Goal: Task Accomplishment & Management: Manage account settings

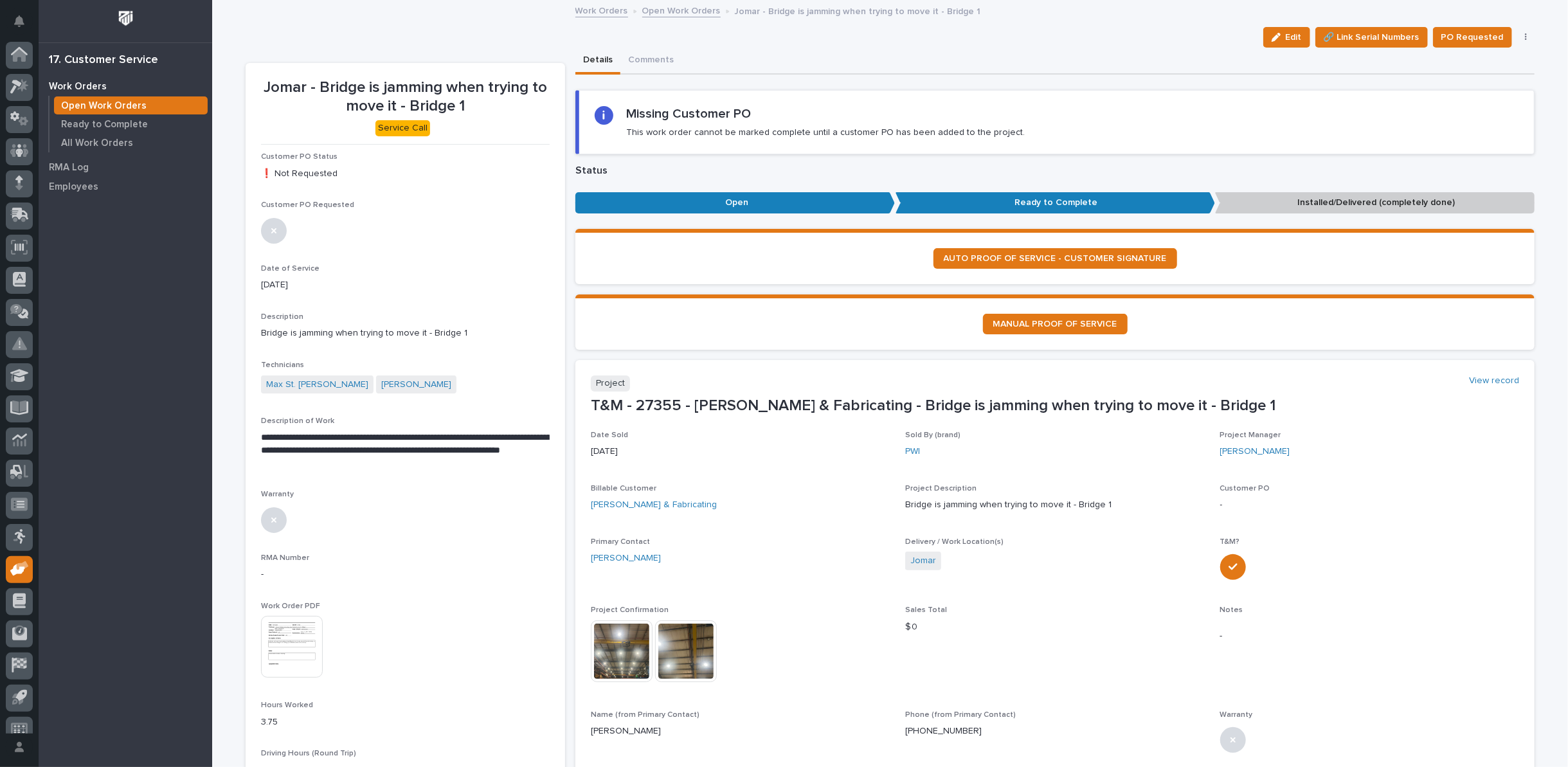
scroll to position [14, 0]
click at [684, 6] on link "Open Work Orders" at bounding box center [682, 10] width 79 height 14
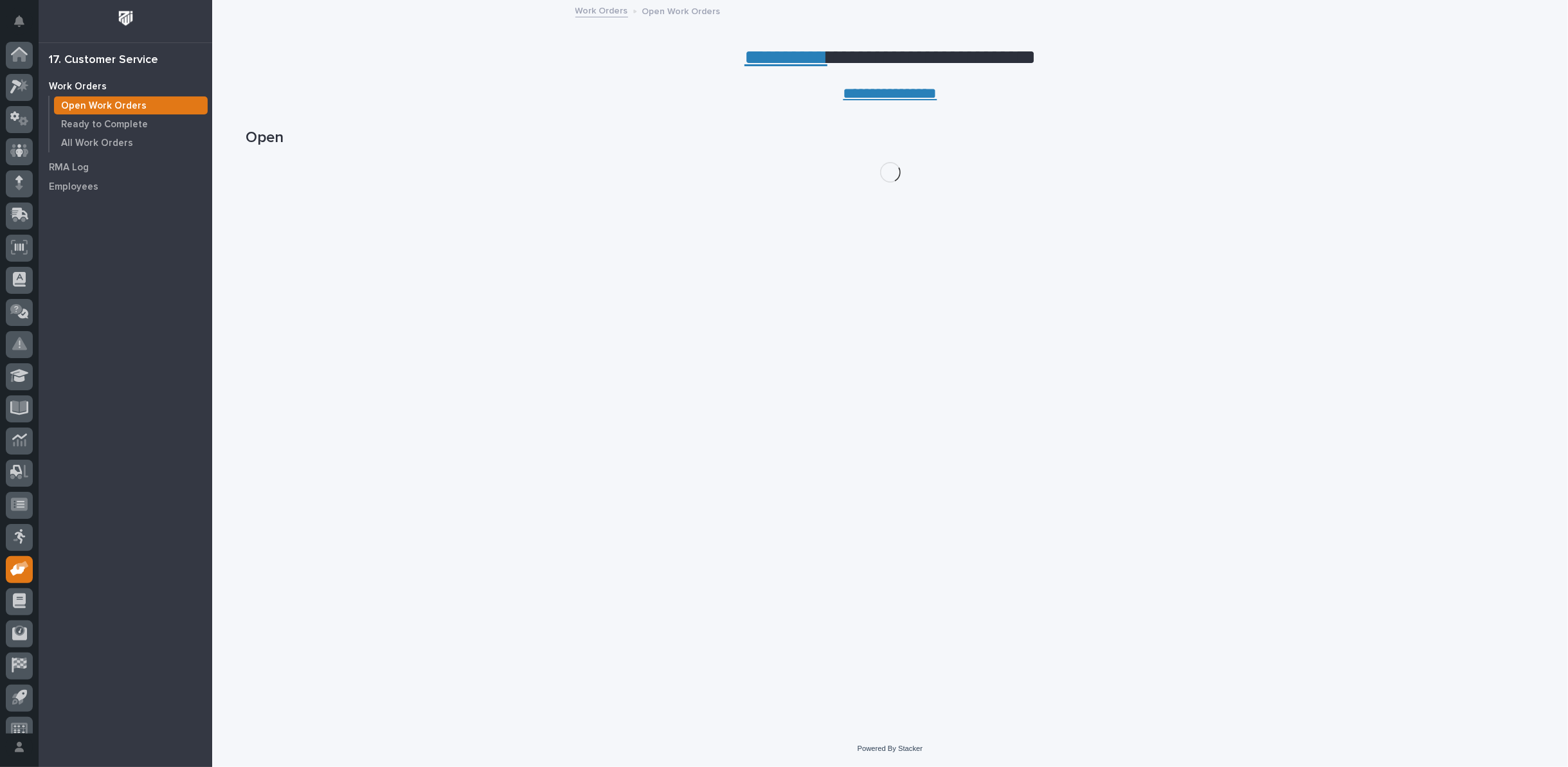
scroll to position [14, 0]
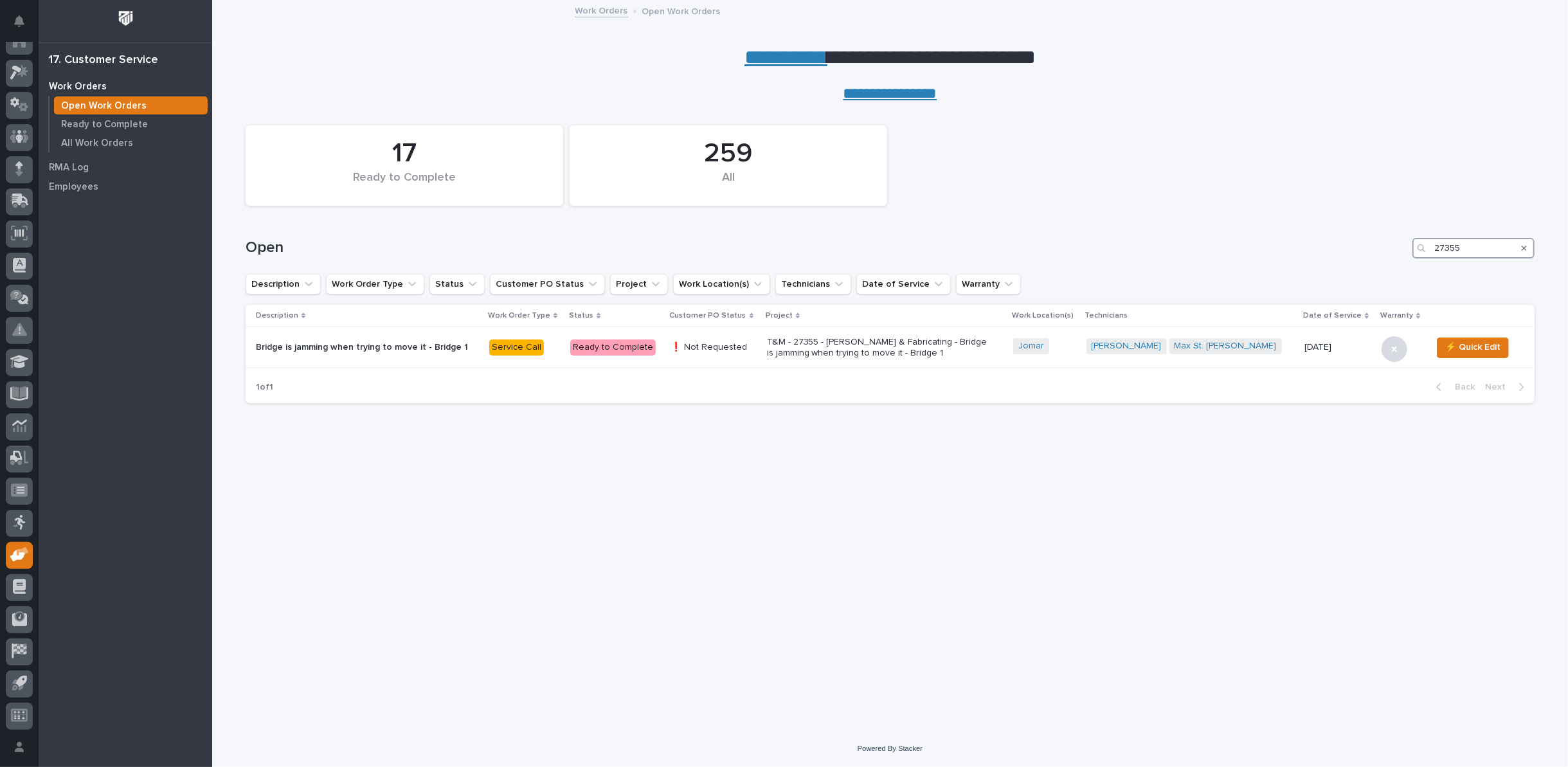
drag, startPoint x: 1470, startPoint y: 242, endPoint x: 1270, endPoint y: 252, distance: 200.2
click at [1270, 252] on div "Open 27355" at bounding box center [890, 247] width 1289 height 20
type input "27367"
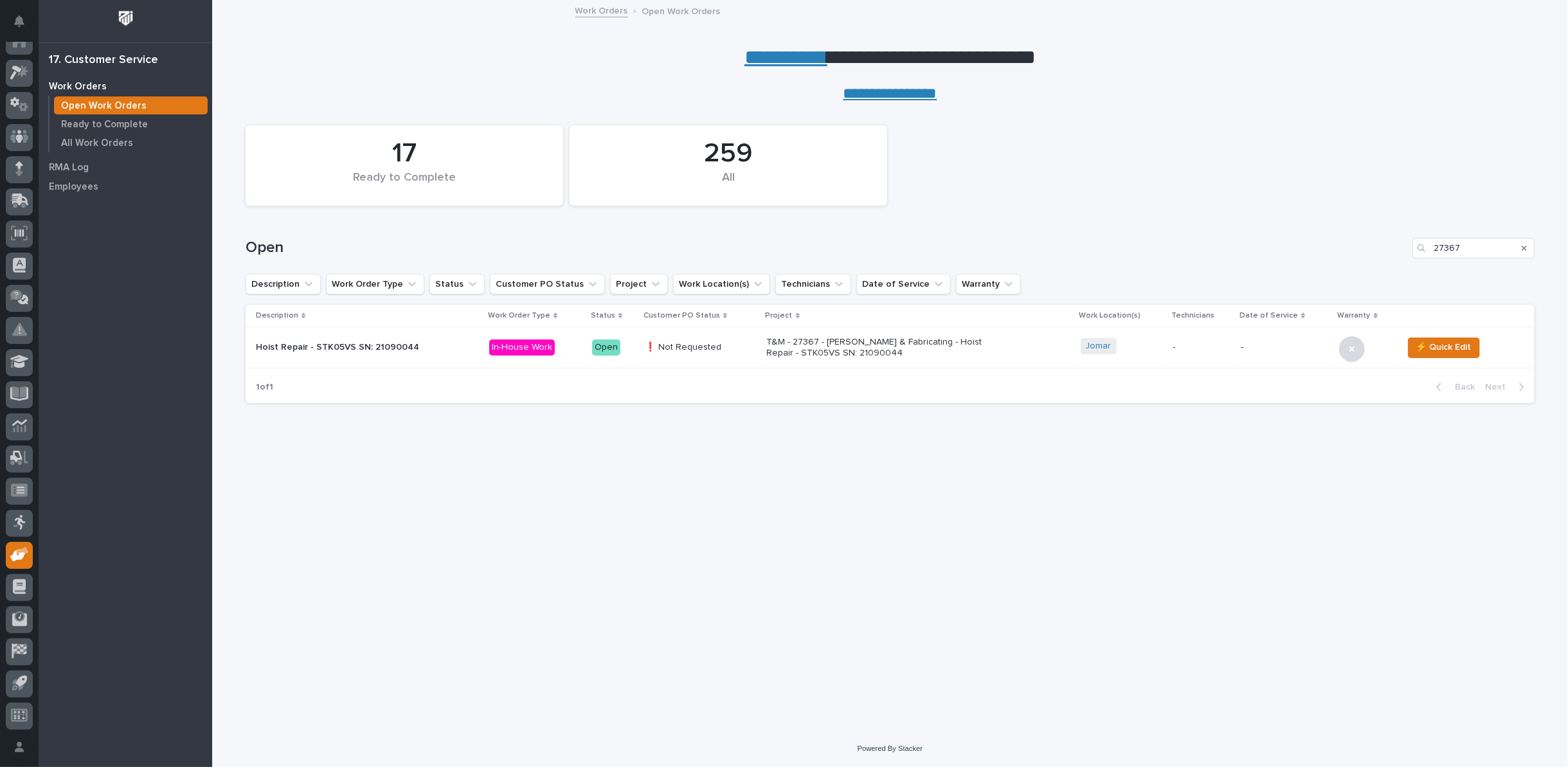
click at [817, 345] on p "T&M - 27367 - Jomar Machining & Fabricating - Hoist Repair - STK05VS SN: 210900…" at bounding box center [879, 347] width 225 height 22
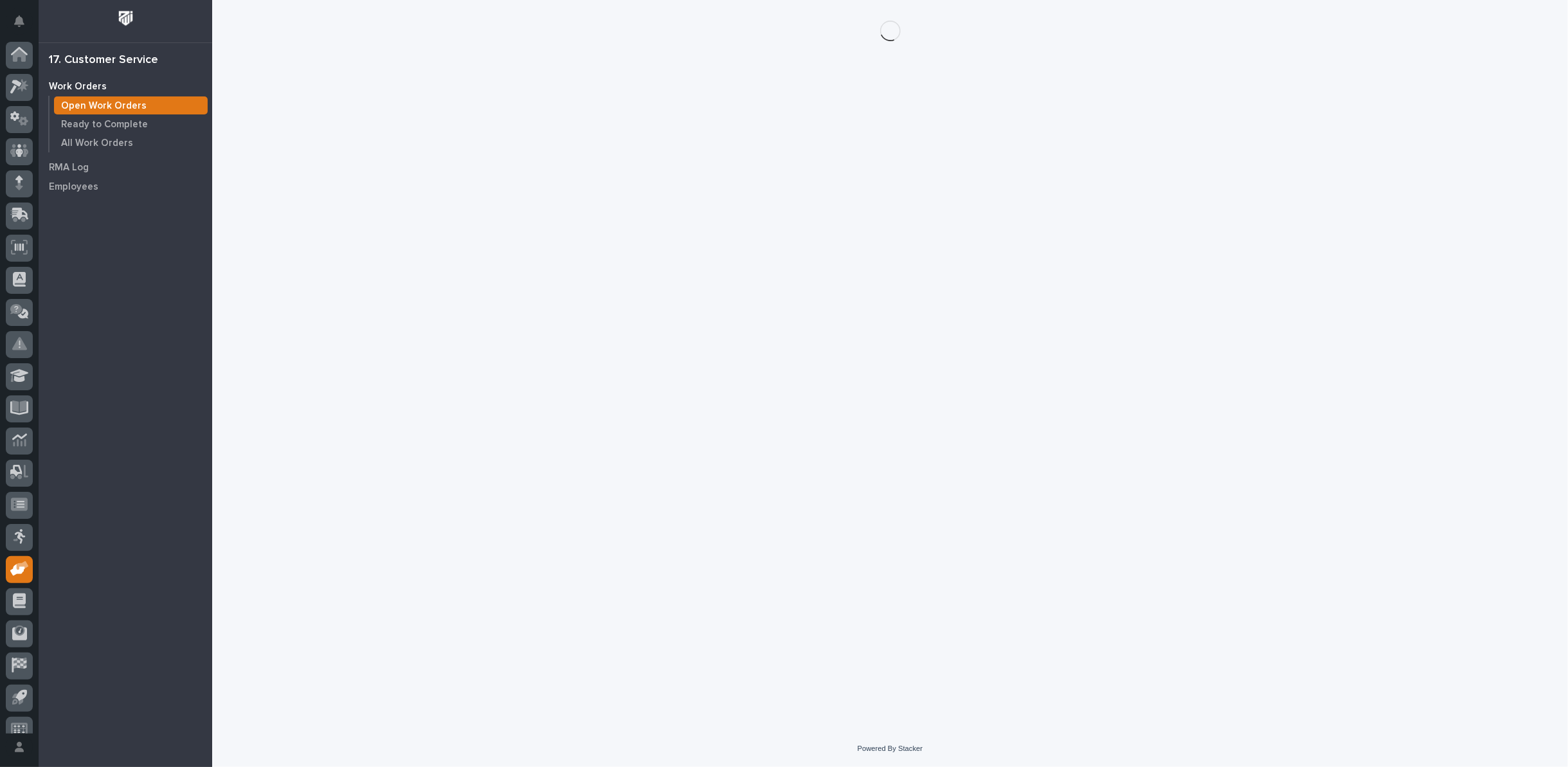
scroll to position [14, 0]
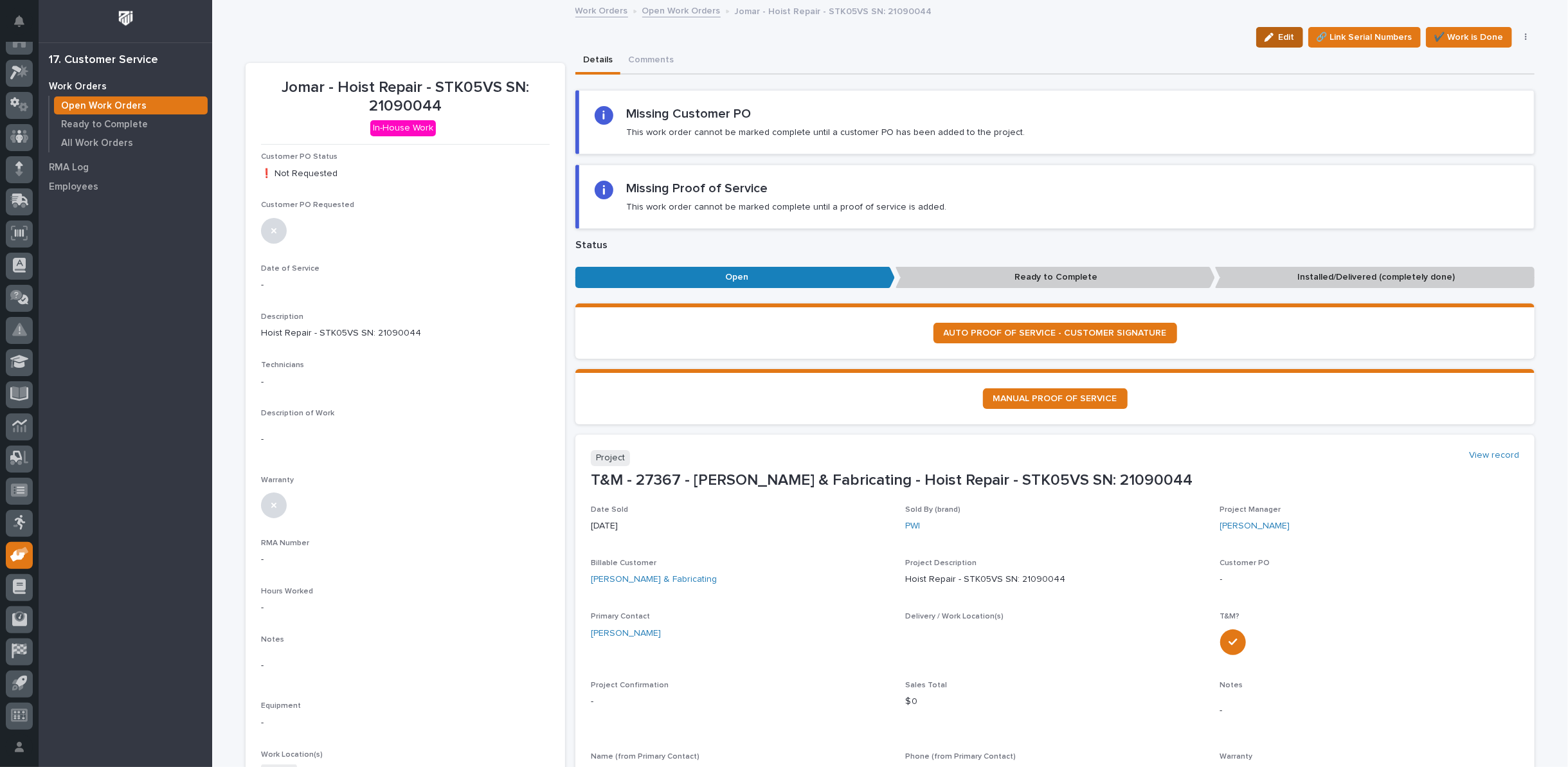
click at [1286, 39] on span "Edit" at bounding box center [1286, 37] width 16 height 12
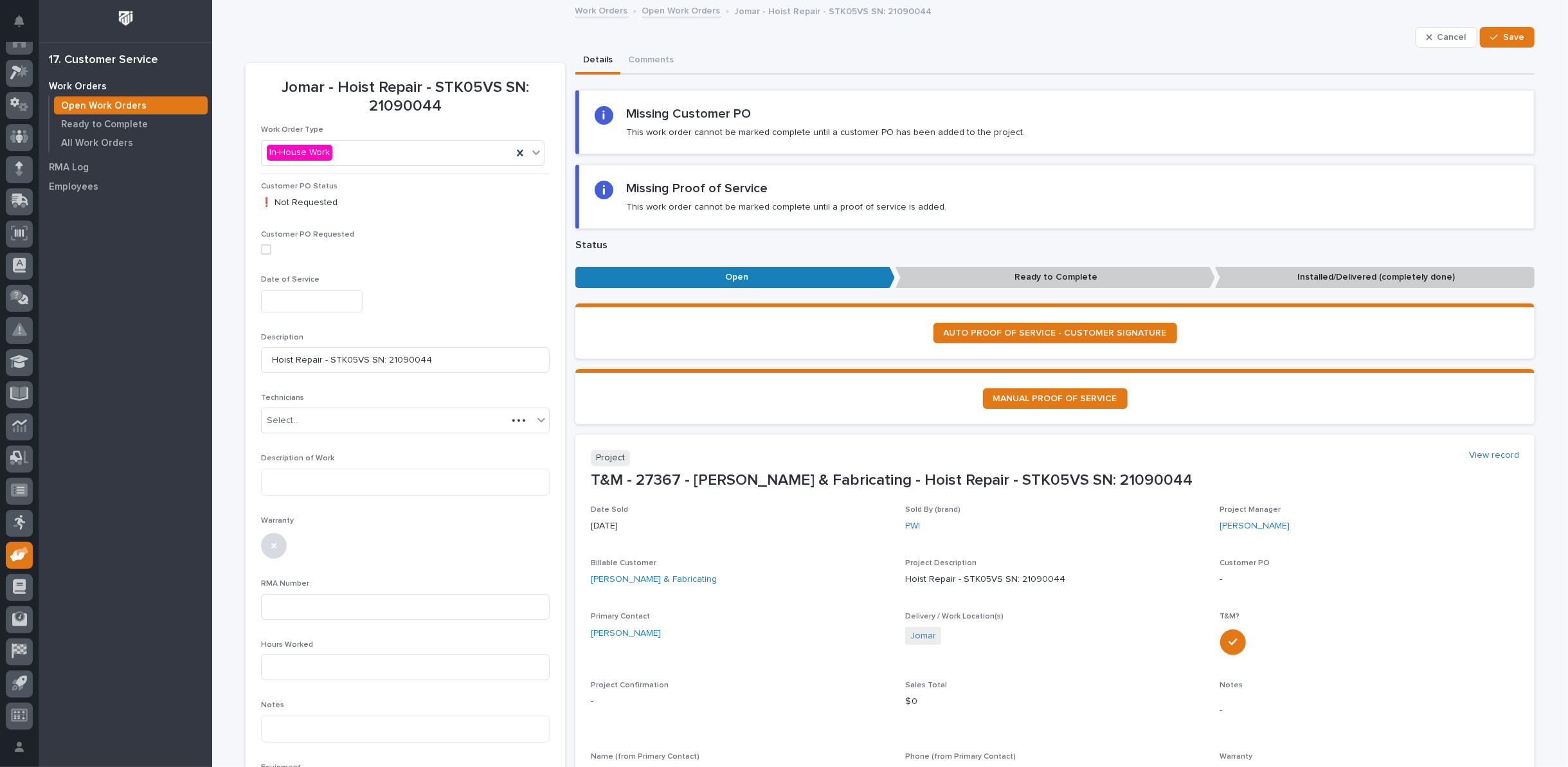
click at [307, 299] on input "text" at bounding box center [312, 300] width 102 height 22
click at [342, 172] on div "10" at bounding box center [340, 174] width 17 height 17
type input "**********"
click at [323, 420] on div "Select..." at bounding box center [397, 421] width 271 height 21
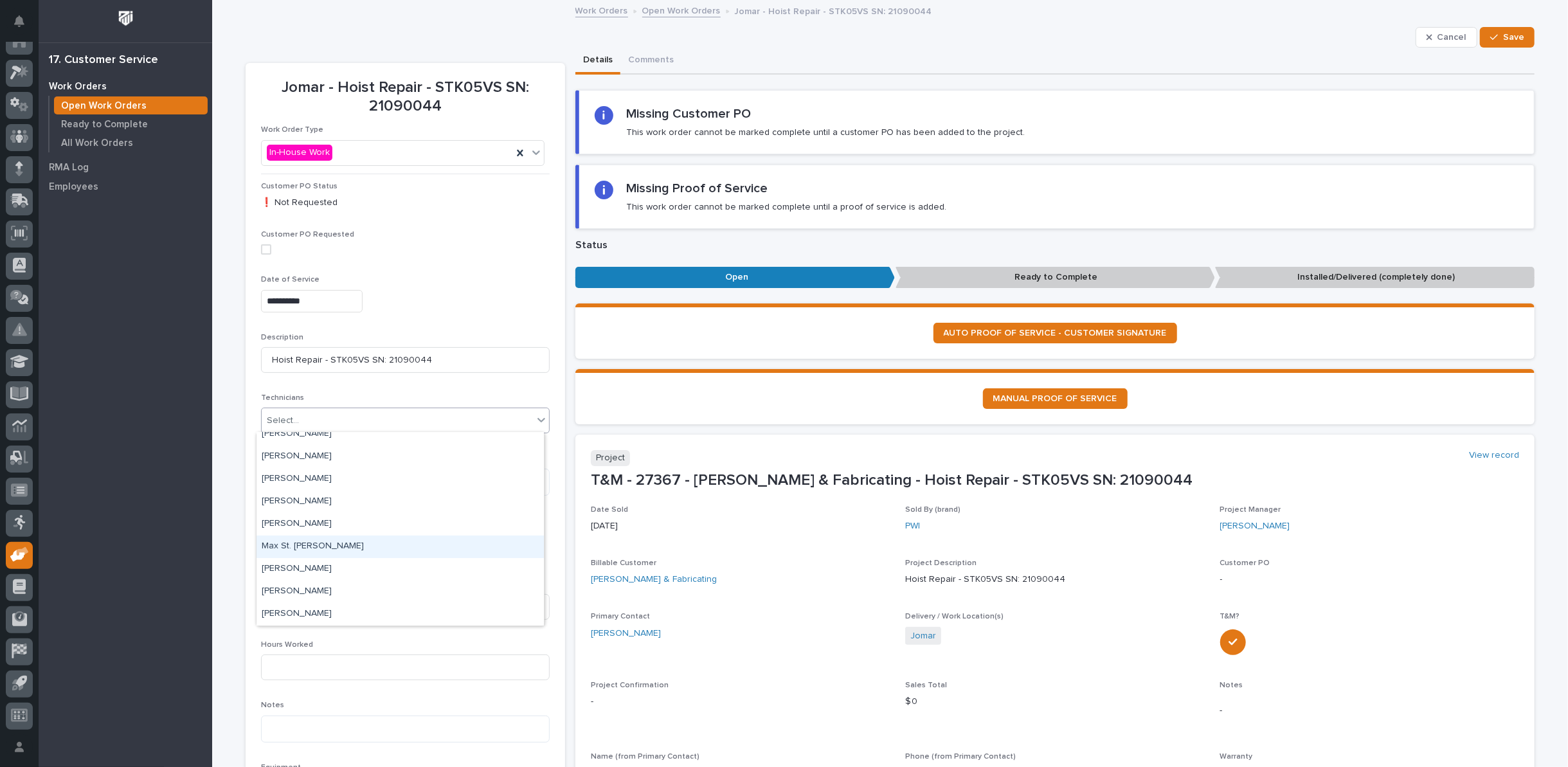
click at [317, 543] on div "Max St. Julien" at bounding box center [400, 546] width 288 height 22
click at [307, 484] on textarea at bounding box center [405, 482] width 289 height 27
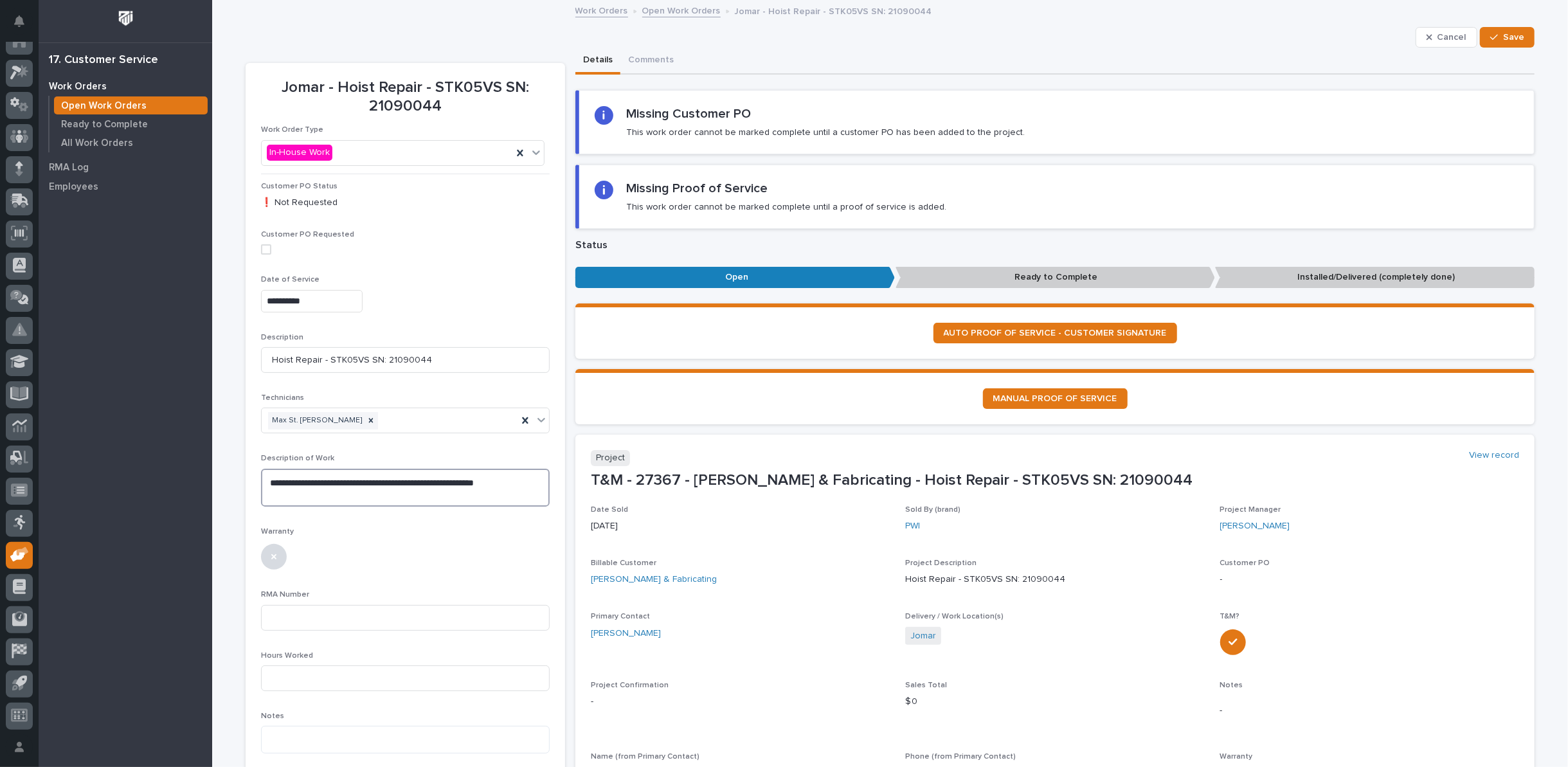
click at [261, 480] on textarea "**********" at bounding box center [405, 488] width 289 height 38
click at [311, 492] on textarea "**********" at bounding box center [405, 493] width 289 height 48
type textarea "**********"
click at [372, 703] on input at bounding box center [405, 709] width 289 height 26
type input "3"
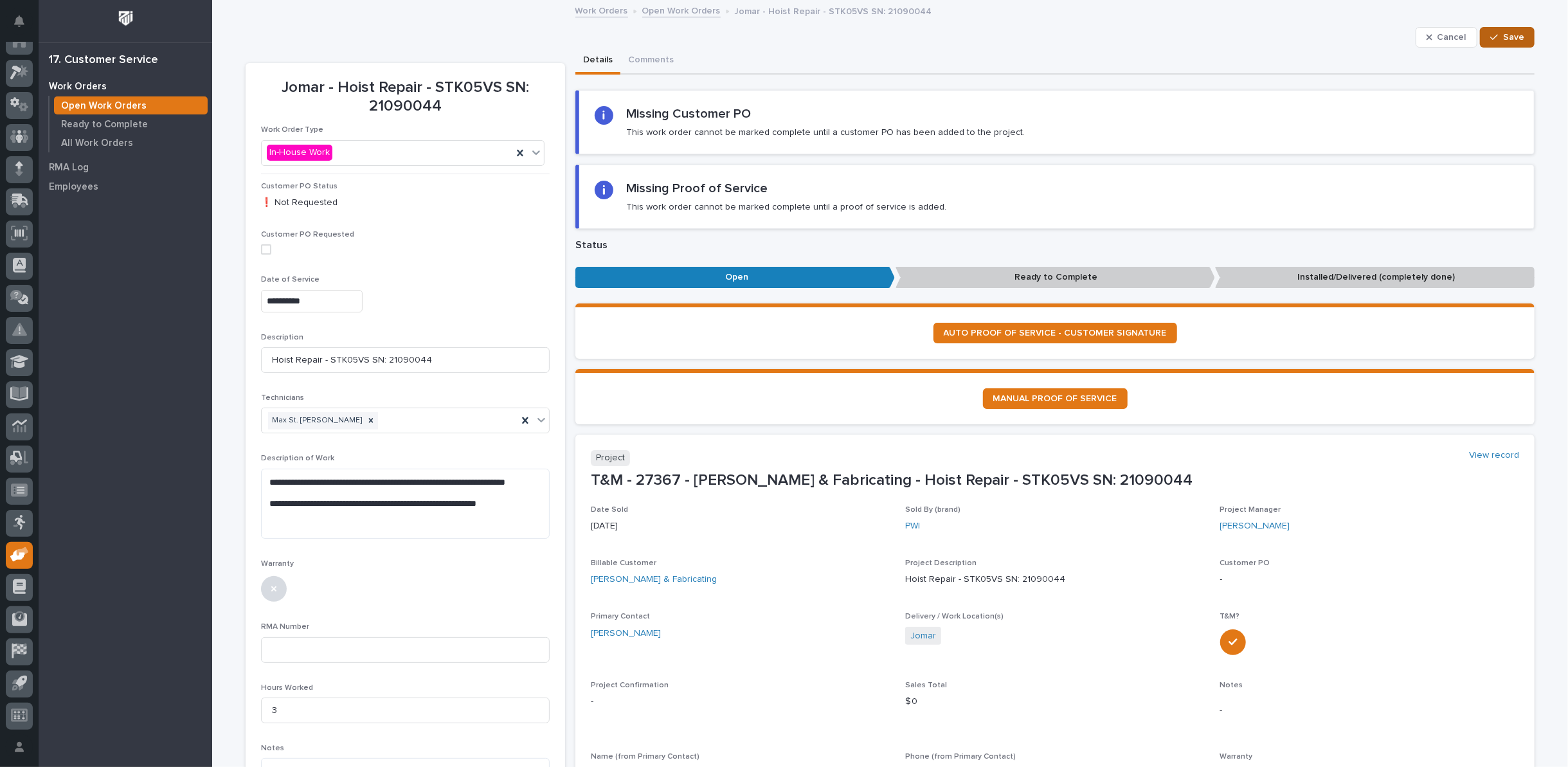
click at [1497, 42] on button "Save" at bounding box center [1507, 36] width 55 height 20
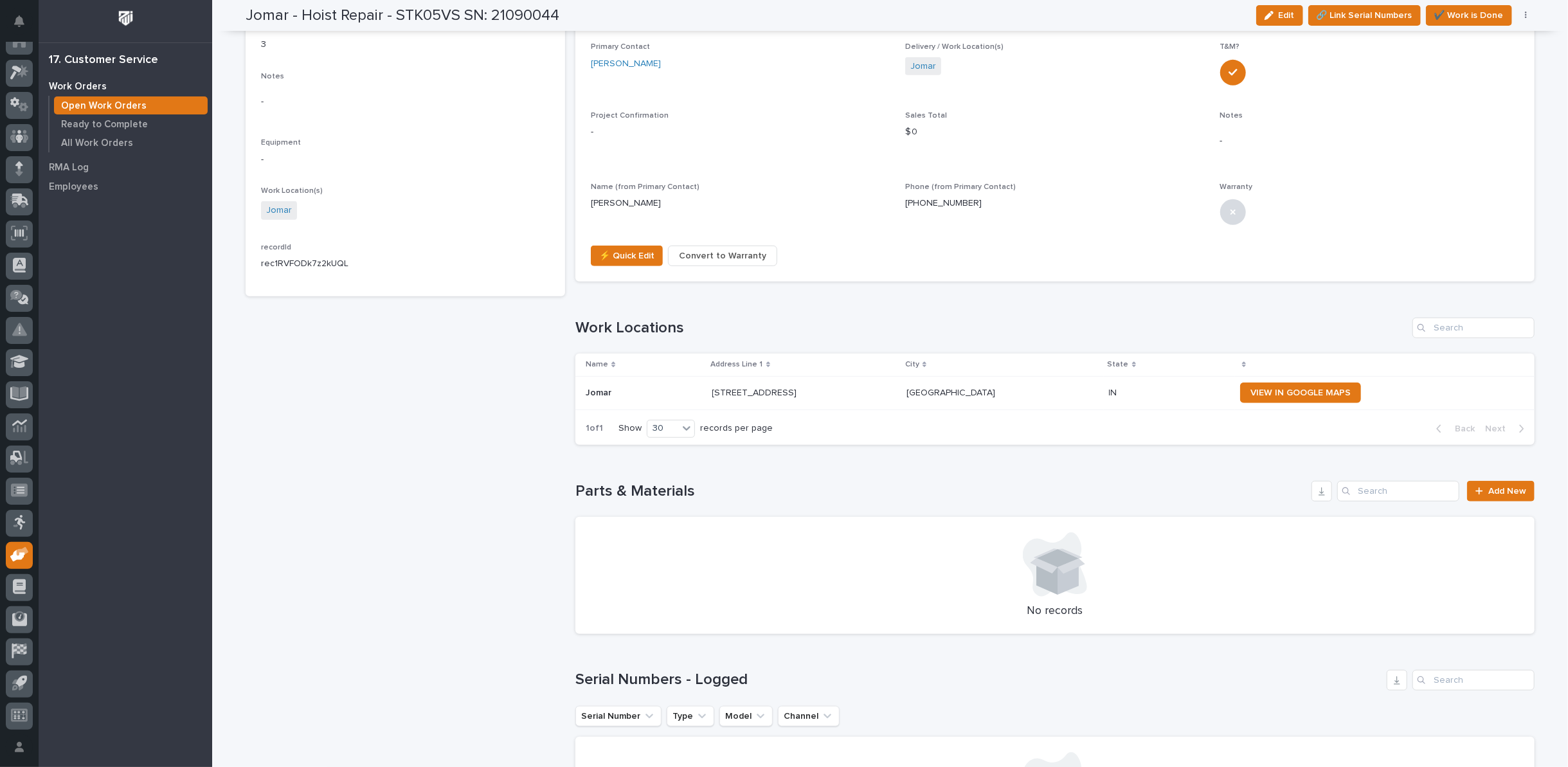
scroll to position [642, 0]
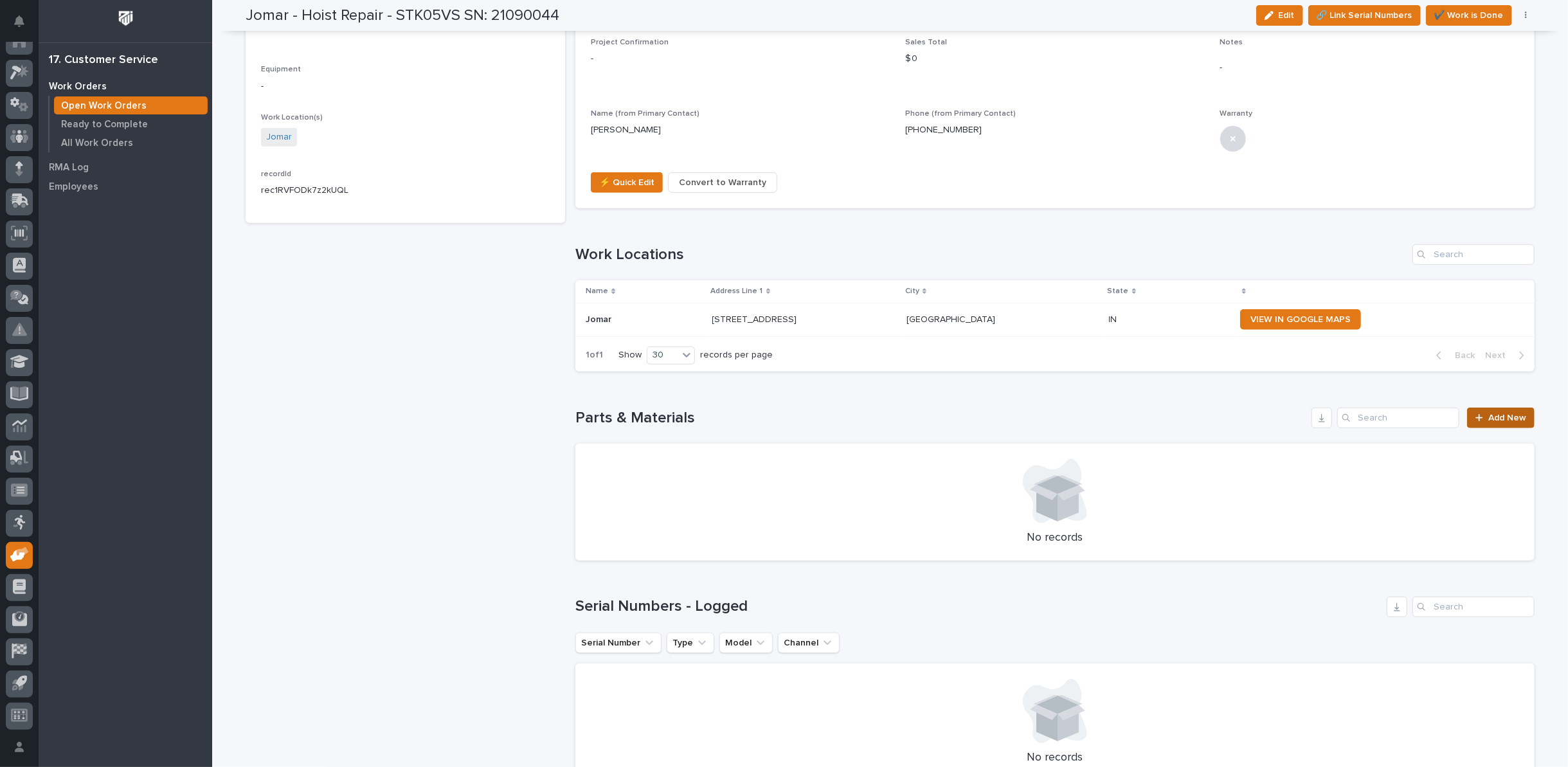
click at [1492, 406] on div "Loading... Saving… Parts & Materials Add New No records" at bounding box center [1055, 476] width 959 height 189
click at [1482, 414] on div at bounding box center [1482, 417] width 12 height 9
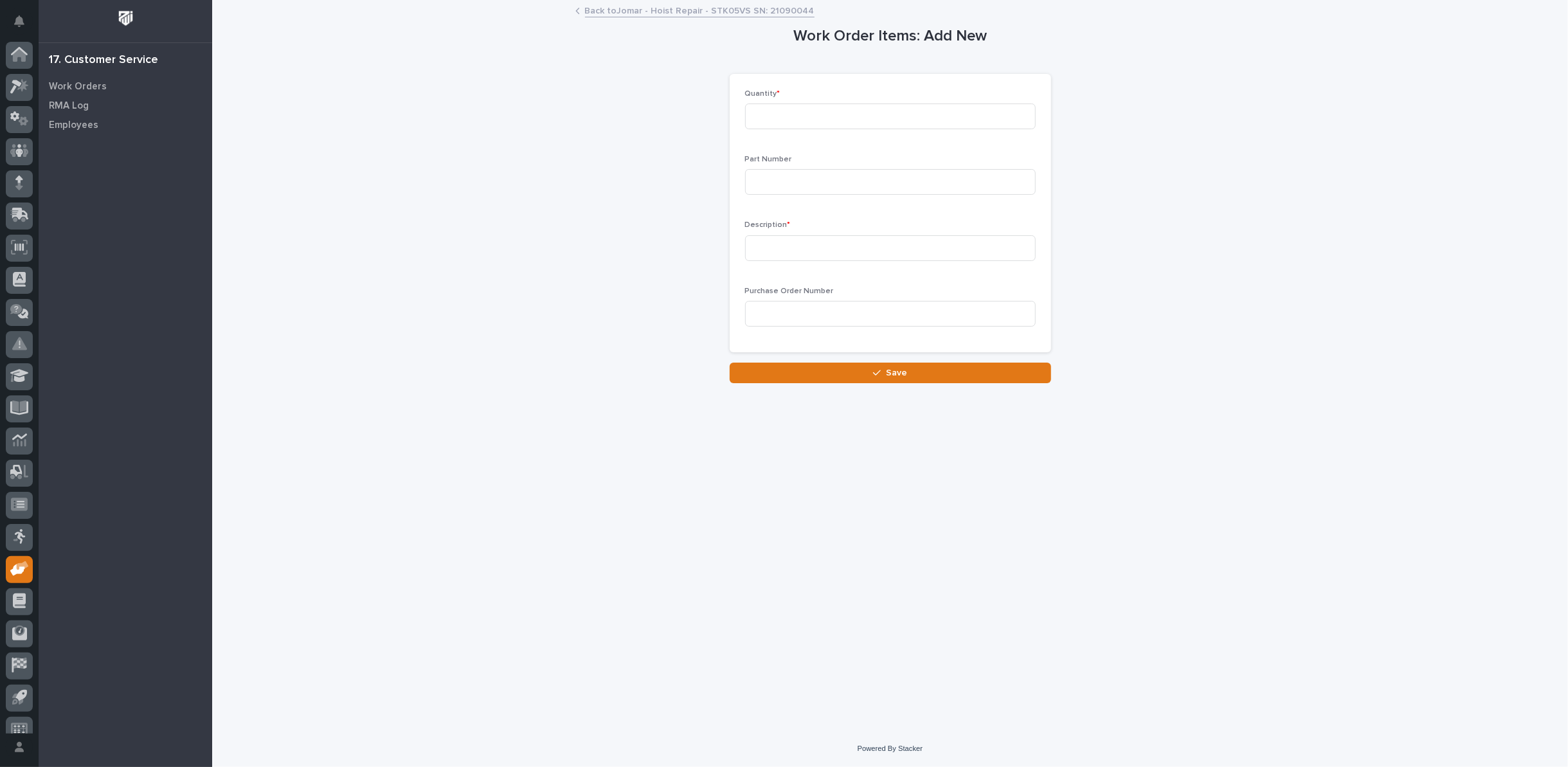
scroll to position [14, 0]
click at [838, 114] on input at bounding box center [890, 116] width 291 height 26
type input "1"
type input "600-60036"
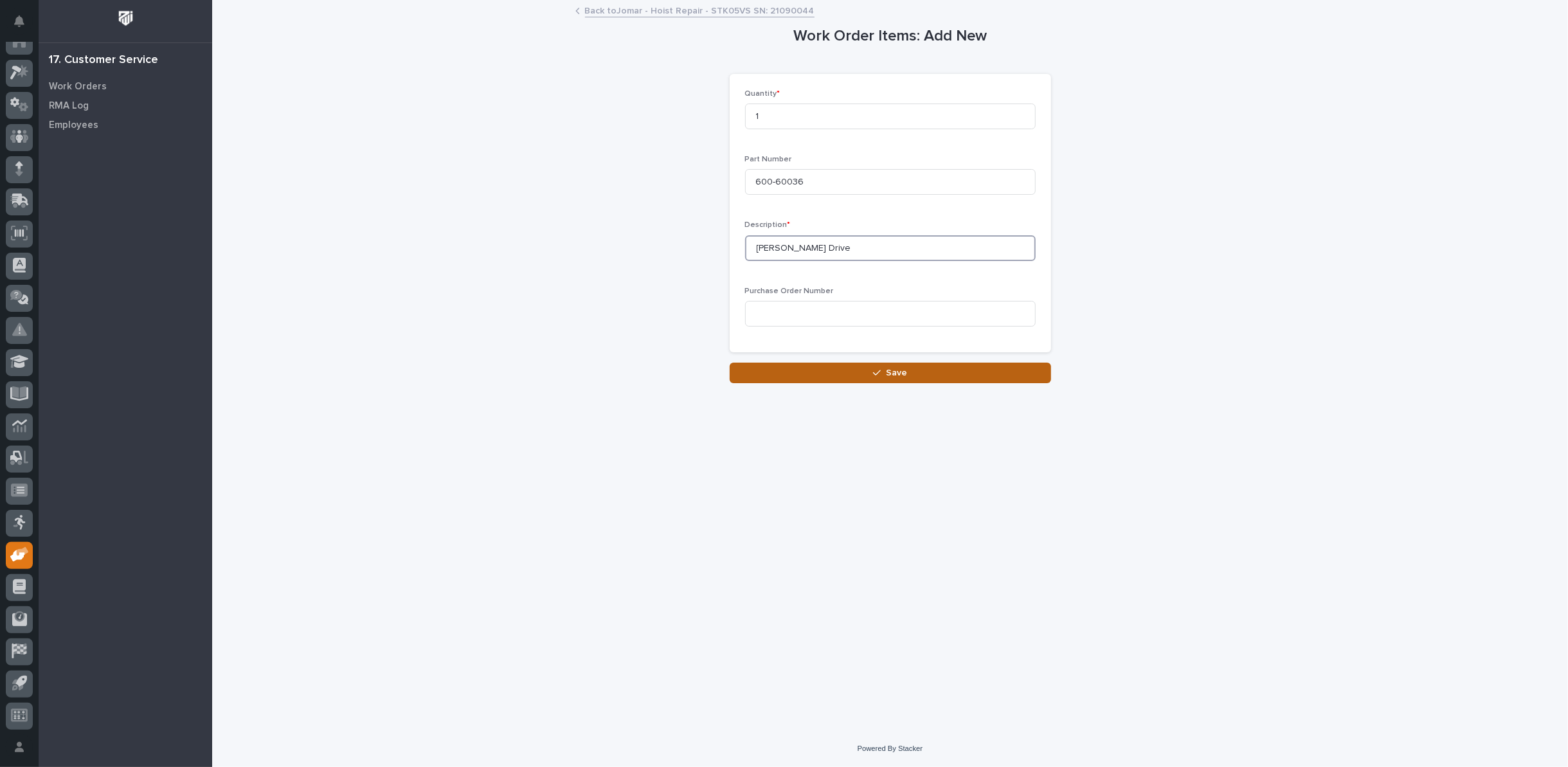
type input "Starke Drive"
click at [903, 367] on span "Save" at bounding box center [897, 373] width 21 height 12
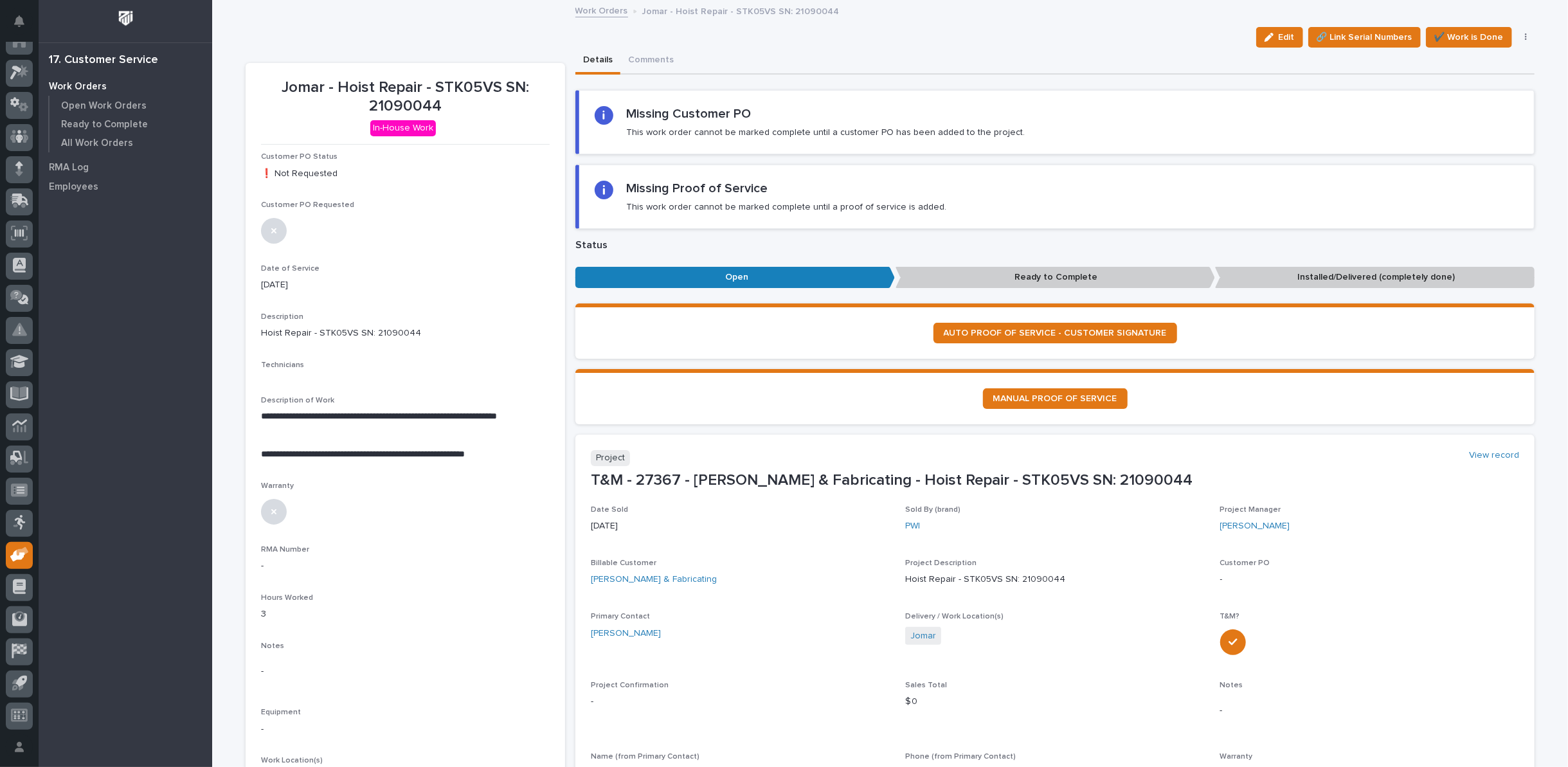
scroll to position [214, 0]
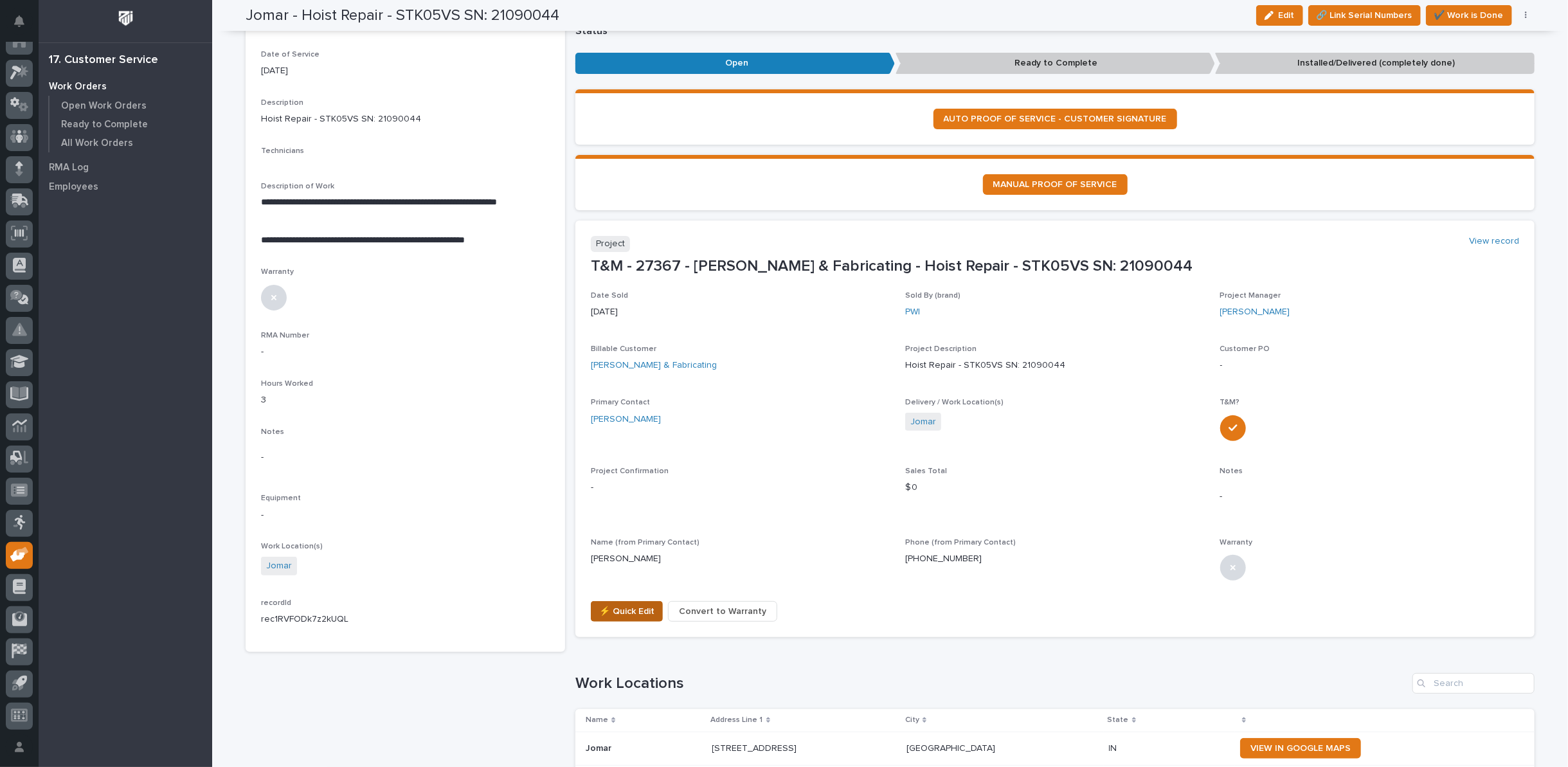
click at [630, 614] on span "⚡ Quick Edit" at bounding box center [627, 612] width 56 height 15
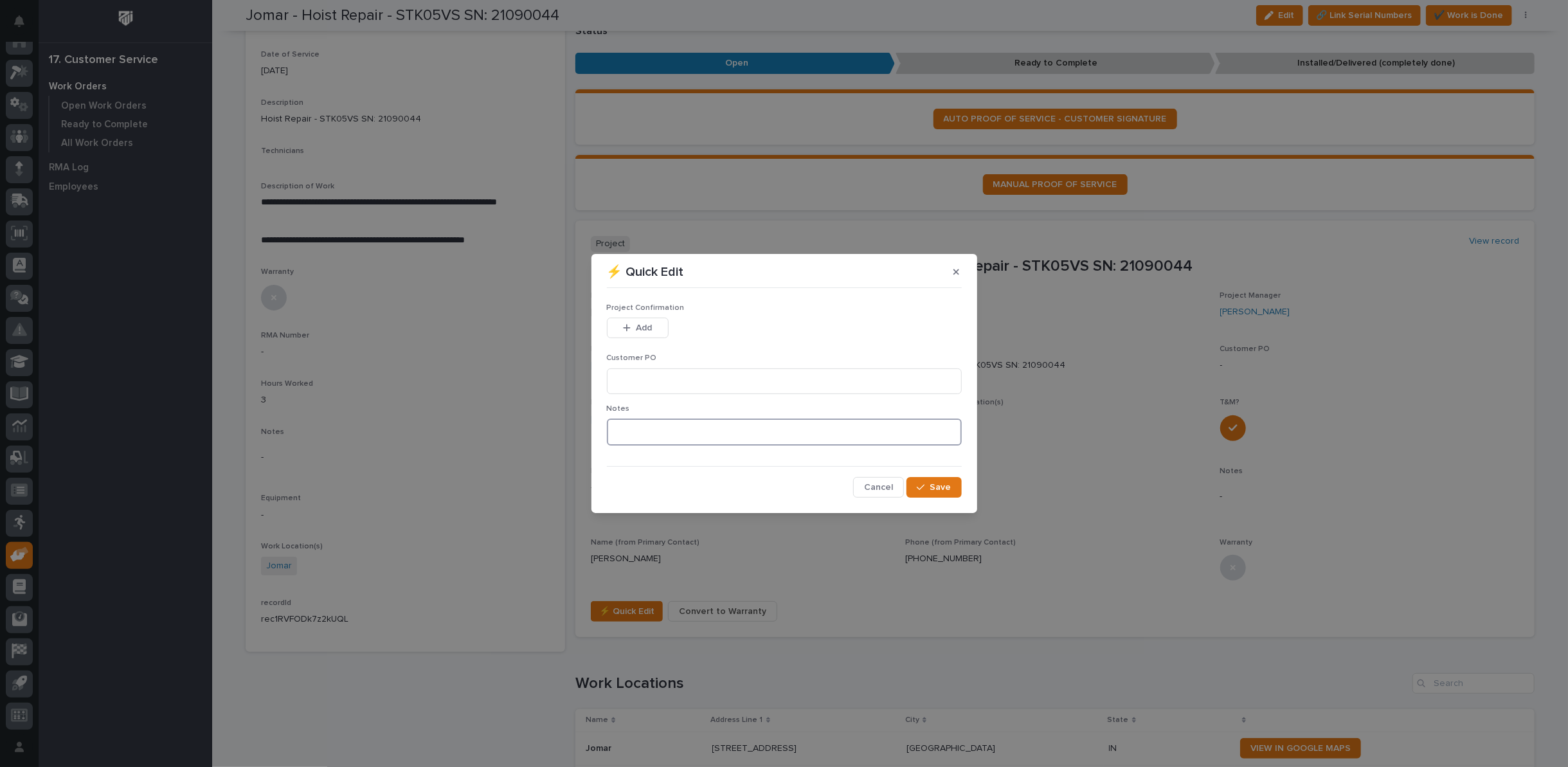
click at [666, 427] on textarea at bounding box center [784, 431] width 355 height 27
type textarea "*********"
click at [943, 487] on span "Save" at bounding box center [941, 487] width 21 height 12
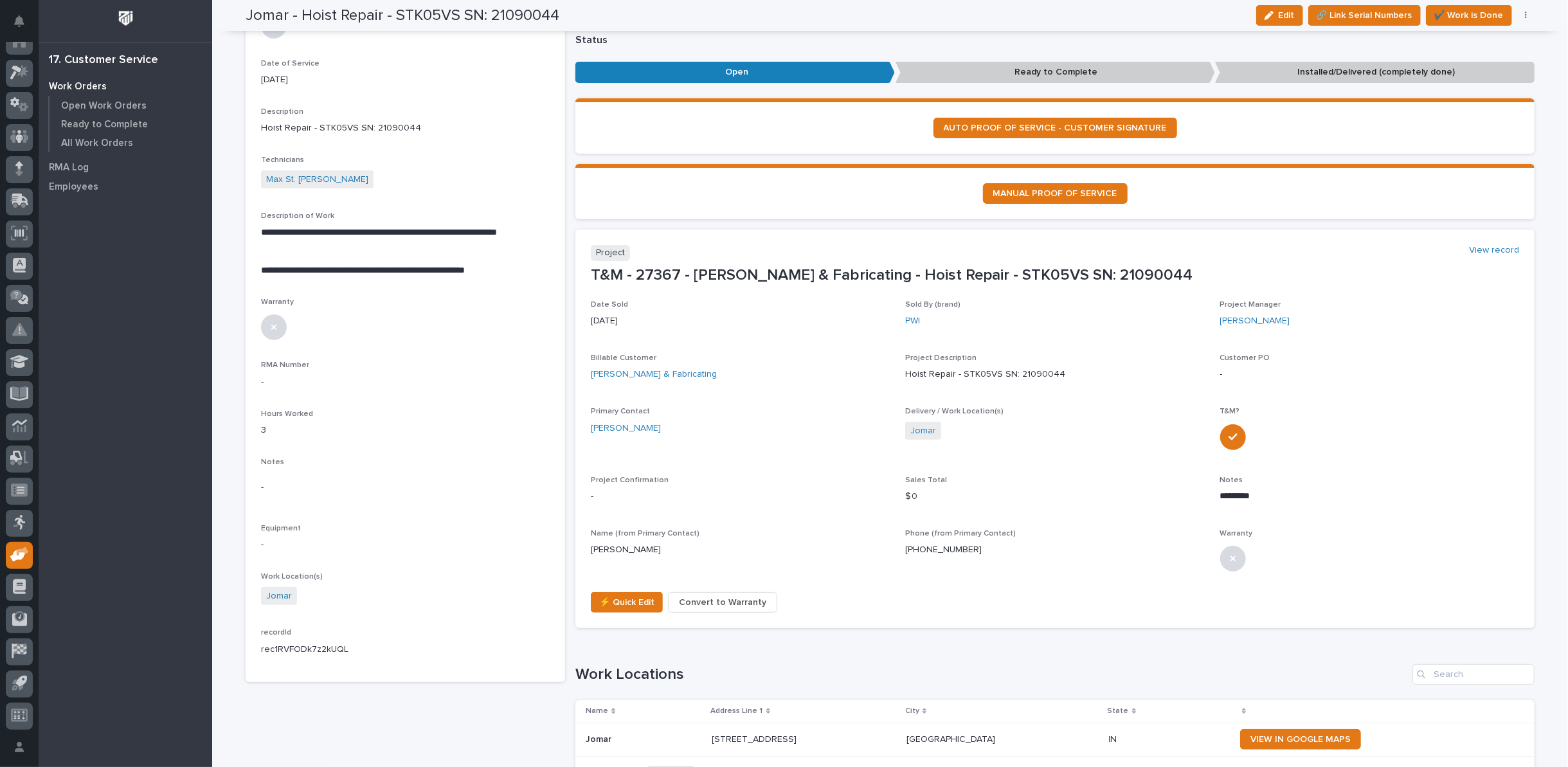
scroll to position [0, 0]
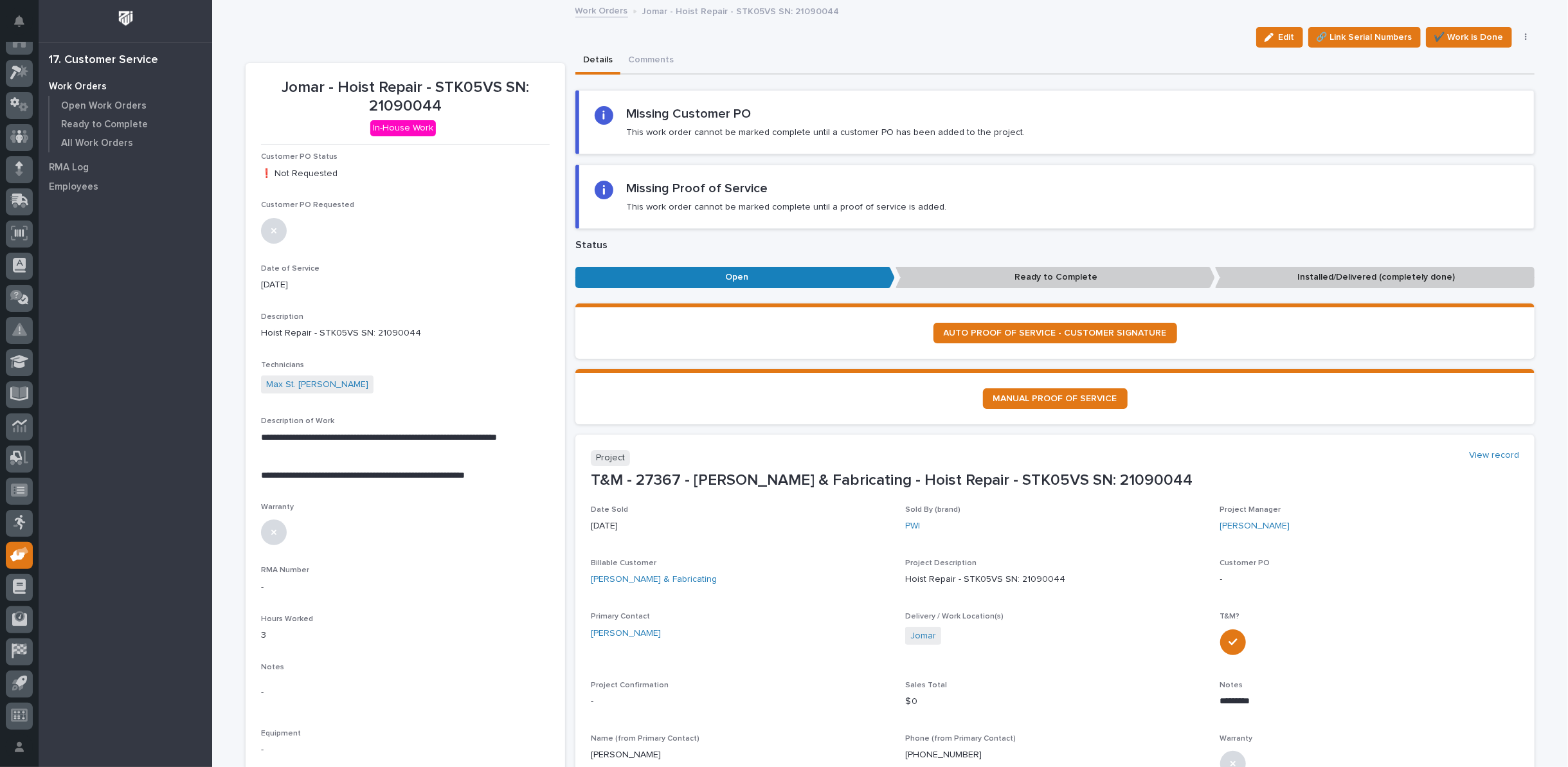
click at [601, 12] on link "Work Orders" at bounding box center [601, 10] width 53 height 14
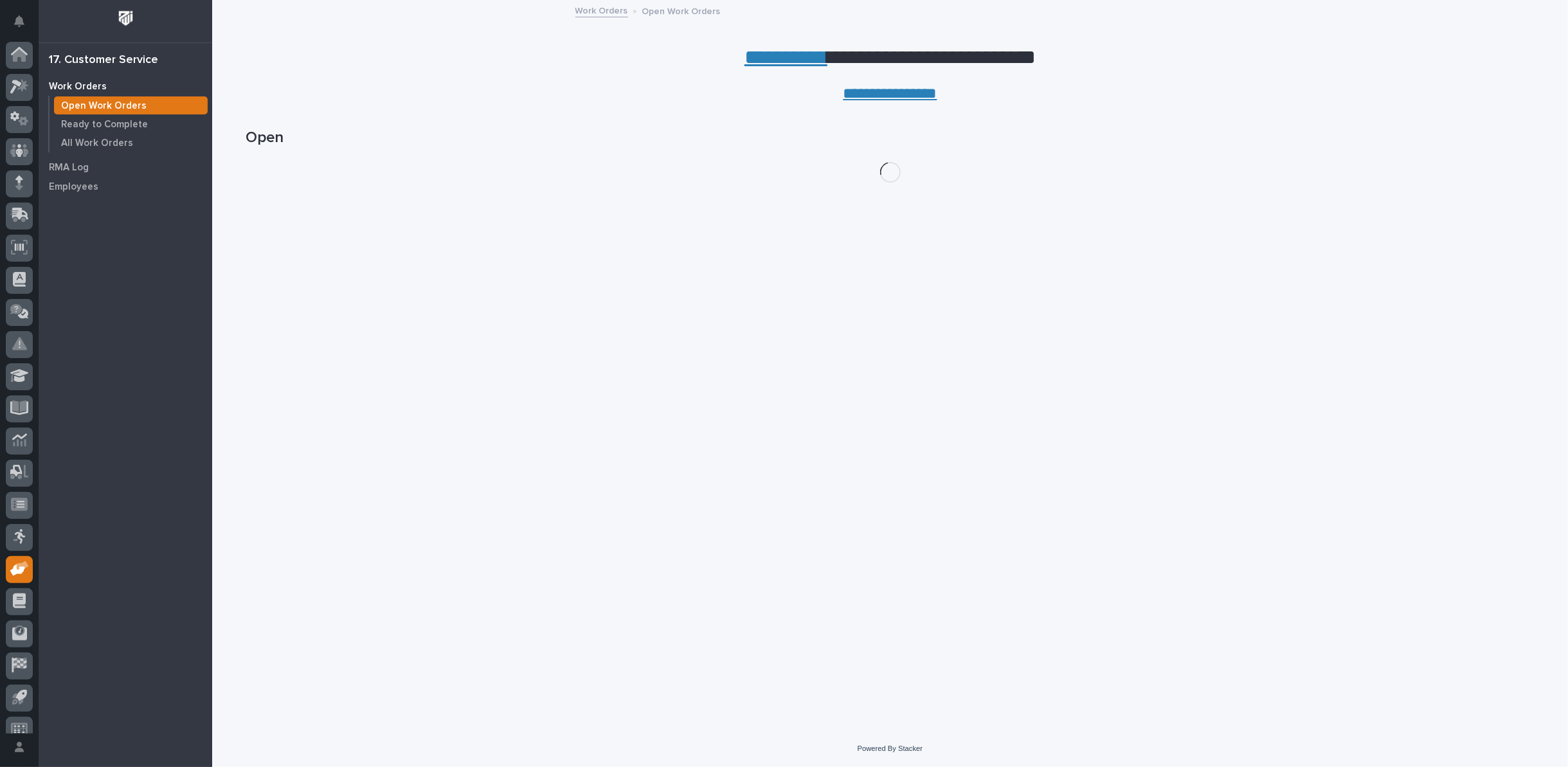
scroll to position [14, 0]
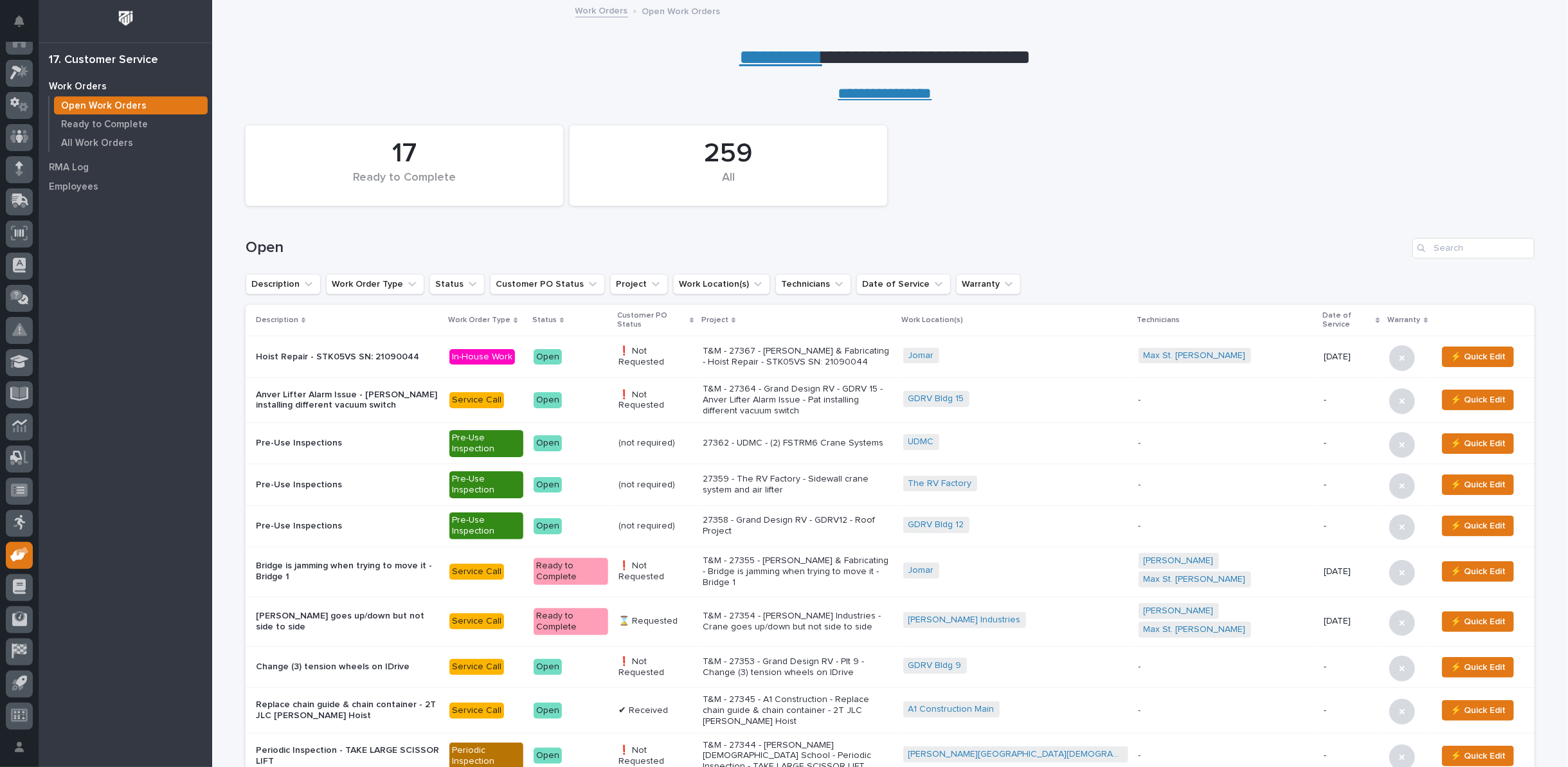
click at [888, 350] on p "T&M - 27367 - Jomar Machining & Fabricating - Hoist Repair - STK05VS SN: 210900…" at bounding box center [798, 357] width 190 height 22
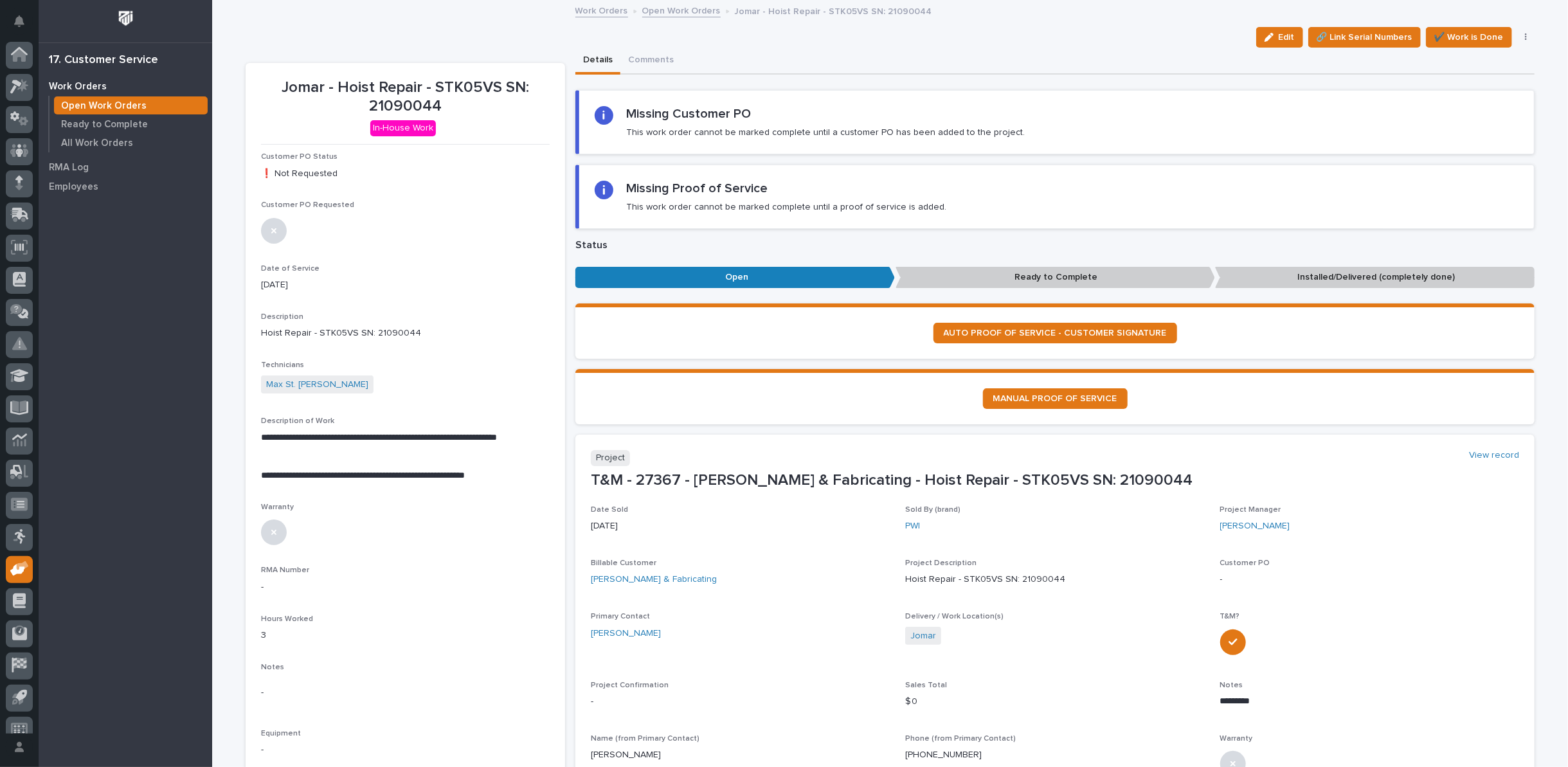
scroll to position [14, 0]
click at [1525, 35] on icon "button" at bounding box center [1526, 36] width 3 height 9
click at [1467, 101] on span "Regenerate PDF" at bounding box center [1486, 105] width 69 height 15
click at [672, 11] on link "Open Work Orders" at bounding box center [682, 10] width 79 height 14
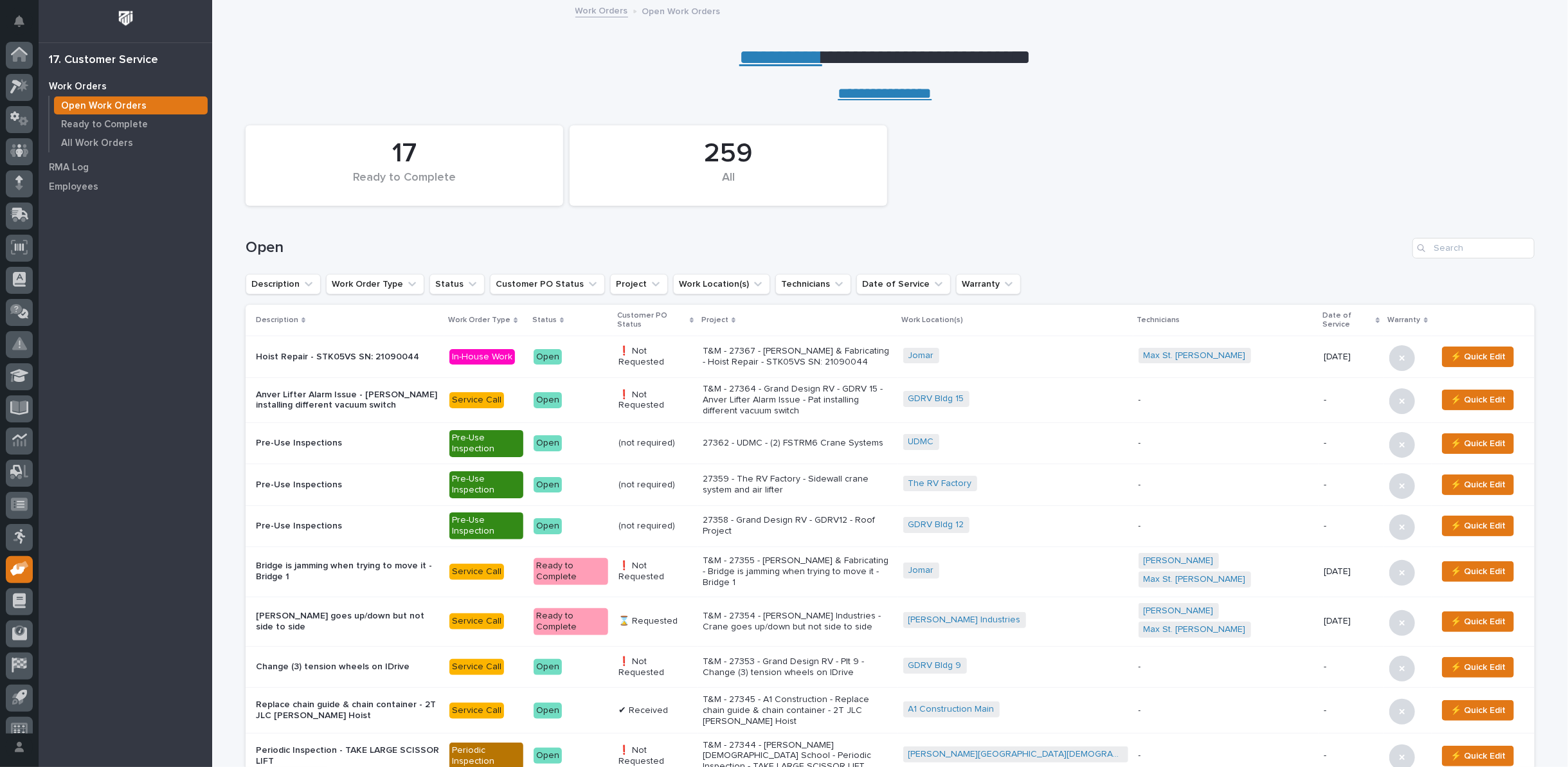
scroll to position [14, 0]
click at [1445, 243] on input "Search" at bounding box center [1473, 247] width 122 height 20
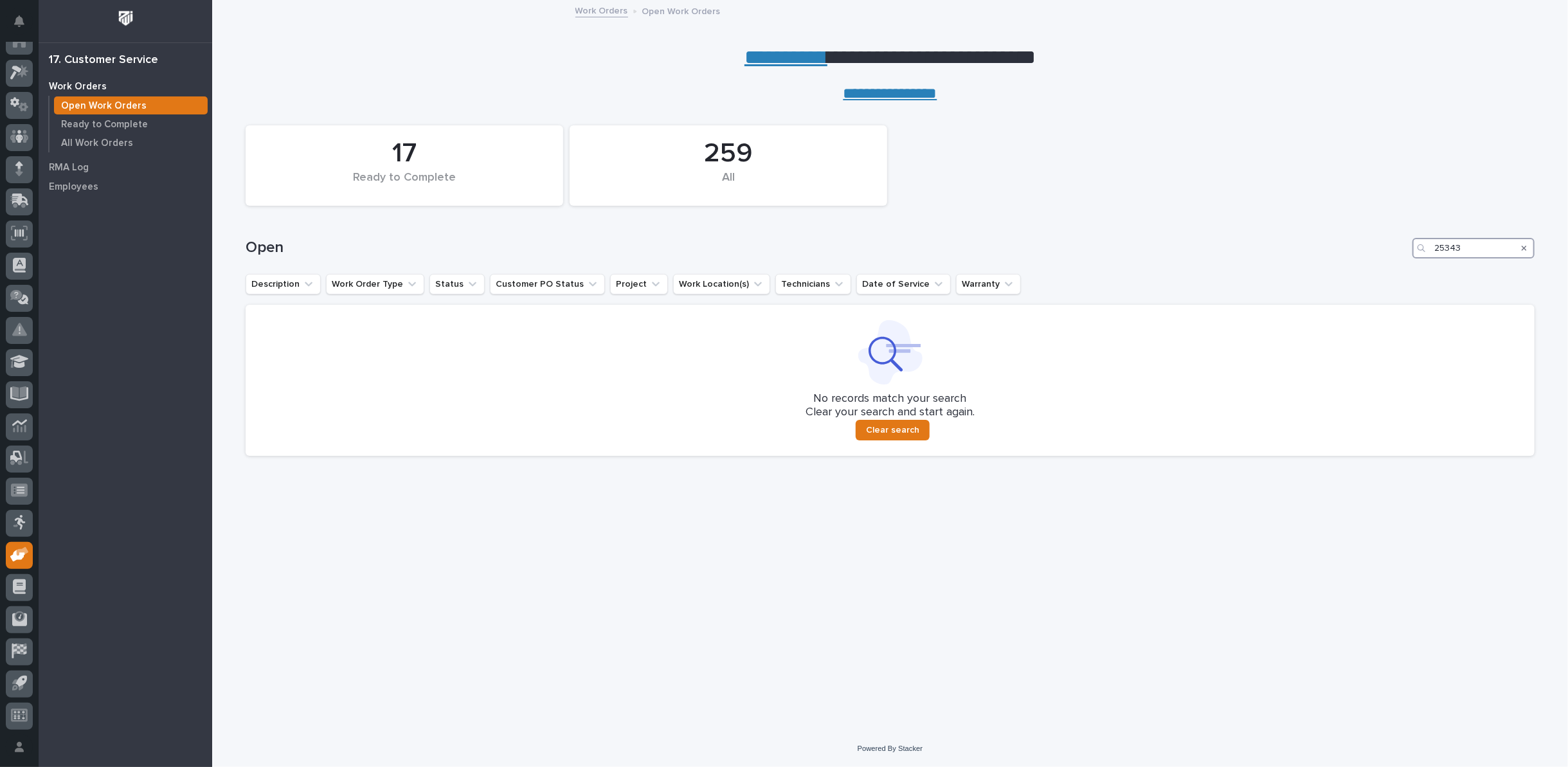
type input "25343"
click at [105, 139] on p "All Work Orders" at bounding box center [97, 143] width 72 height 12
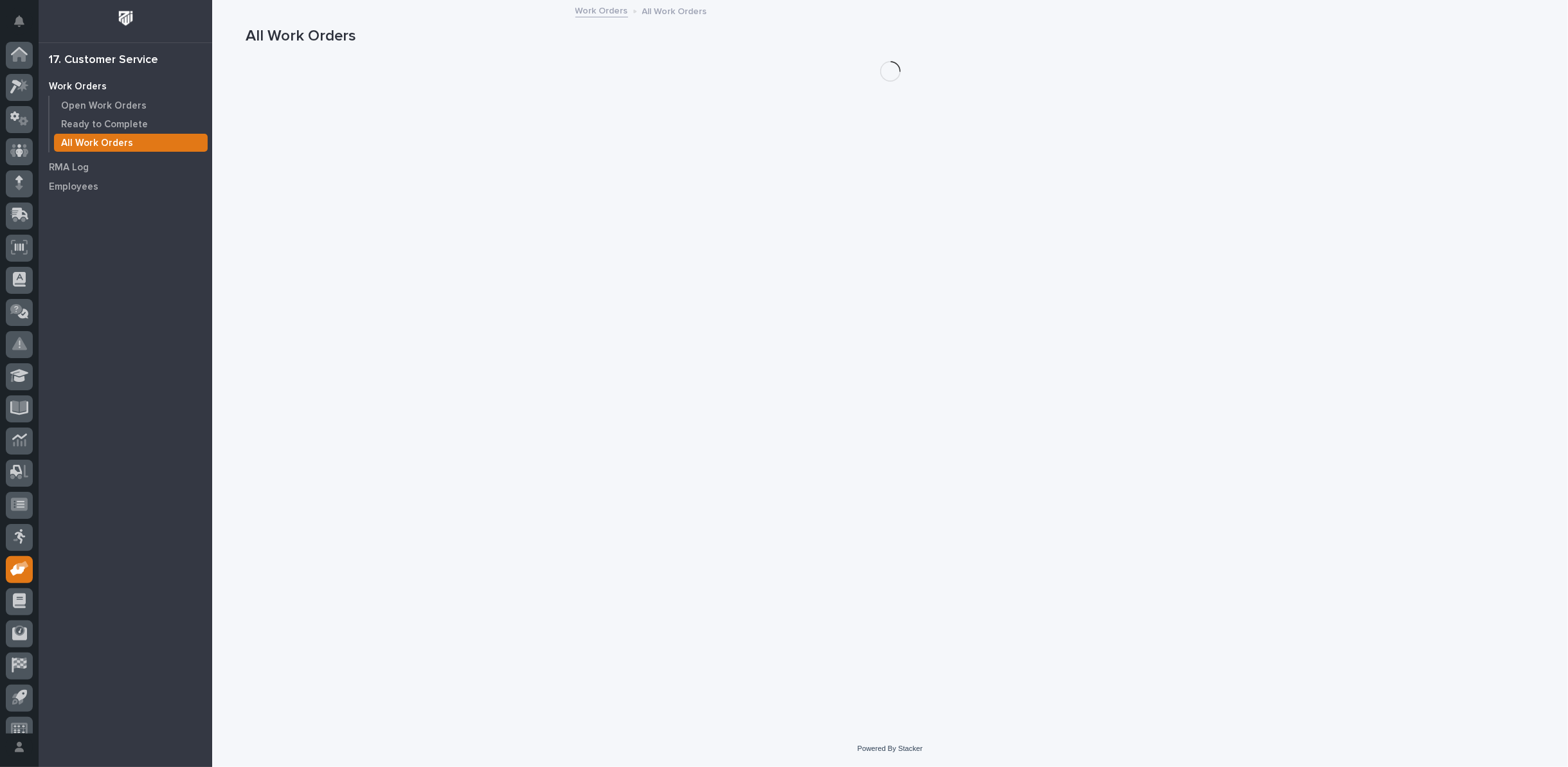
scroll to position [14, 0]
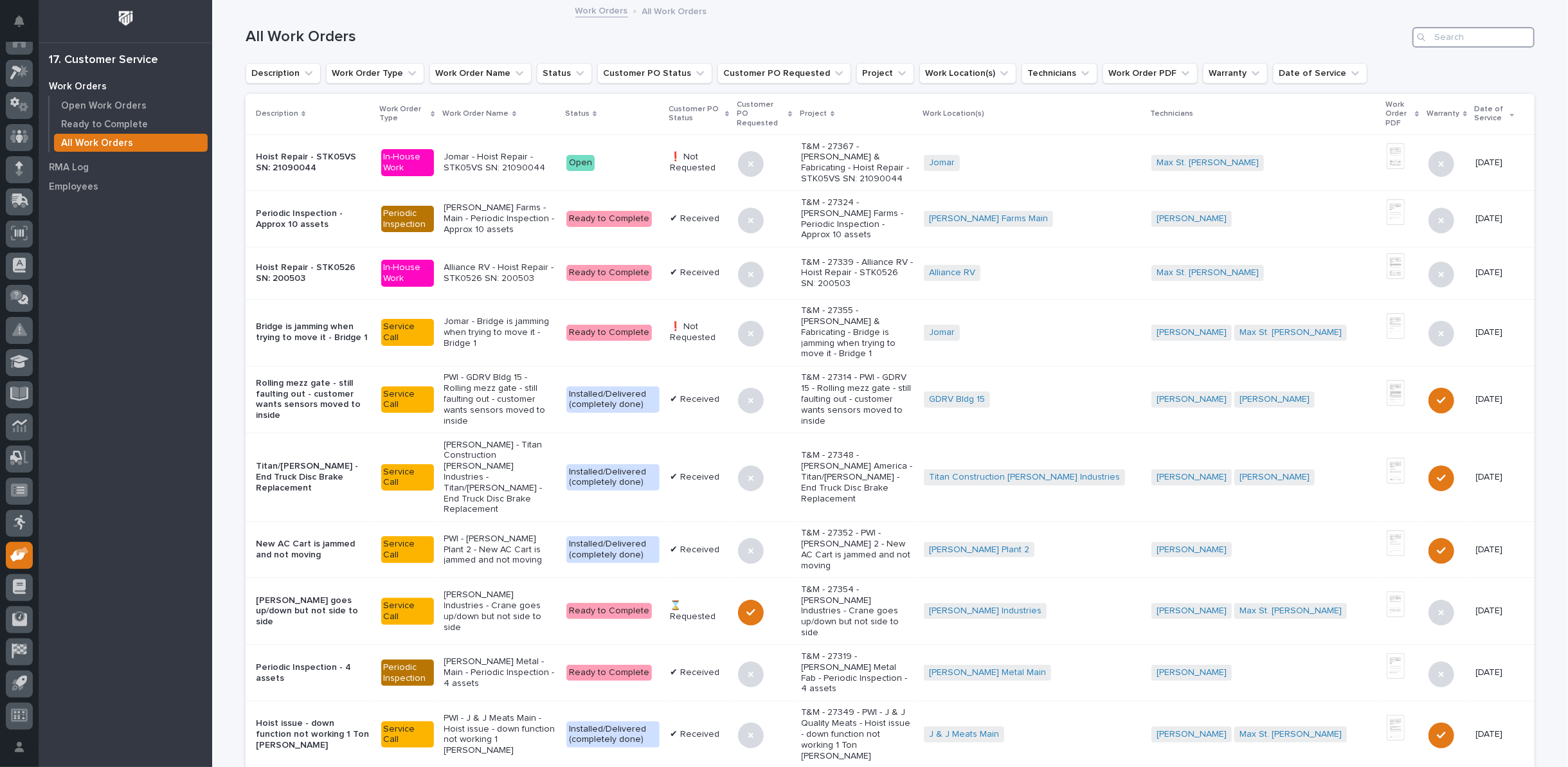
click at [1439, 33] on input "Search" at bounding box center [1473, 36] width 122 height 20
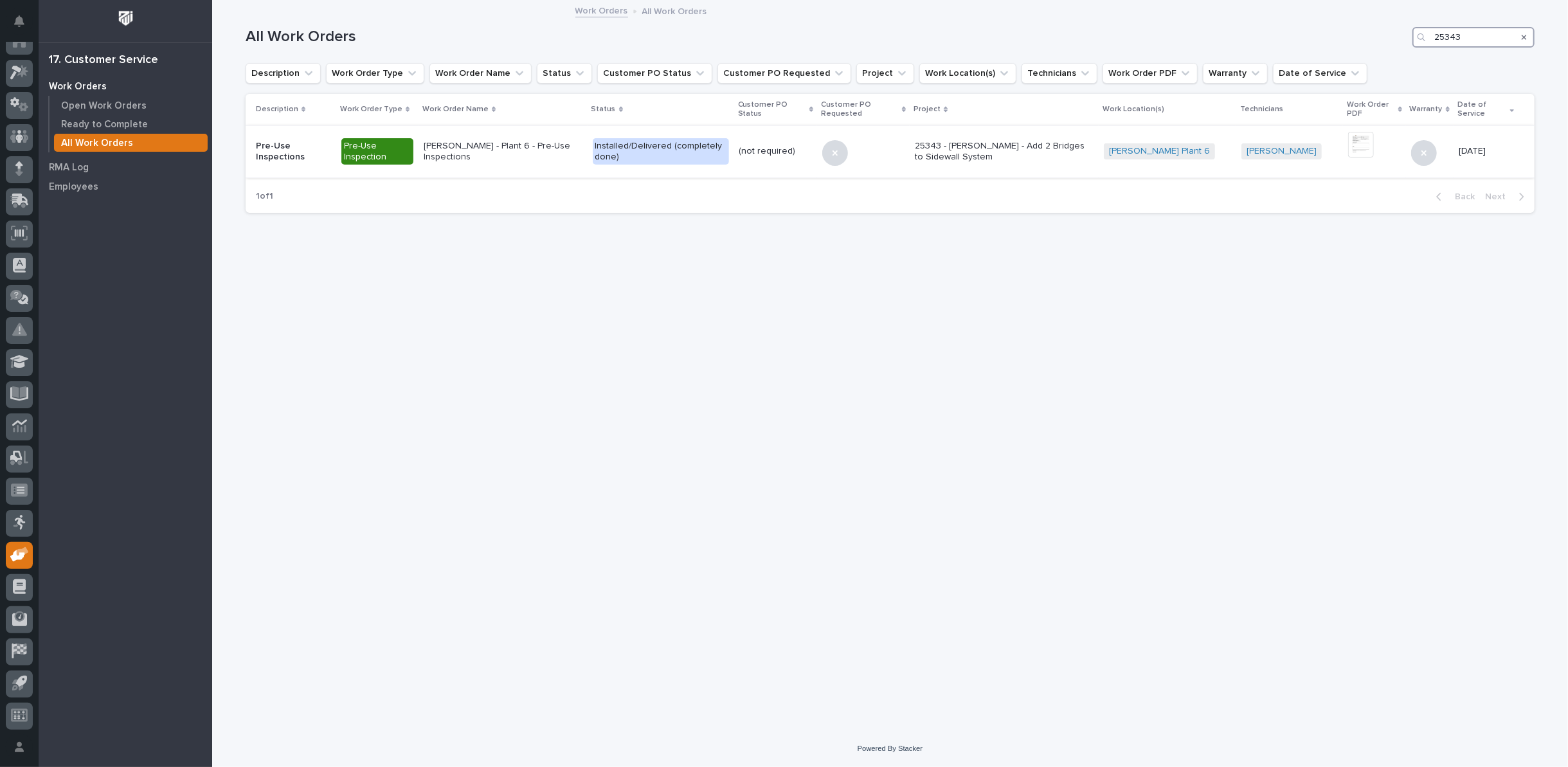
type input "25343"
click at [463, 147] on p "Brinkley - Plant 6 - Pre-Use Inspections" at bounding box center [503, 151] width 158 height 22
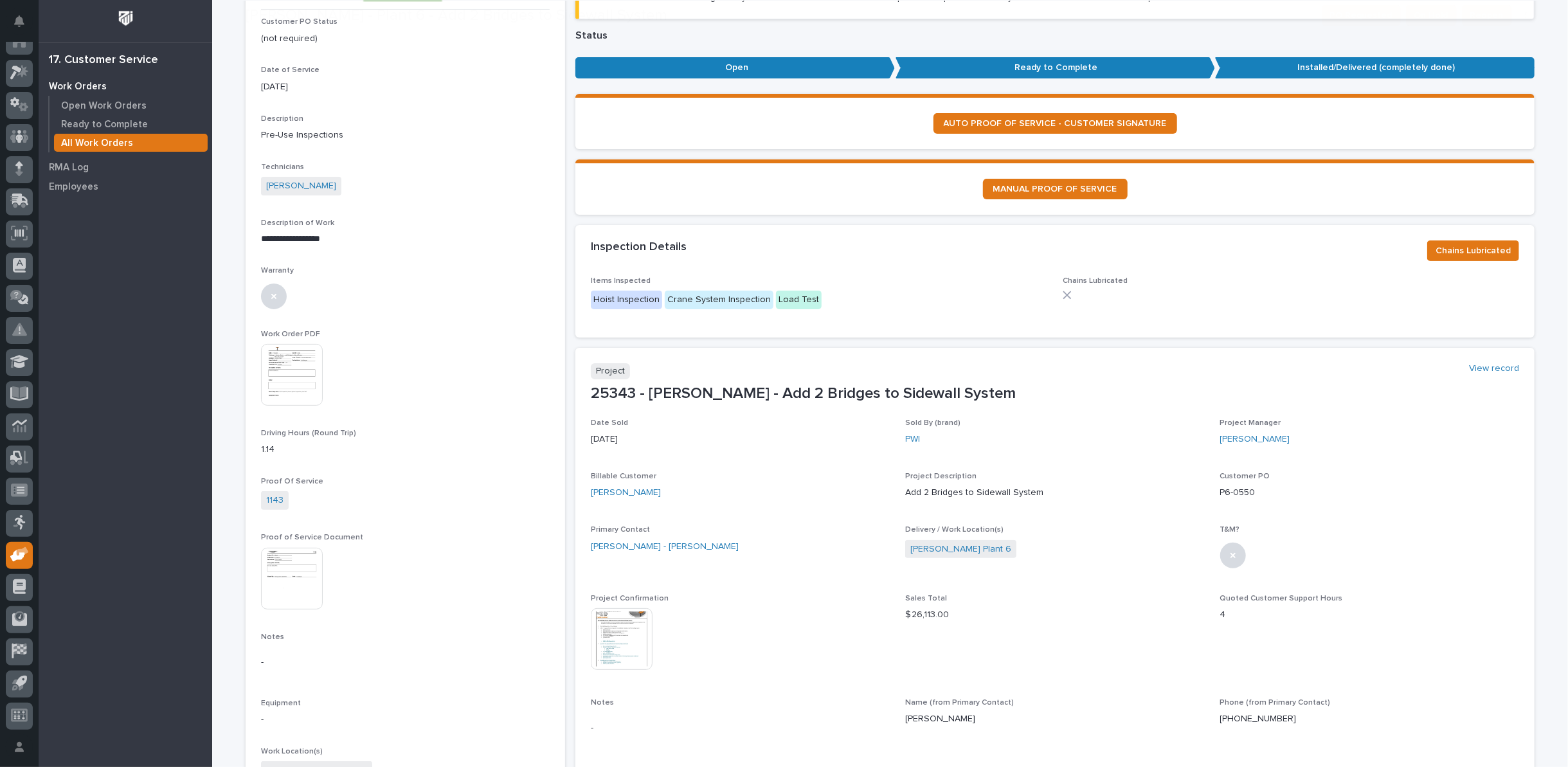
scroll to position [286, 0]
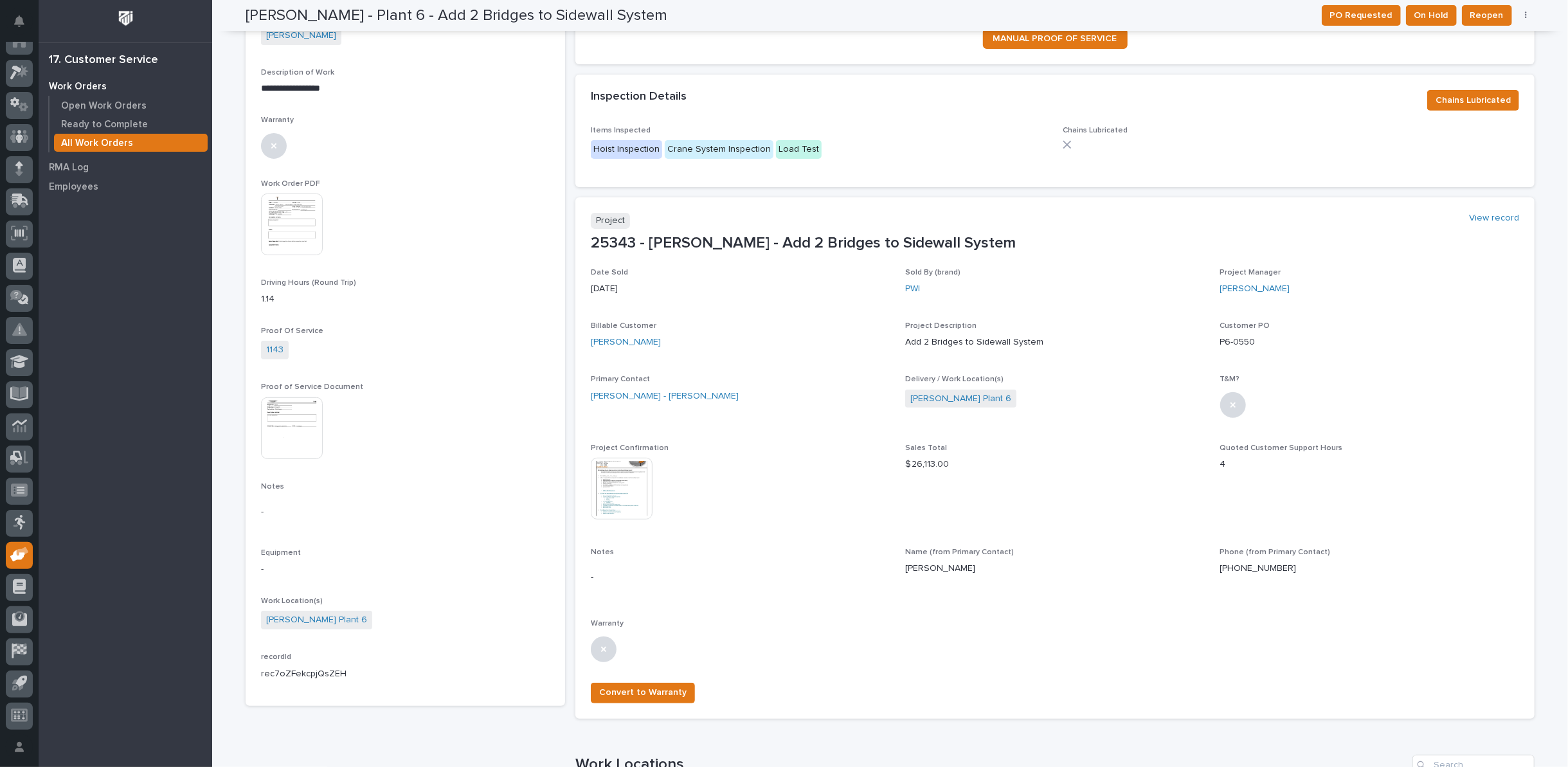
click at [620, 472] on img at bounding box center [621, 488] width 61 height 61
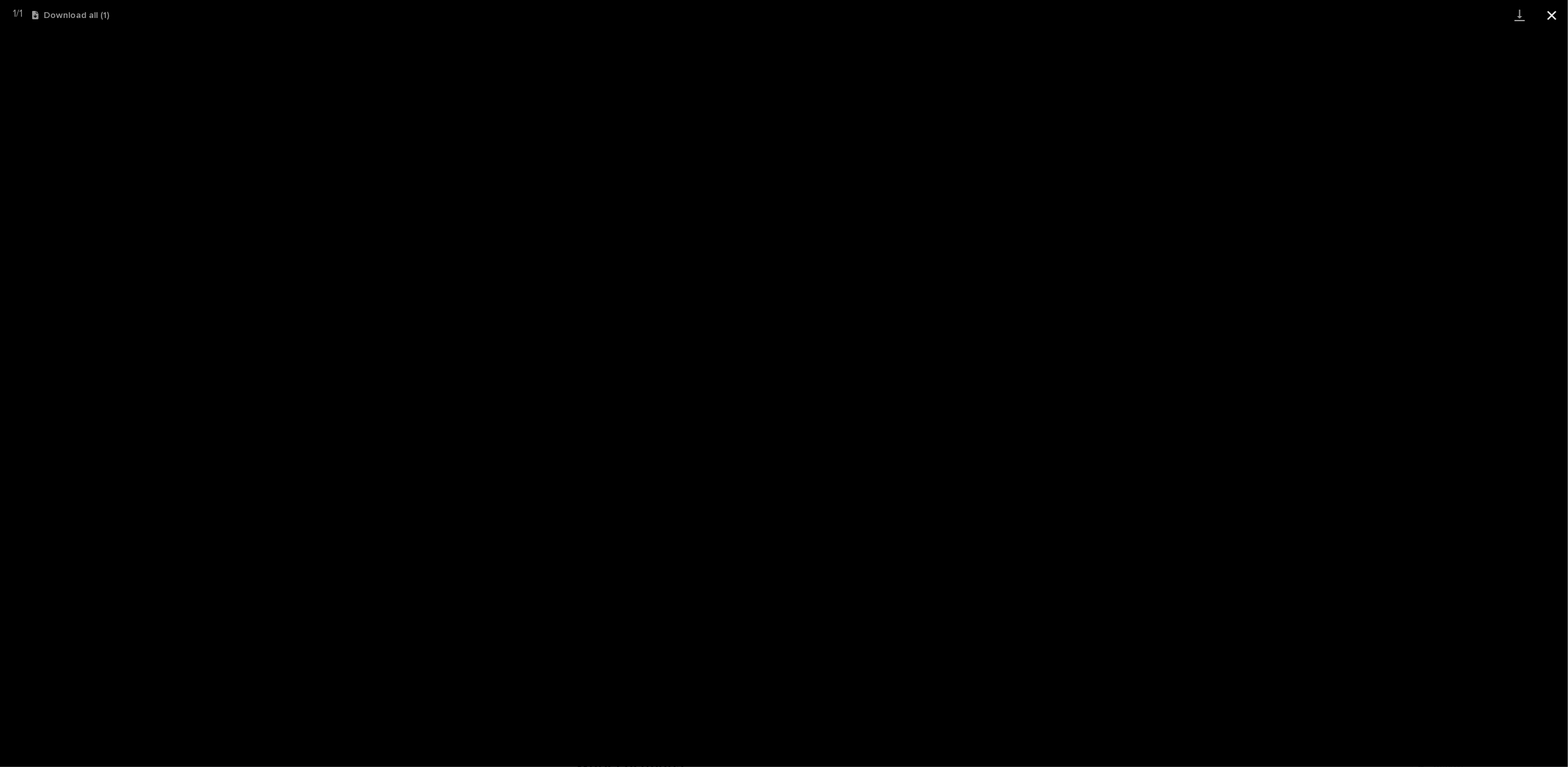
click at [1548, 15] on button "Close gallery" at bounding box center [1553, 15] width 33 height 31
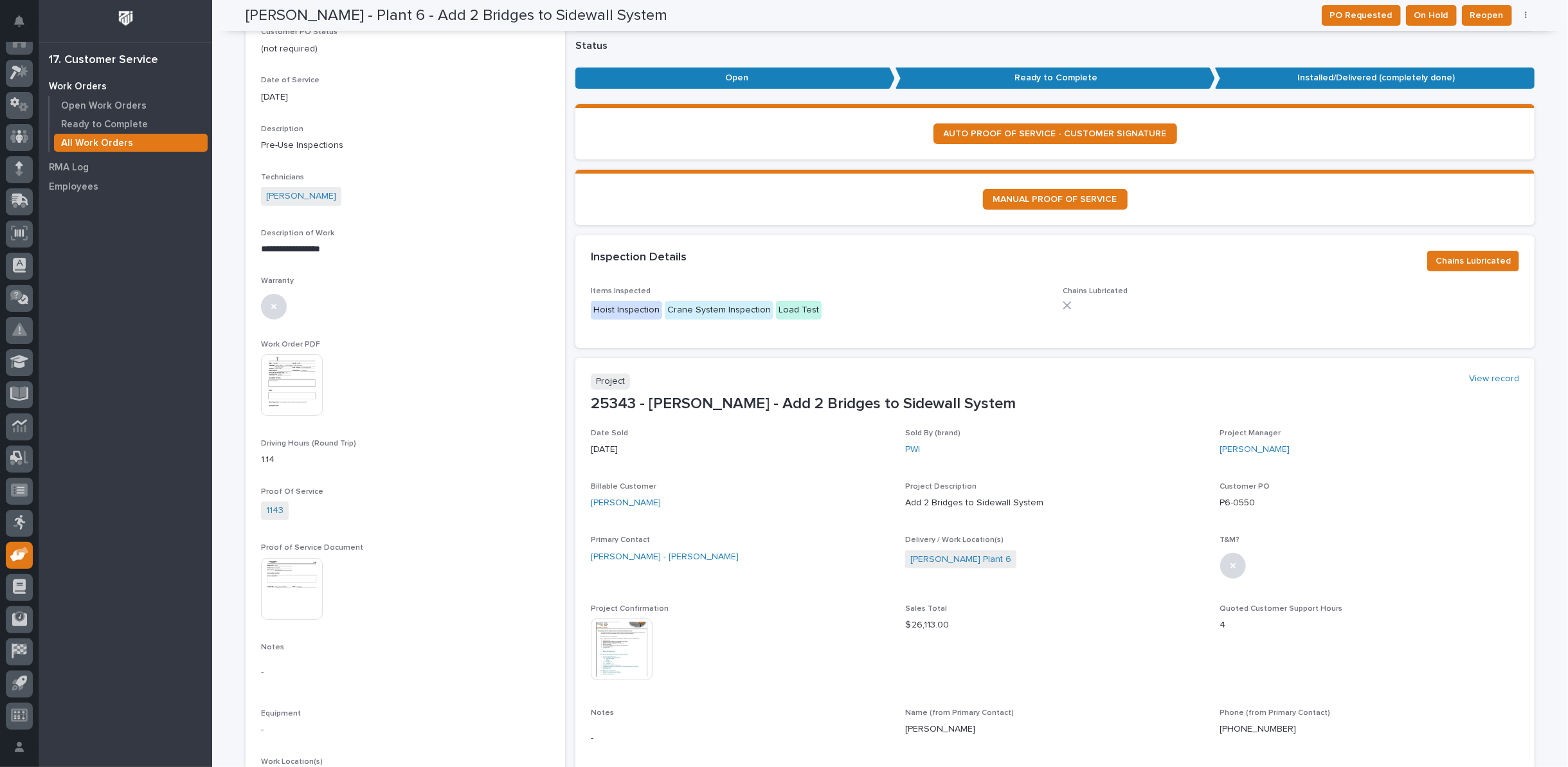
scroll to position [0, 0]
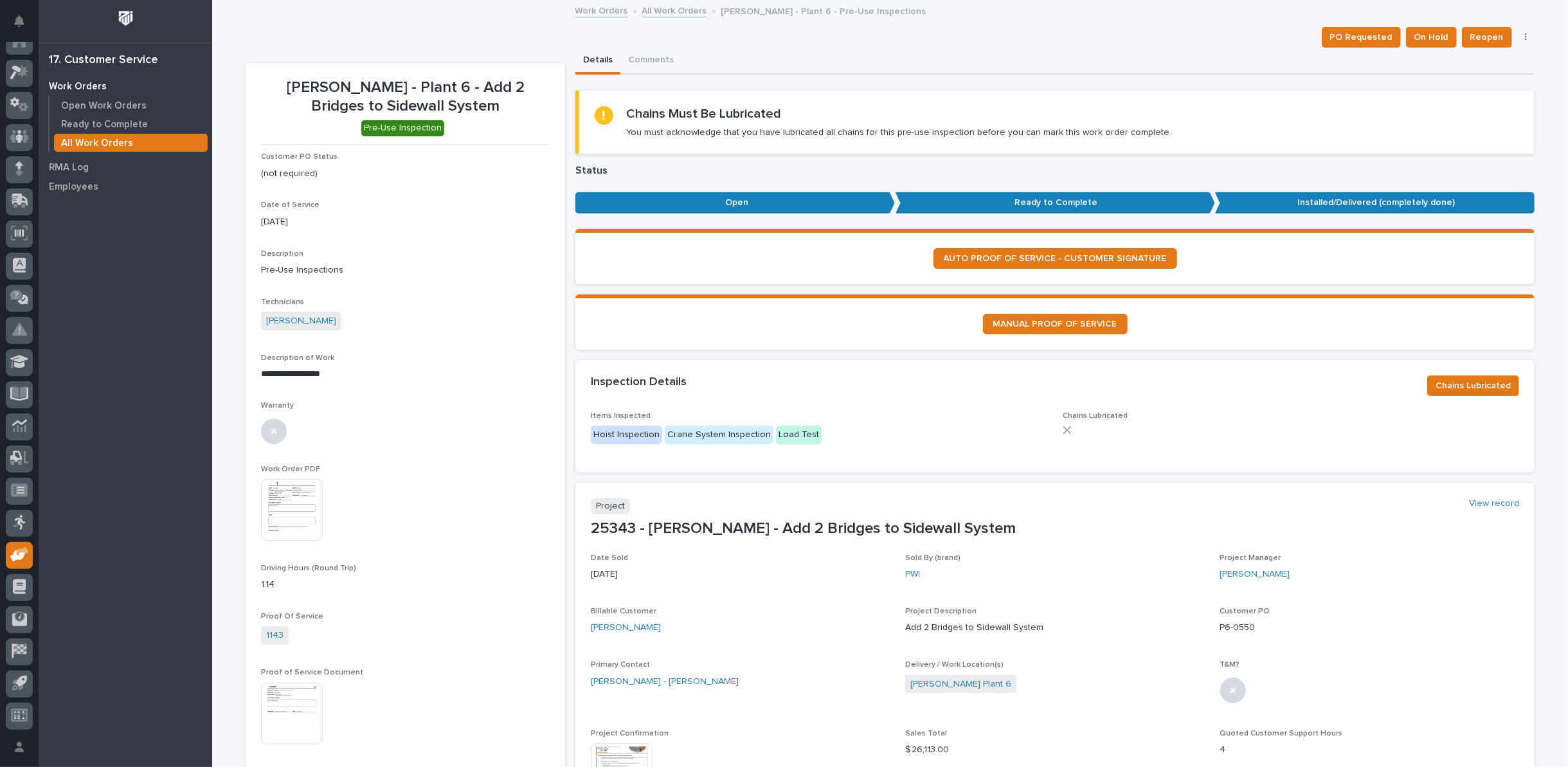
click at [652, 9] on link "All Work Orders" at bounding box center [675, 10] width 65 height 14
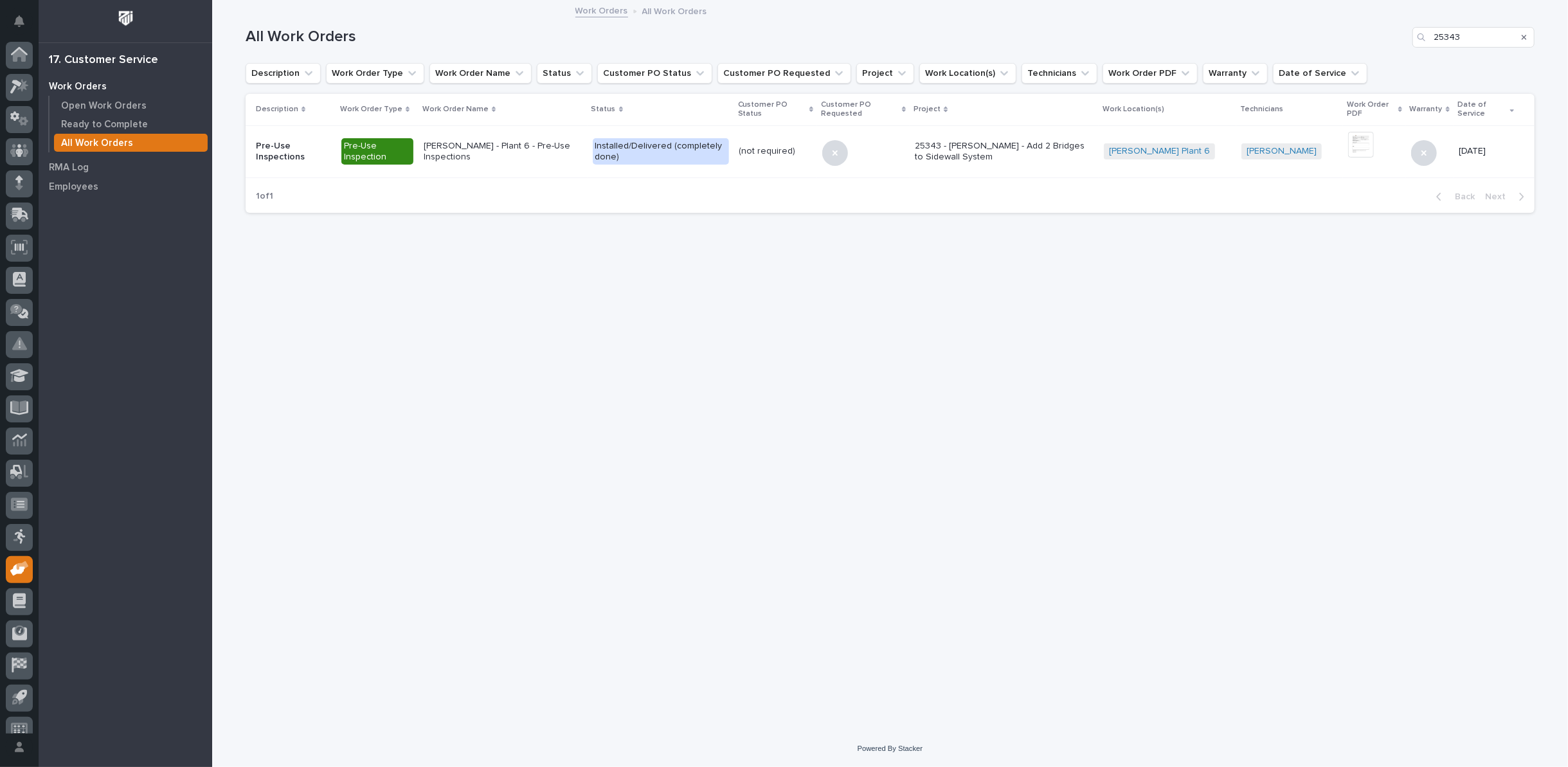
scroll to position [14, 0]
drag, startPoint x: 1444, startPoint y: 33, endPoint x: 1475, endPoint y: 36, distance: 31.1
click at [1475, 36] on input "25343" at bounding box center [1473, 36] width 122 height 20
type input "26260"
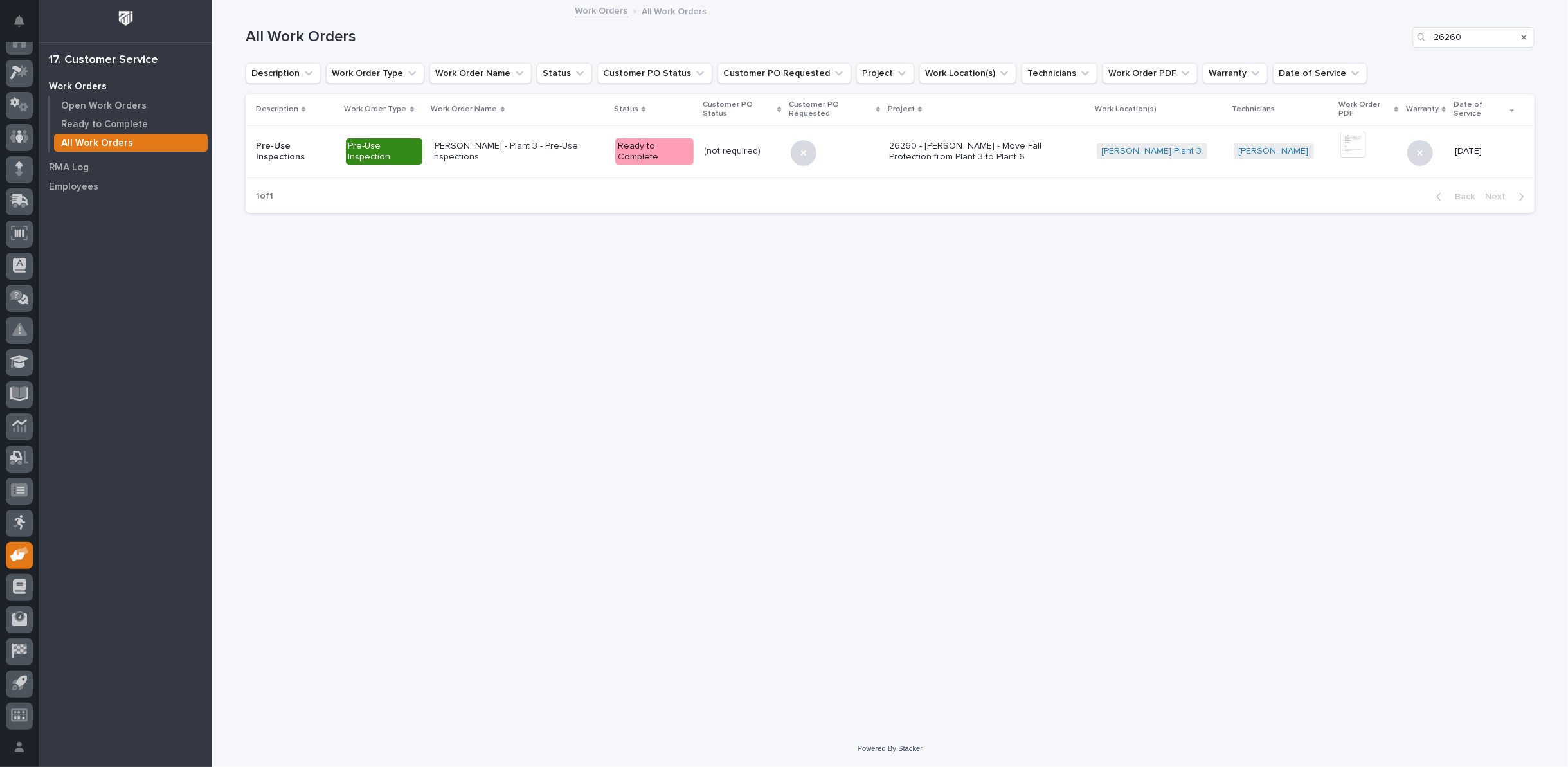
click at [550, 138] on div "Brinkley - Plant 3 - Pre-Use Inspections" at bounding box center [519, 150] width 173 height 24
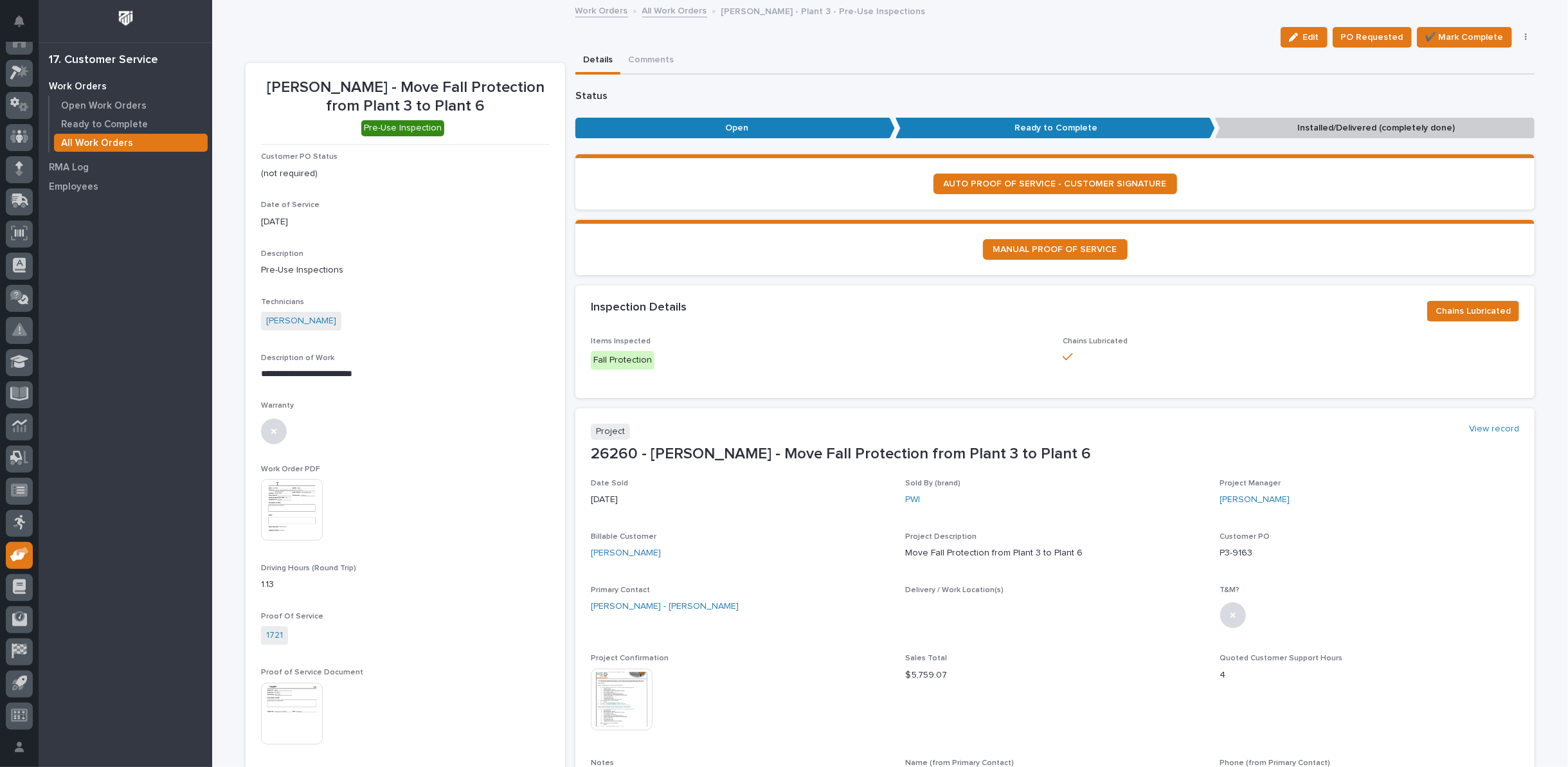
scroll to position [422, 0]
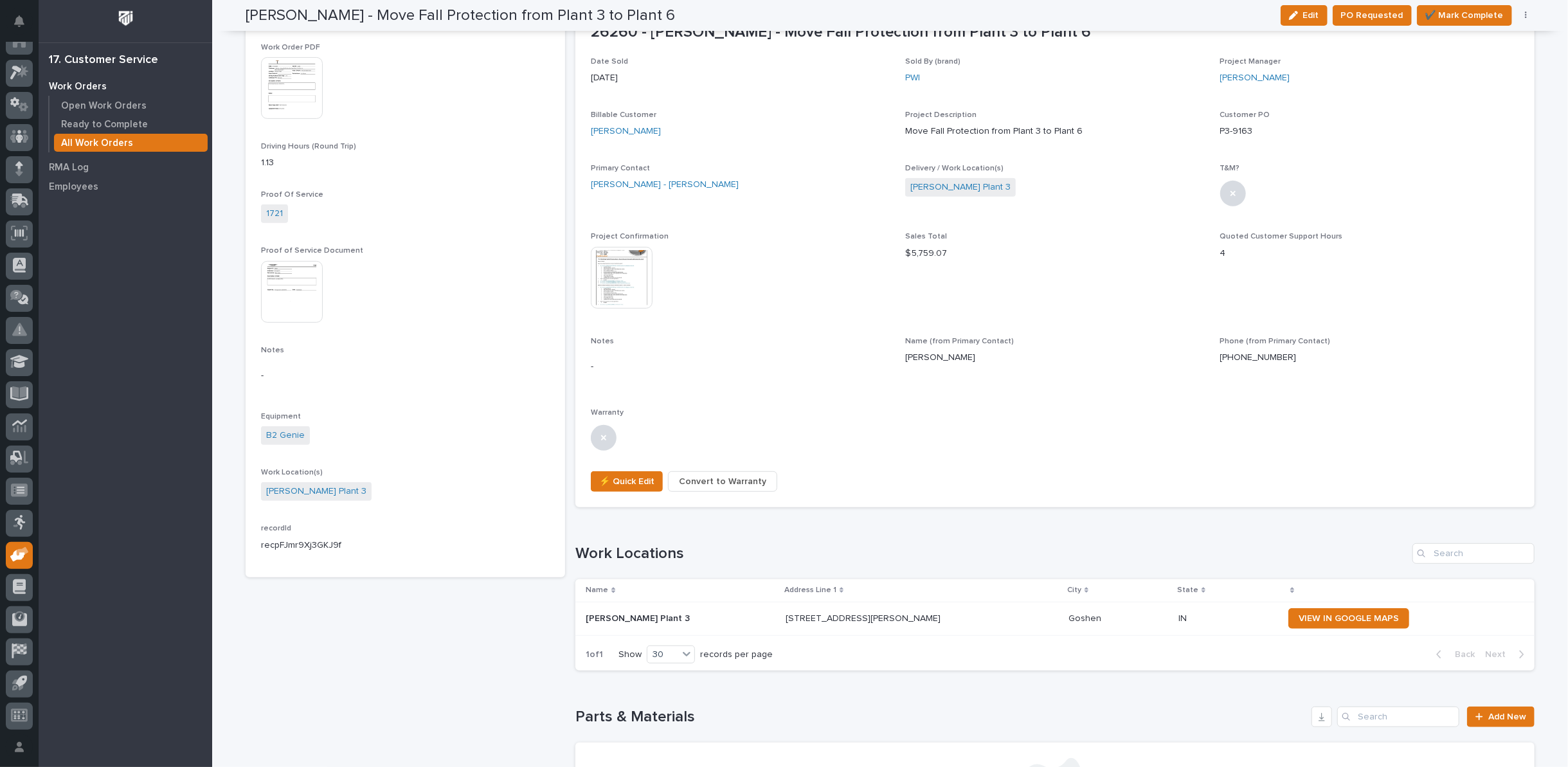
click at [618, 282] on img at bounding box center [621, 277] width 61 height 61
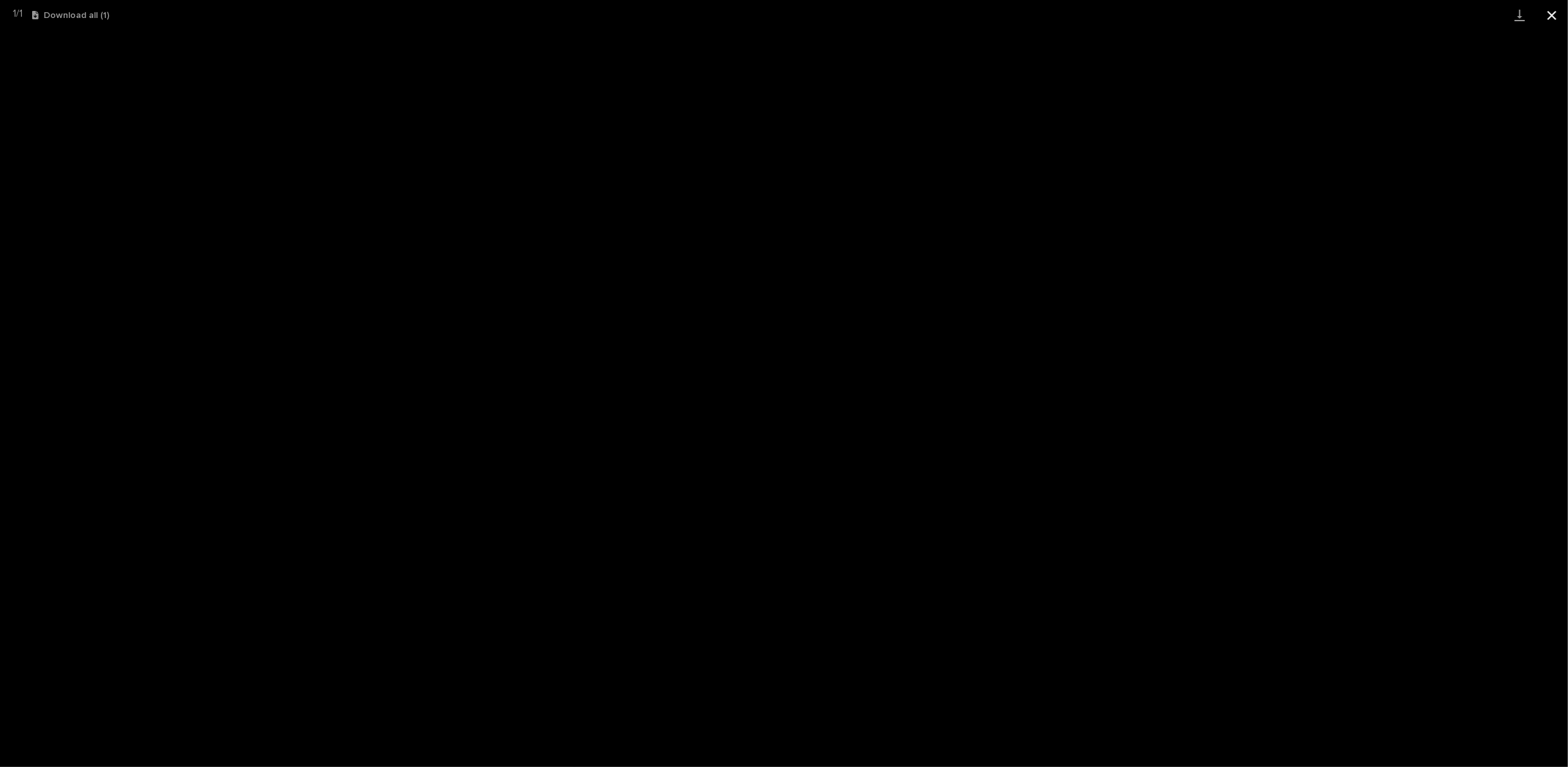
click at [1556, 14] on button "Close gallery" at bounding box center [1553, 15] width 33 height 31
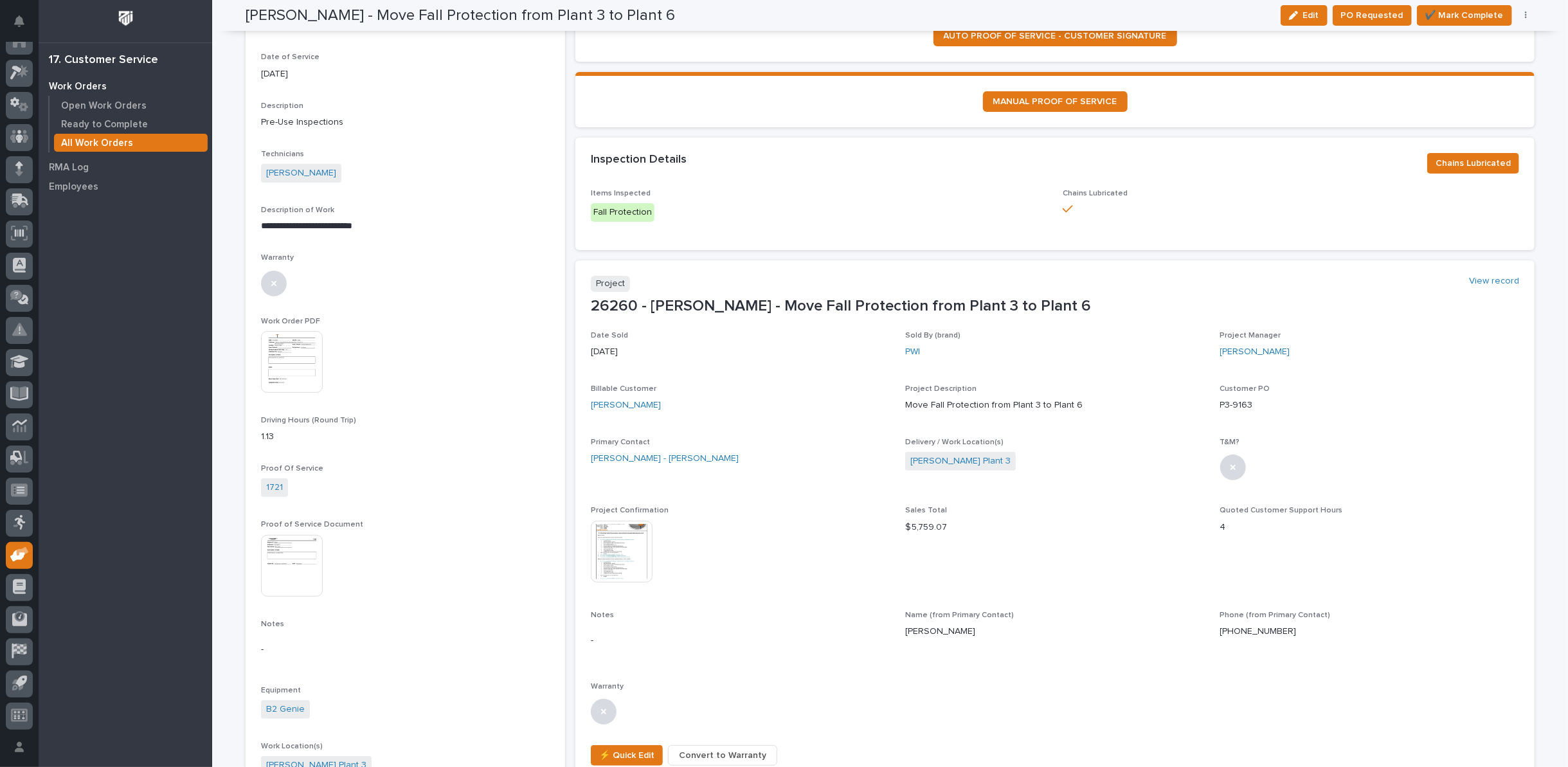
scroll to position [0, 0]
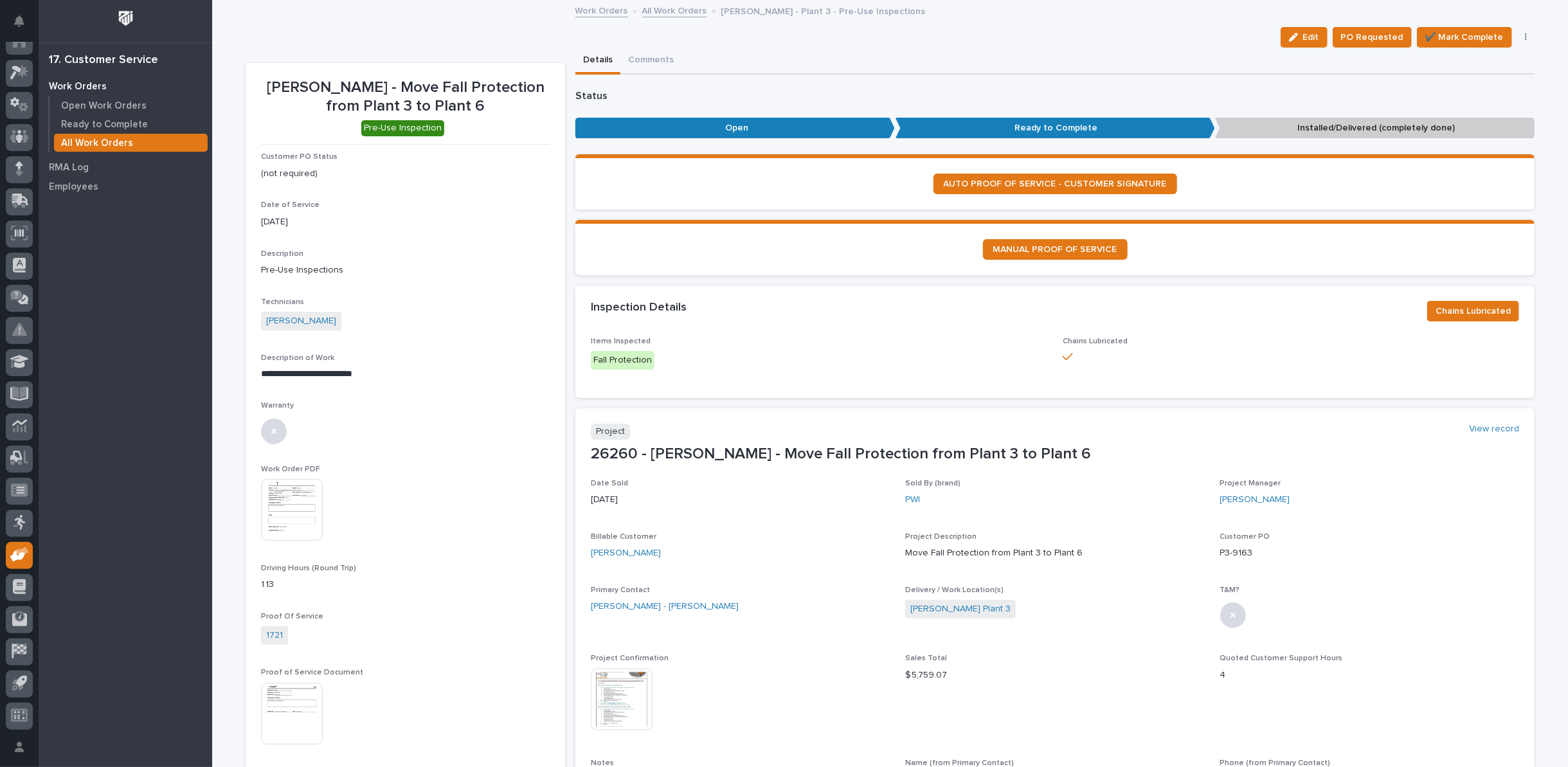
click at [673, 13] on link "All Work Orders" at bounding box center [675, 10] width 65 height 14
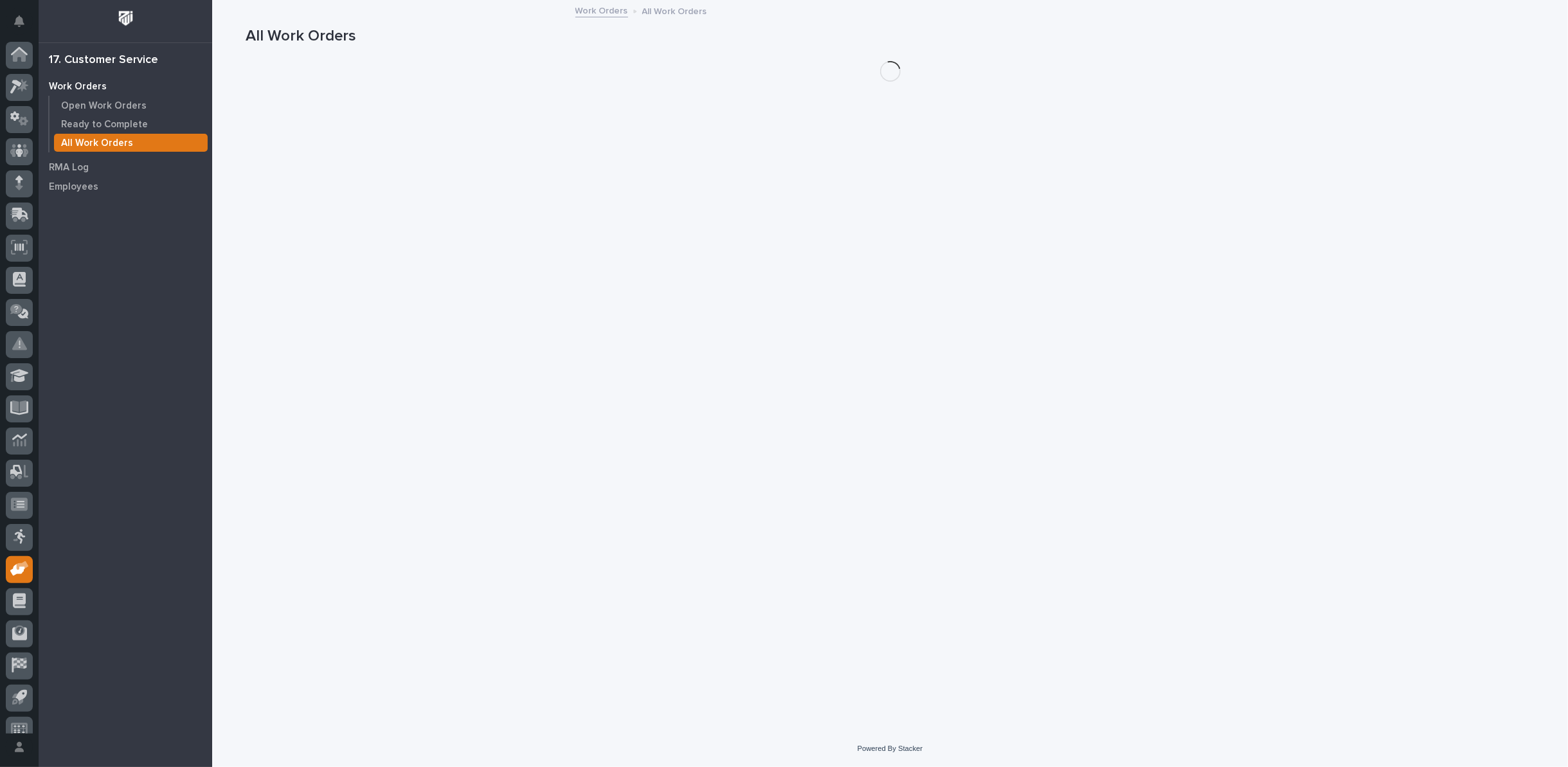
scroll to position [14, 0]
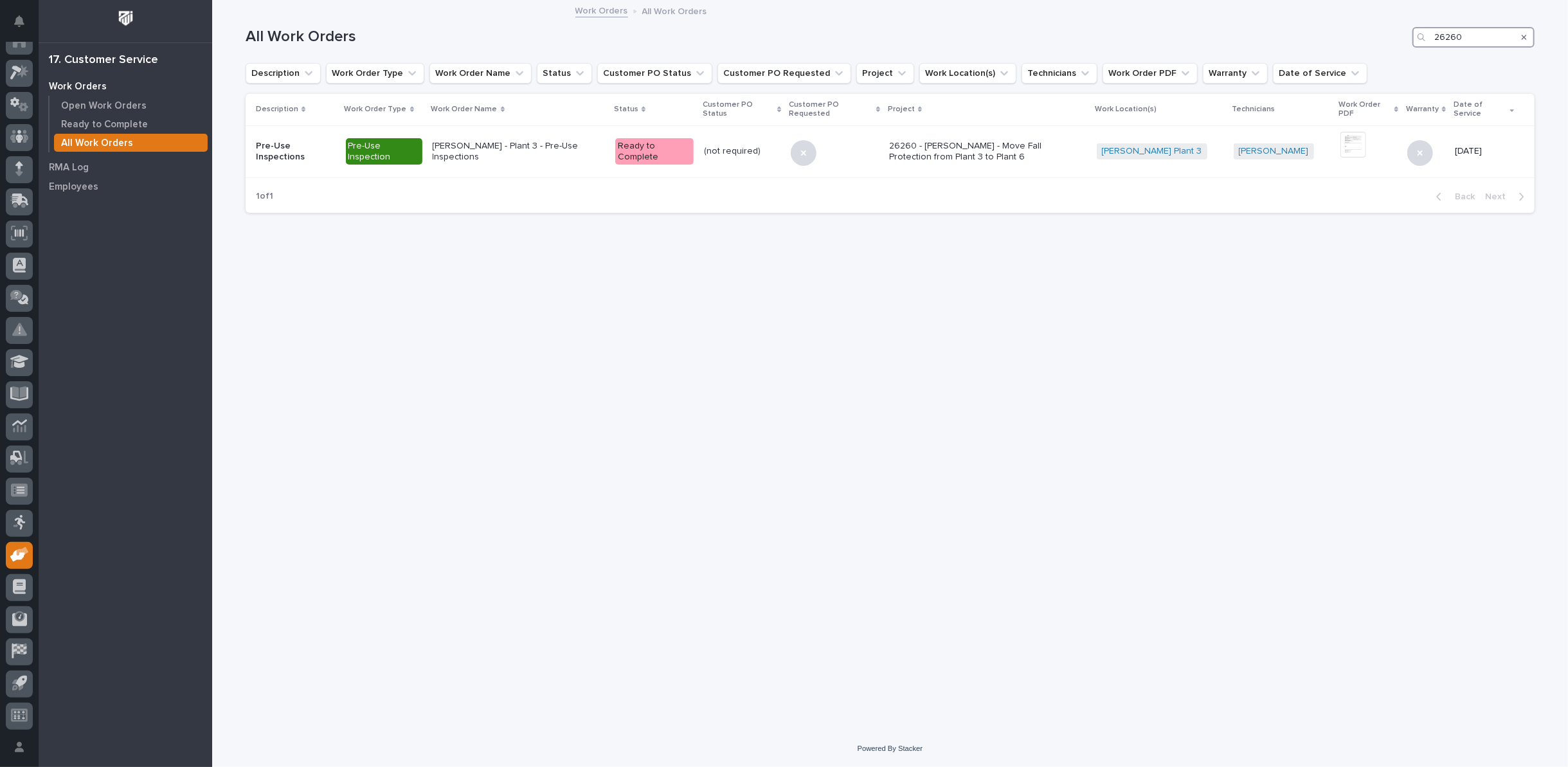
drag, startPoint x: 1466, startPoint y: 37, endPoint x: 1292, endPoint y: 36, distance: 174.0
click at [1294, 36] on div "All Work Orders 26260" at bounding box center [890, 36] width 1289 height 20
type input "27339"
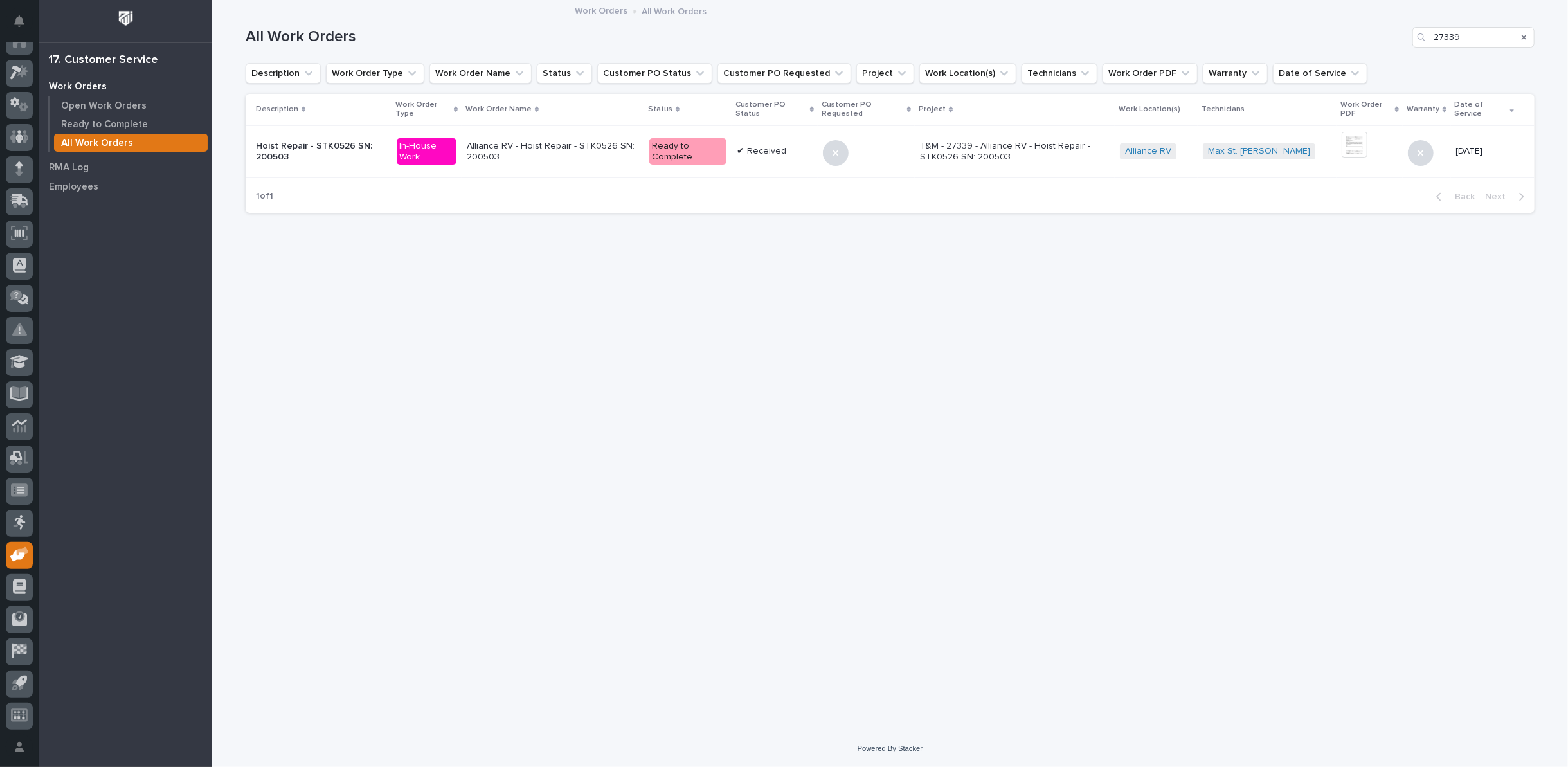
click at [550, 147] on p "Alliance RV - Hoist Repair - STK0526 SN: 200503" at bounding box center [553, 151] width 173 height 22
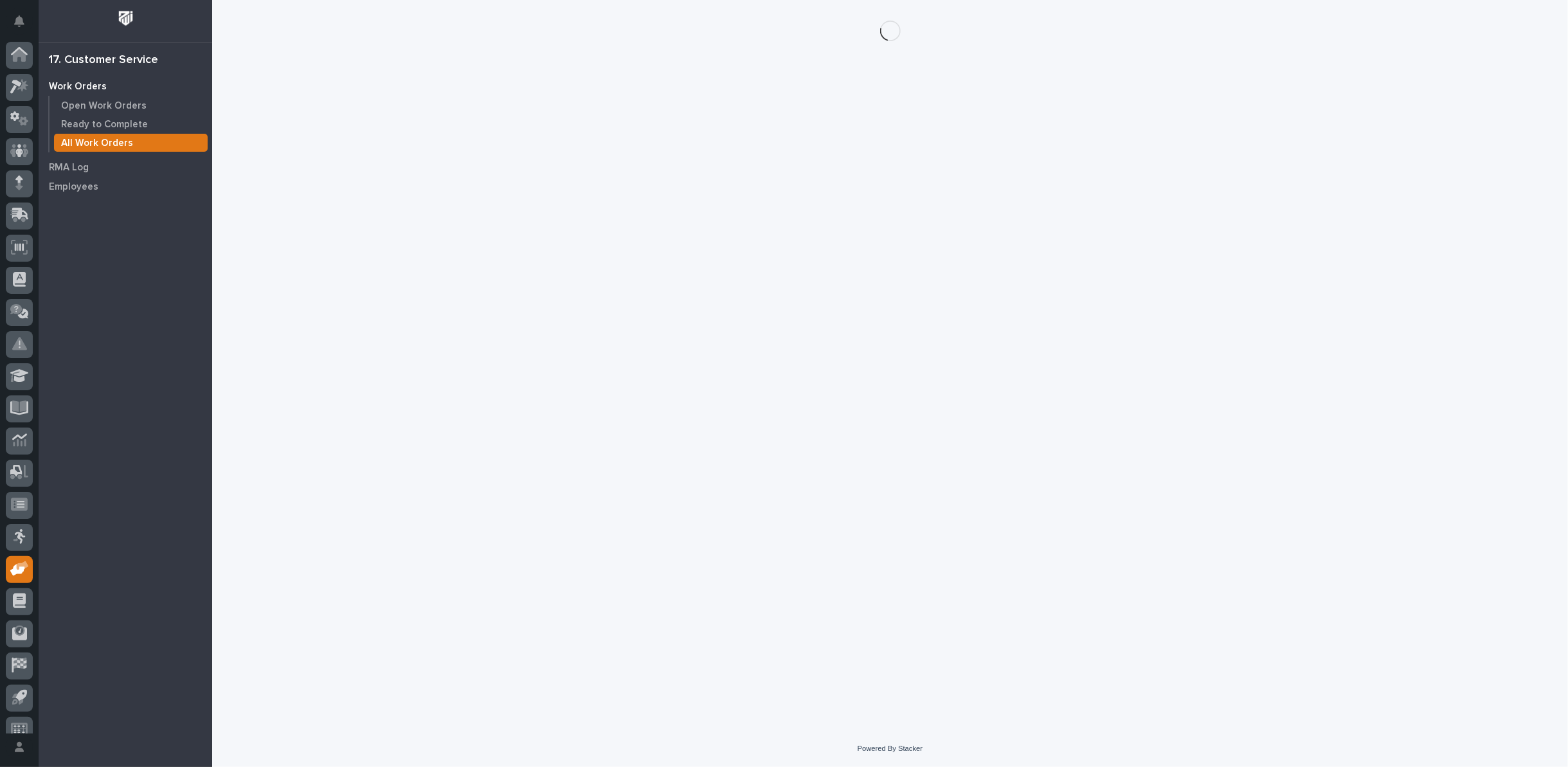
scroll to position [14, 0]
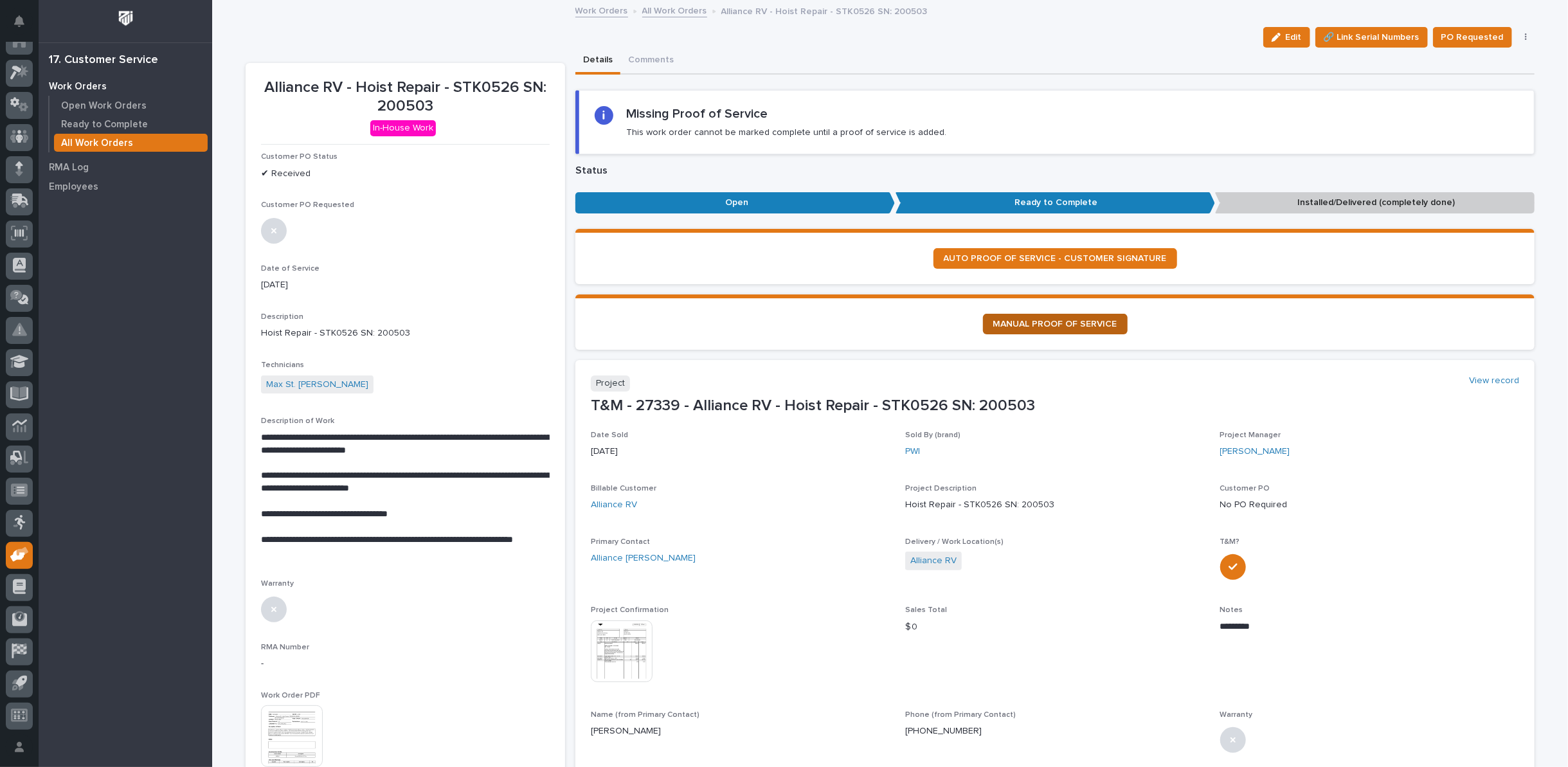
click at [1078, 322] on span "MANUAL PROOF OF SERVICE" at bounding box center [1055, 323] width 124 height 9
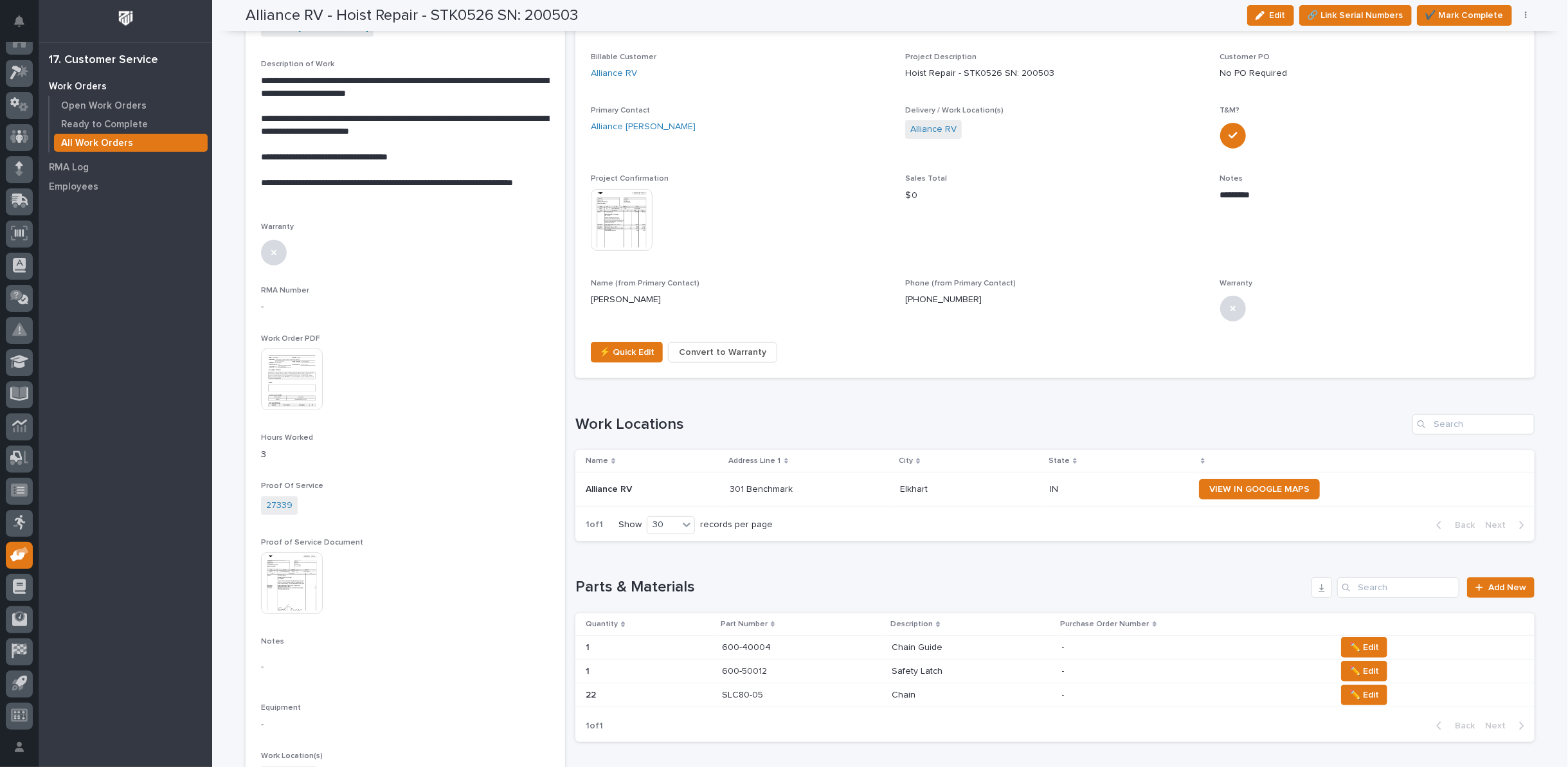
scroll to position [0, 0]
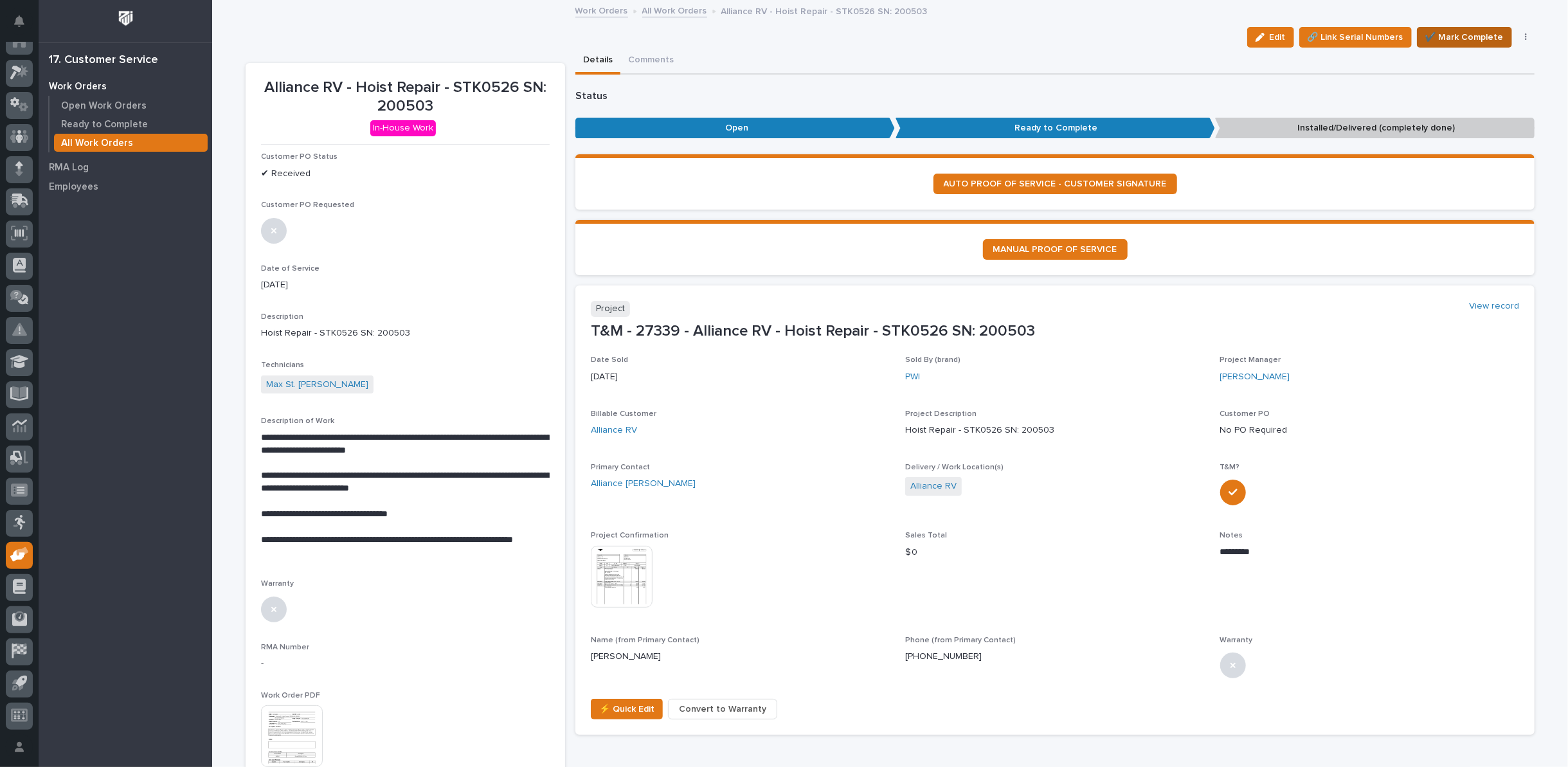
click at [1477, 42] on span "✔️ Mark Complete" at bounding box center [1464, 37] width 79 height 15
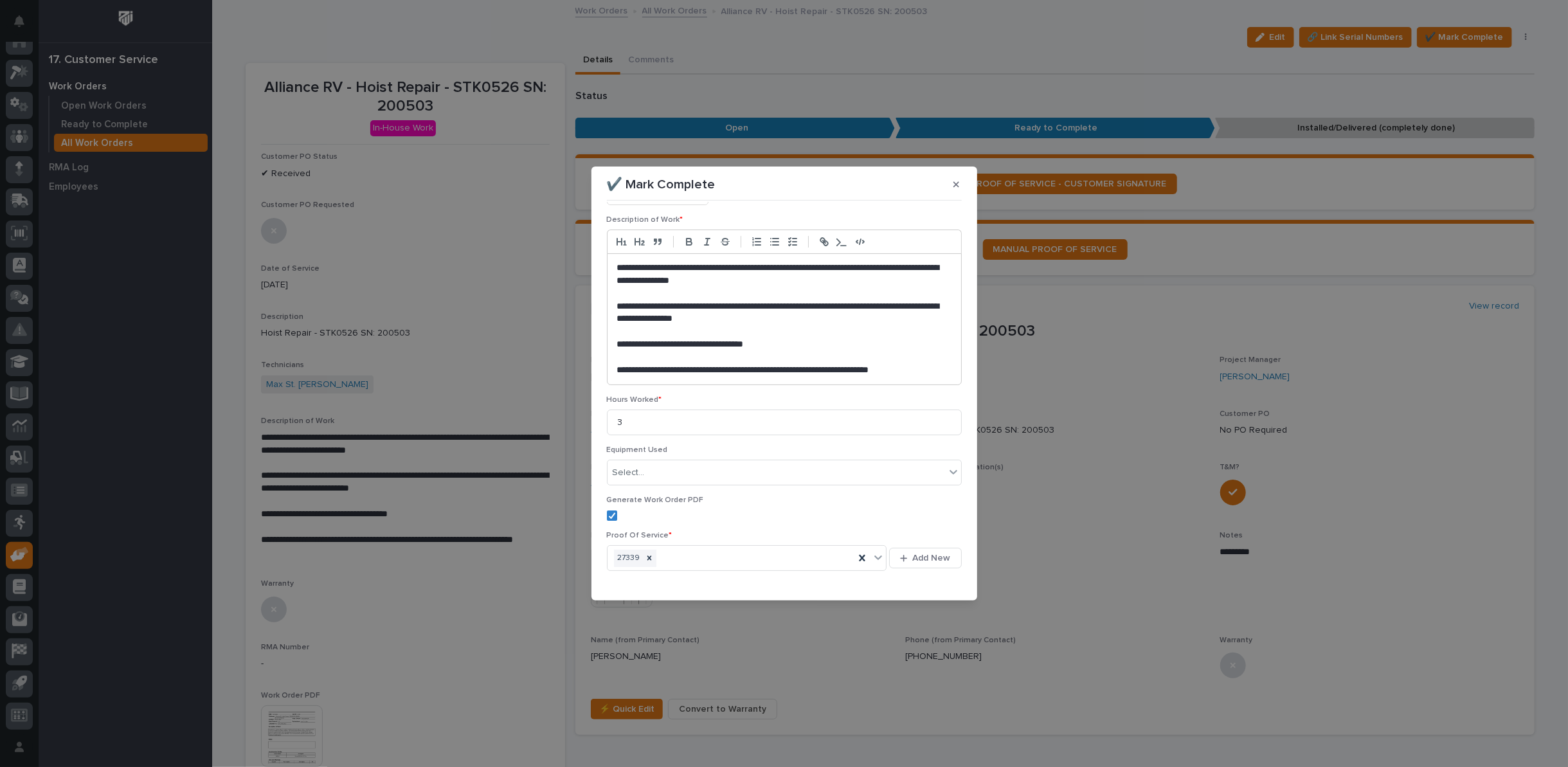
scroll to position [132, 0]
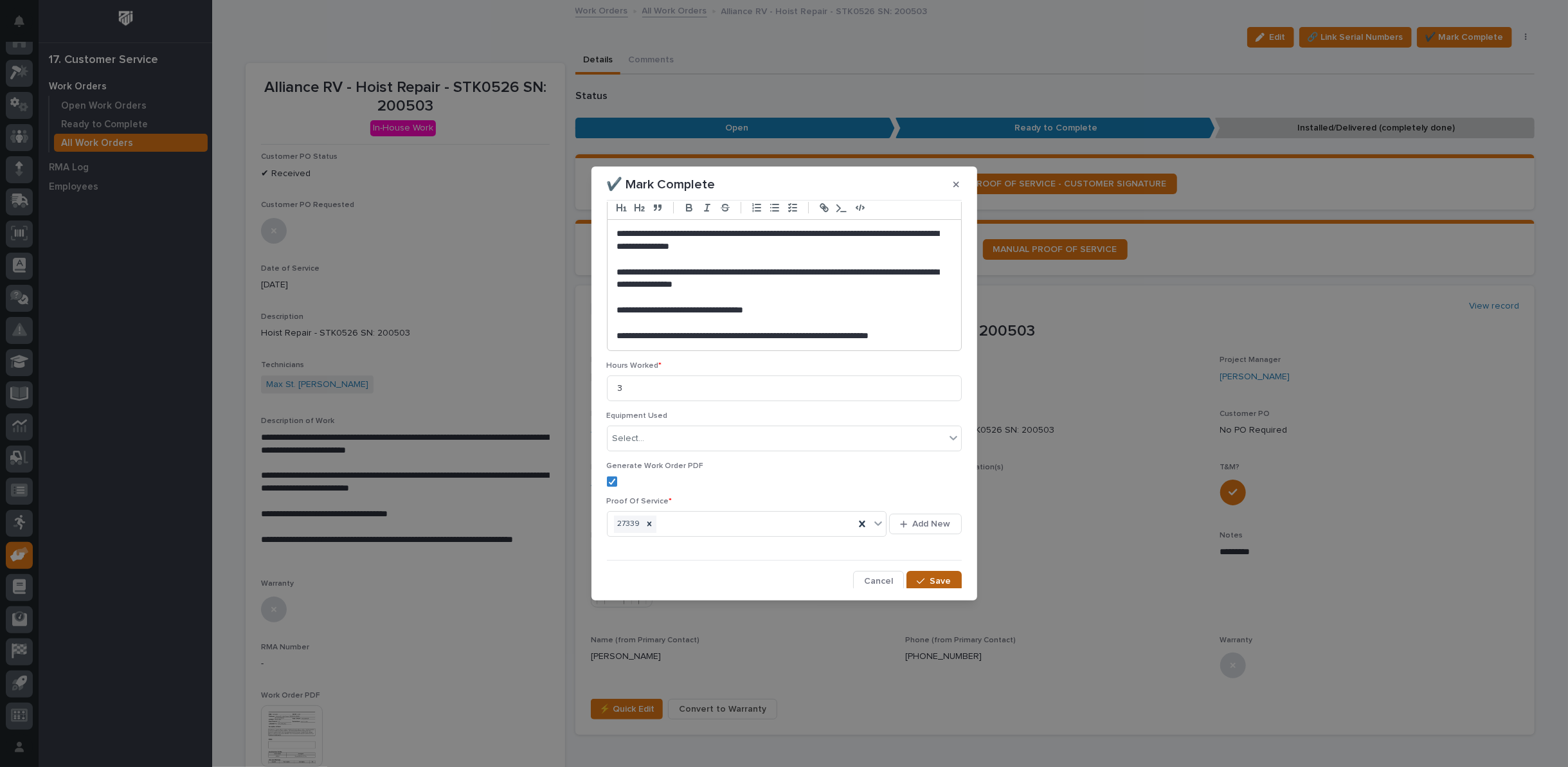
click at [930, 575] on span "Save" at bounding box center [941, 581] width 21 height 12
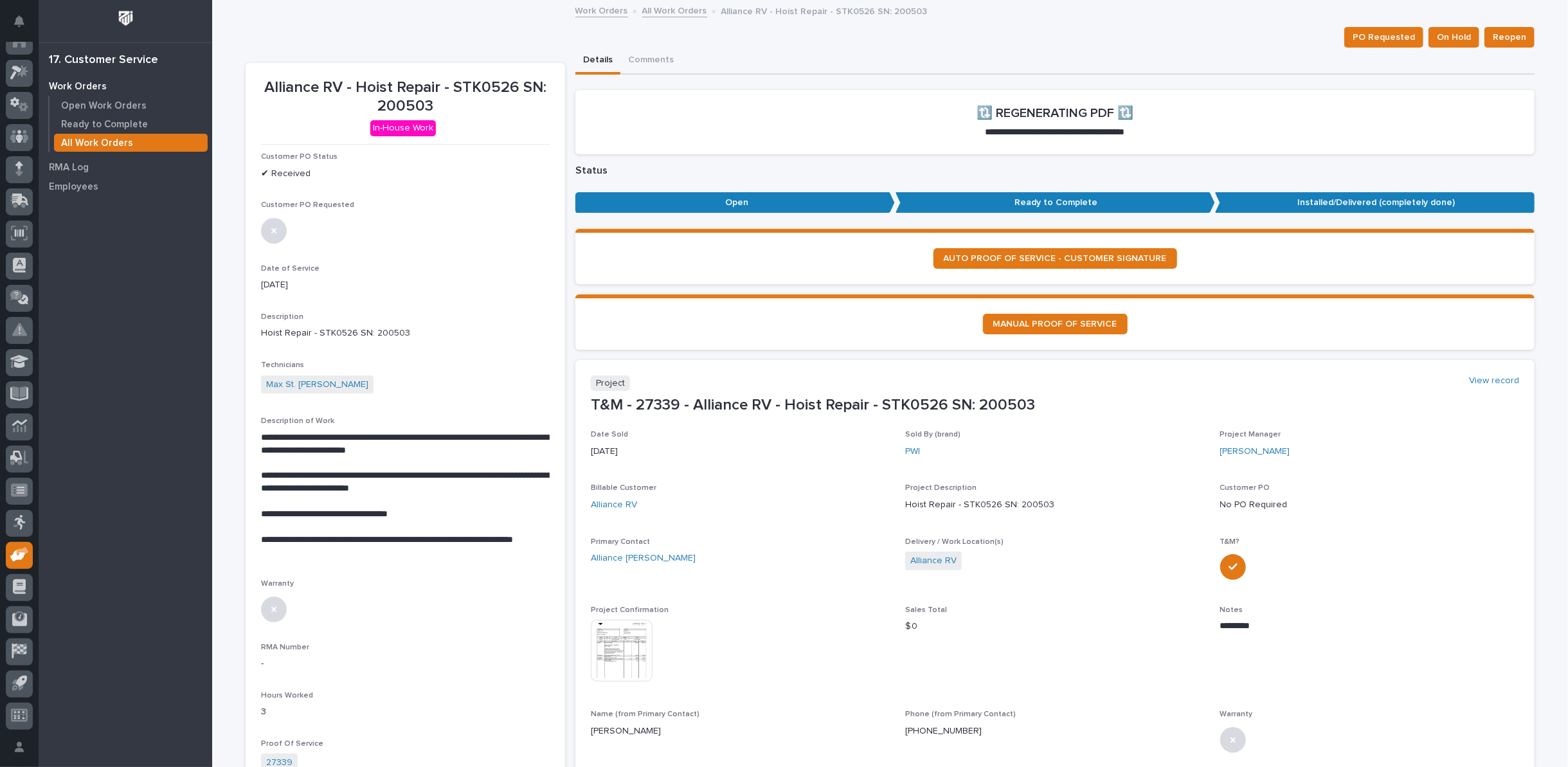
click at [665, 12] on link "All Work Orders" at bounding box center [675, 10] width 65 height 14
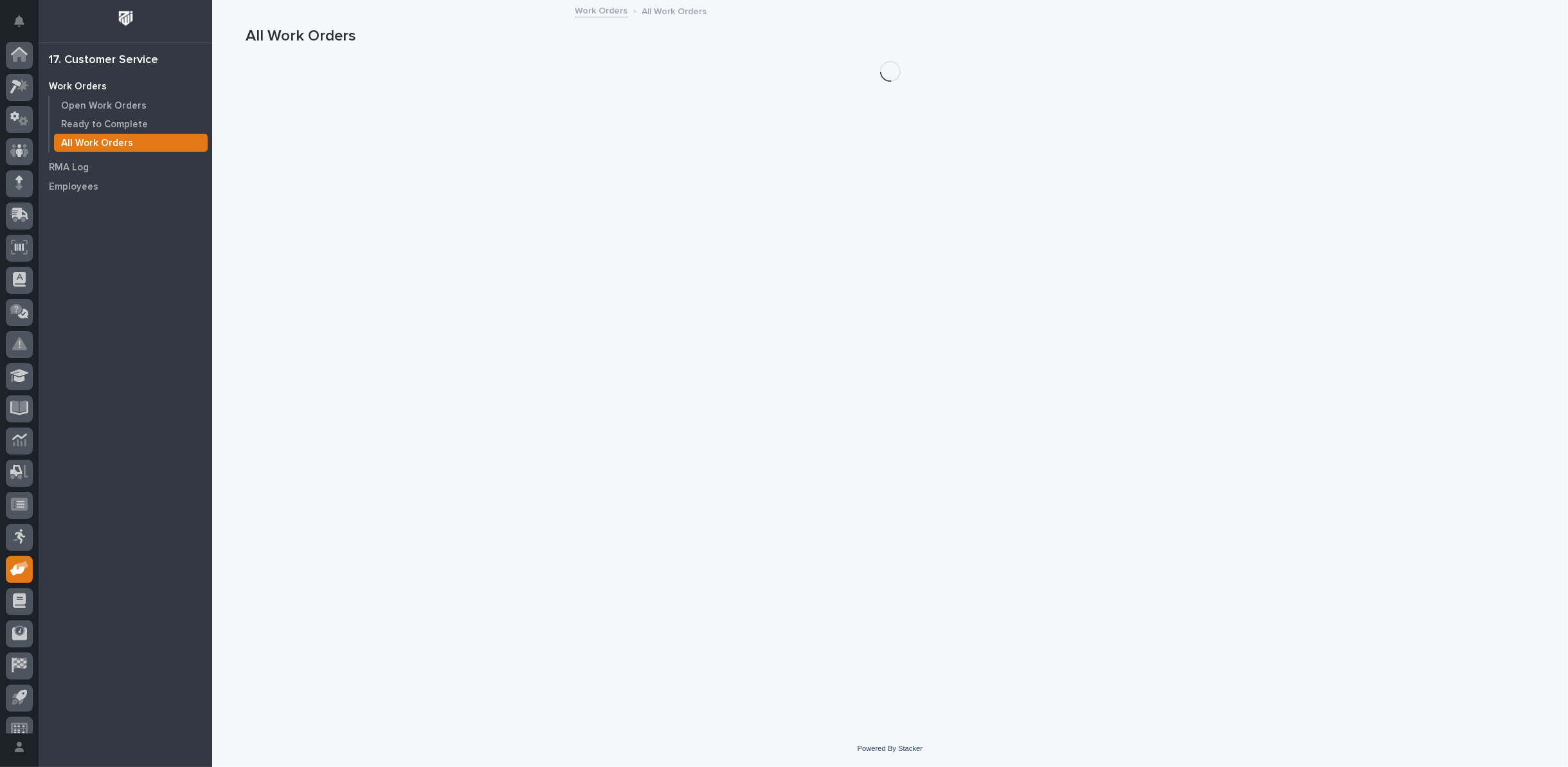
scroll to position [14, 0]
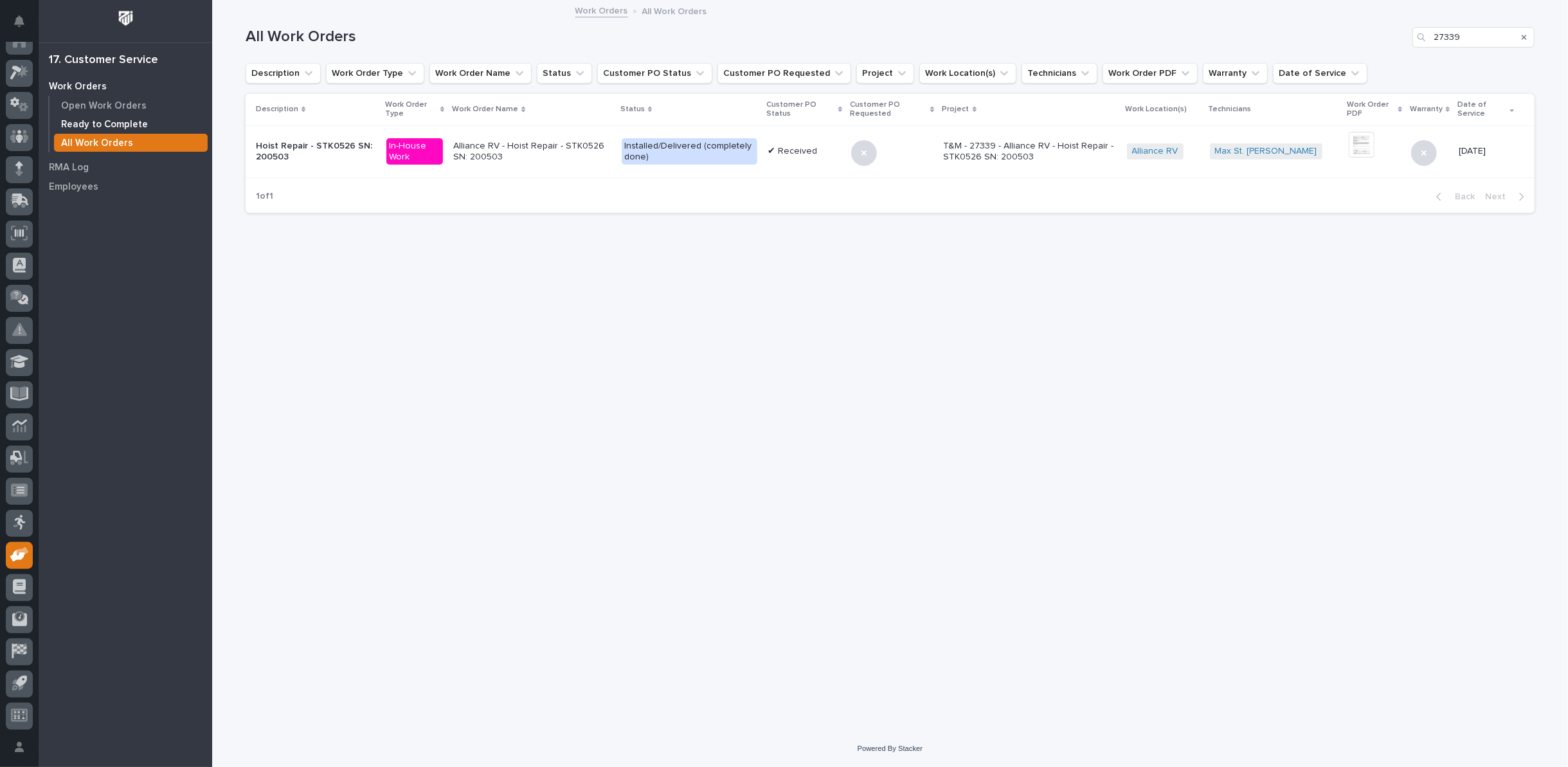
click at [99, 123] on p "Ready to Complete" at bounding box center [105, 125] width 87 height 12
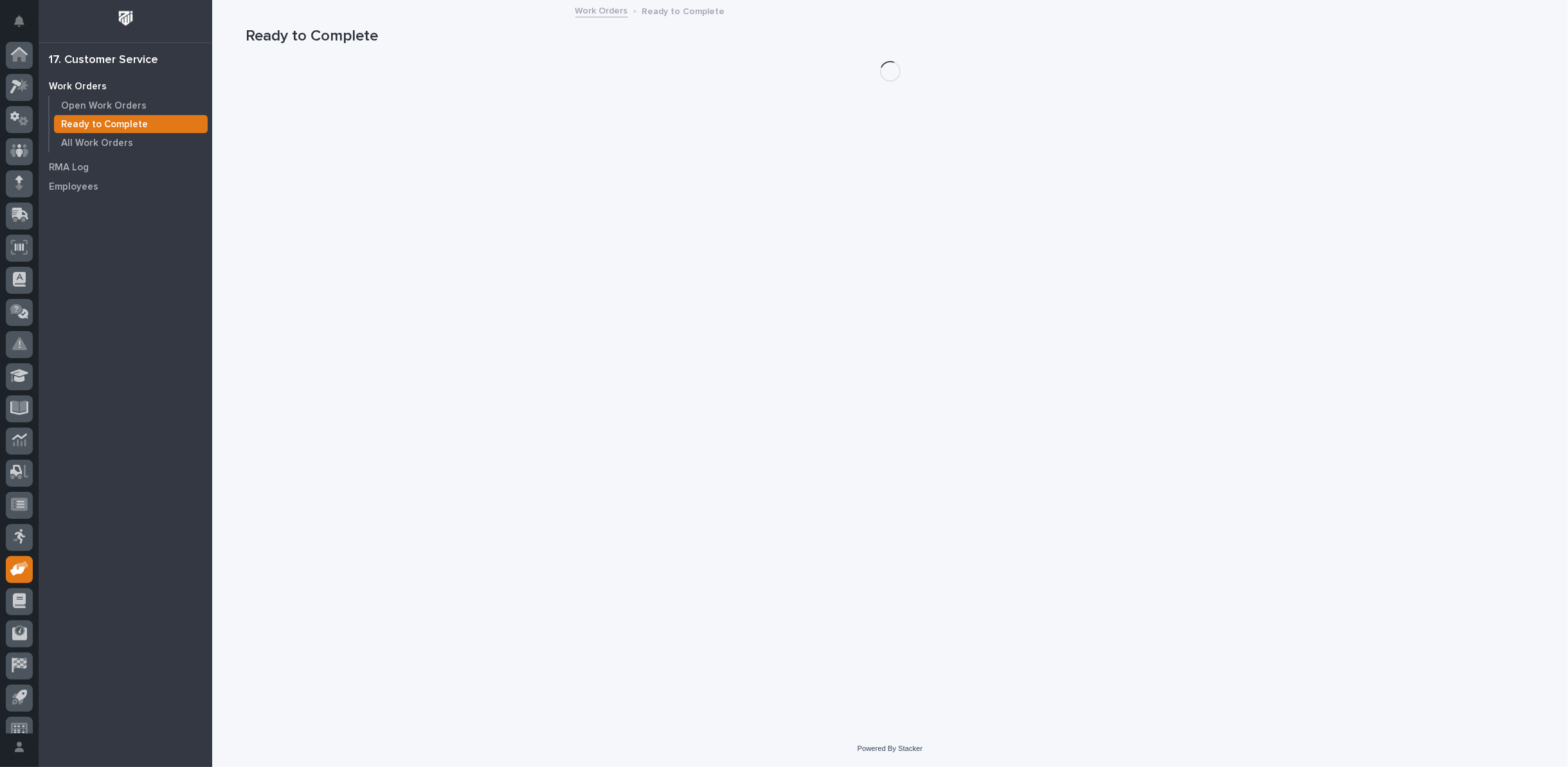
scroll to position [14, 0]
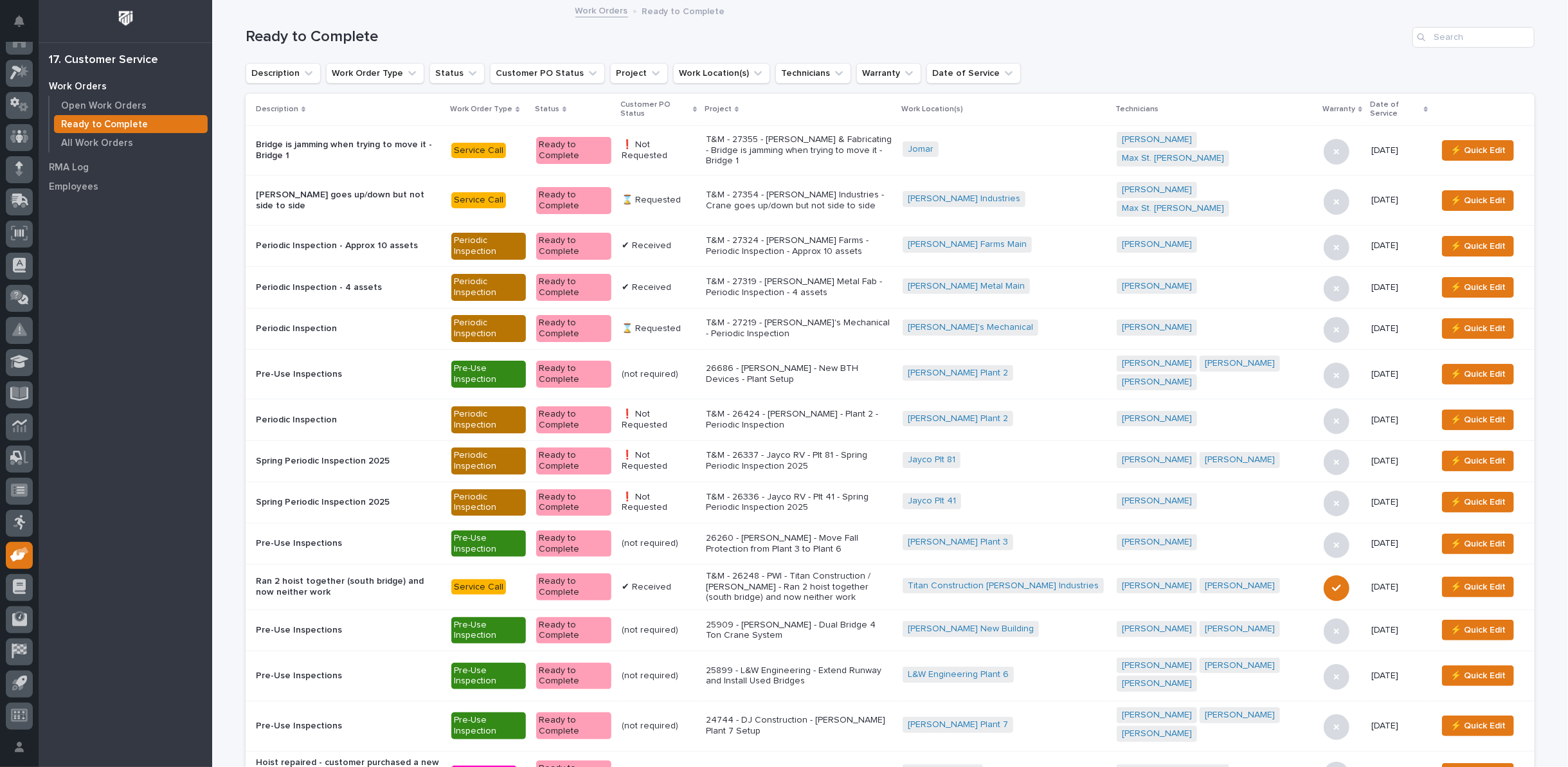
click at [697, 108] on icon at bounding box center [695, 109] width 4 height 6
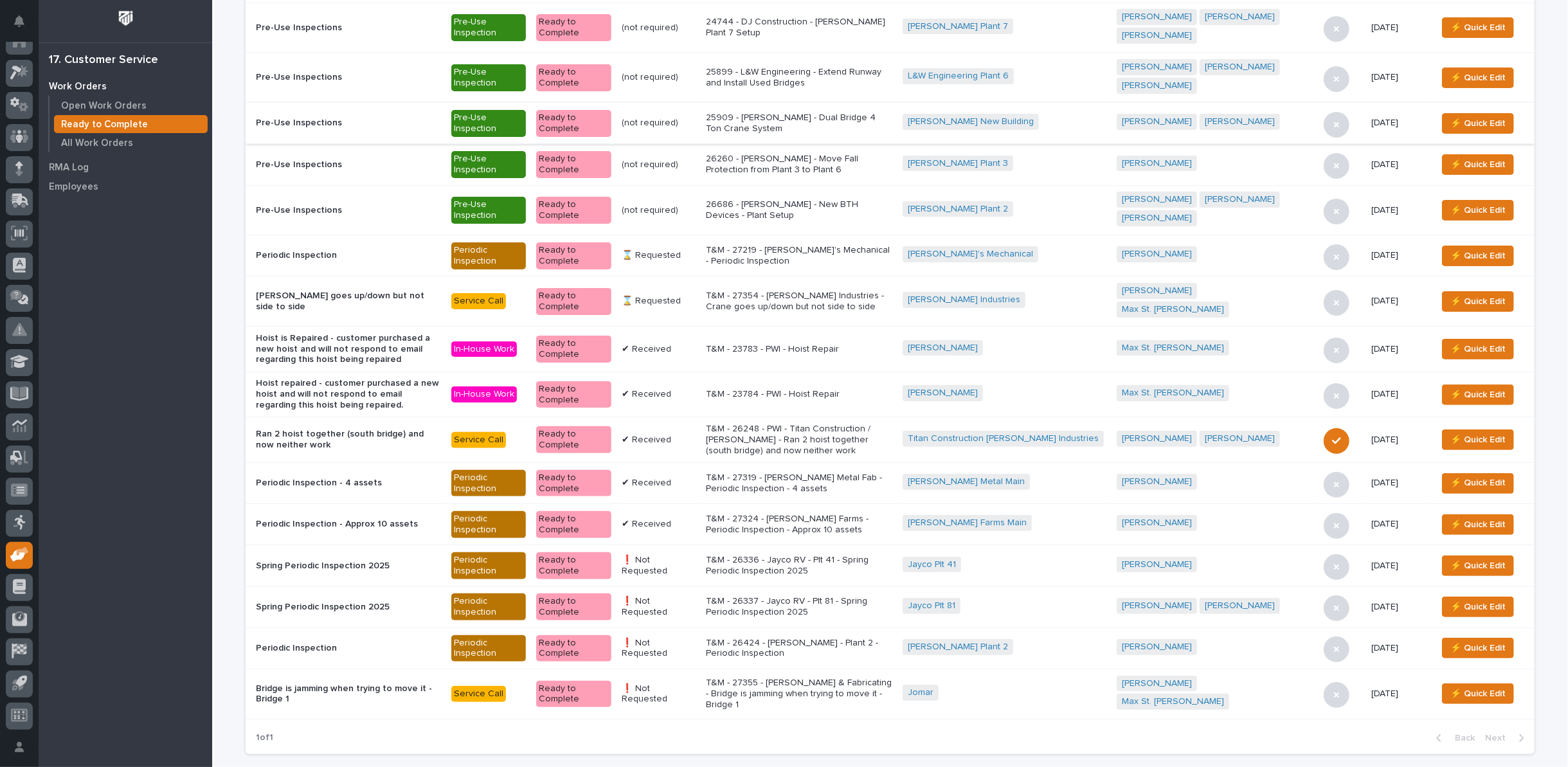
scroll to position [143, 0]
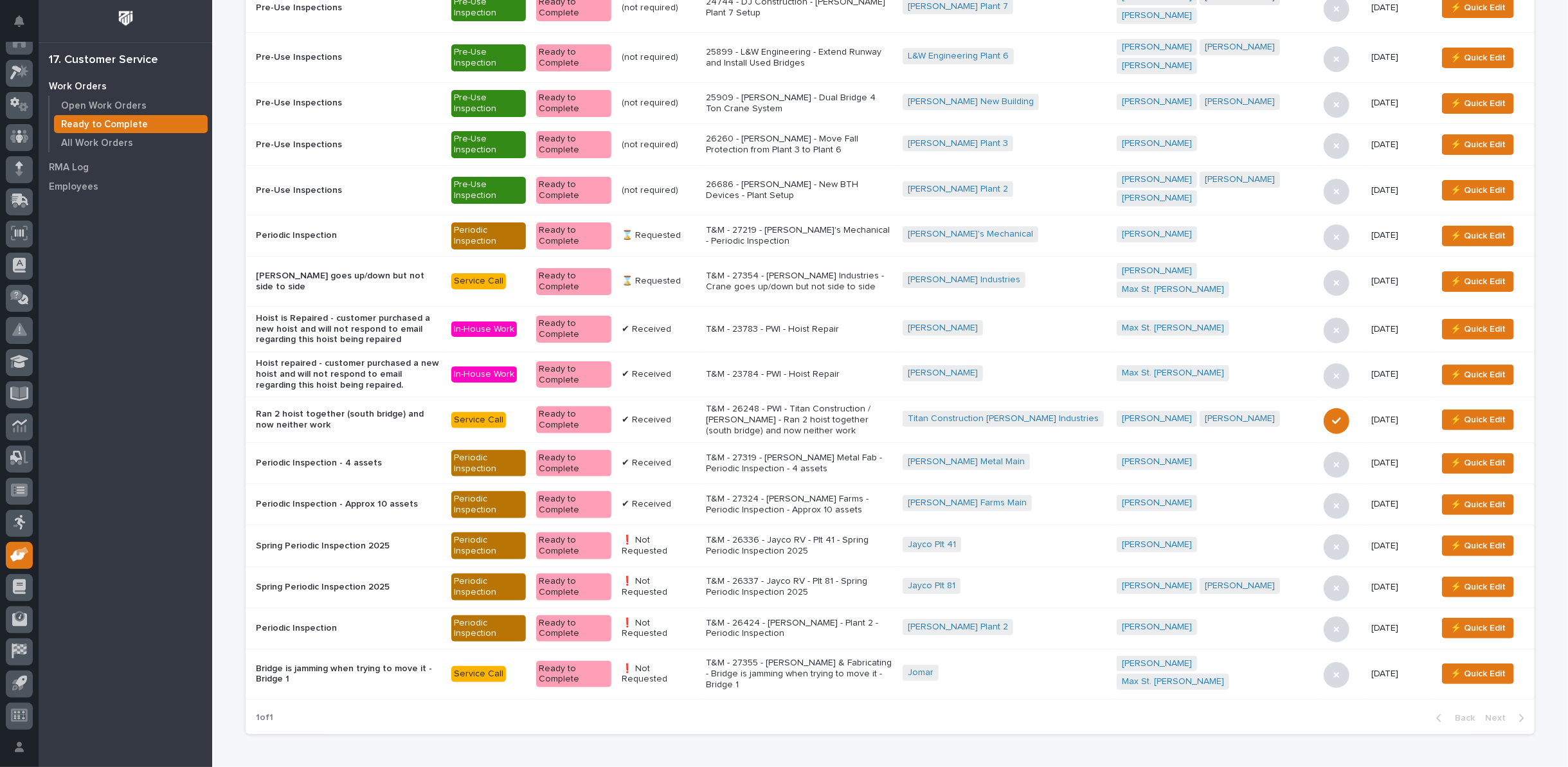
click at [797, 453] on p "T&M - 27319 - Slabaugh Metal Fab - Periodic Inspection - 4 assets" at bounding box center [799, 463] width 186 height 22
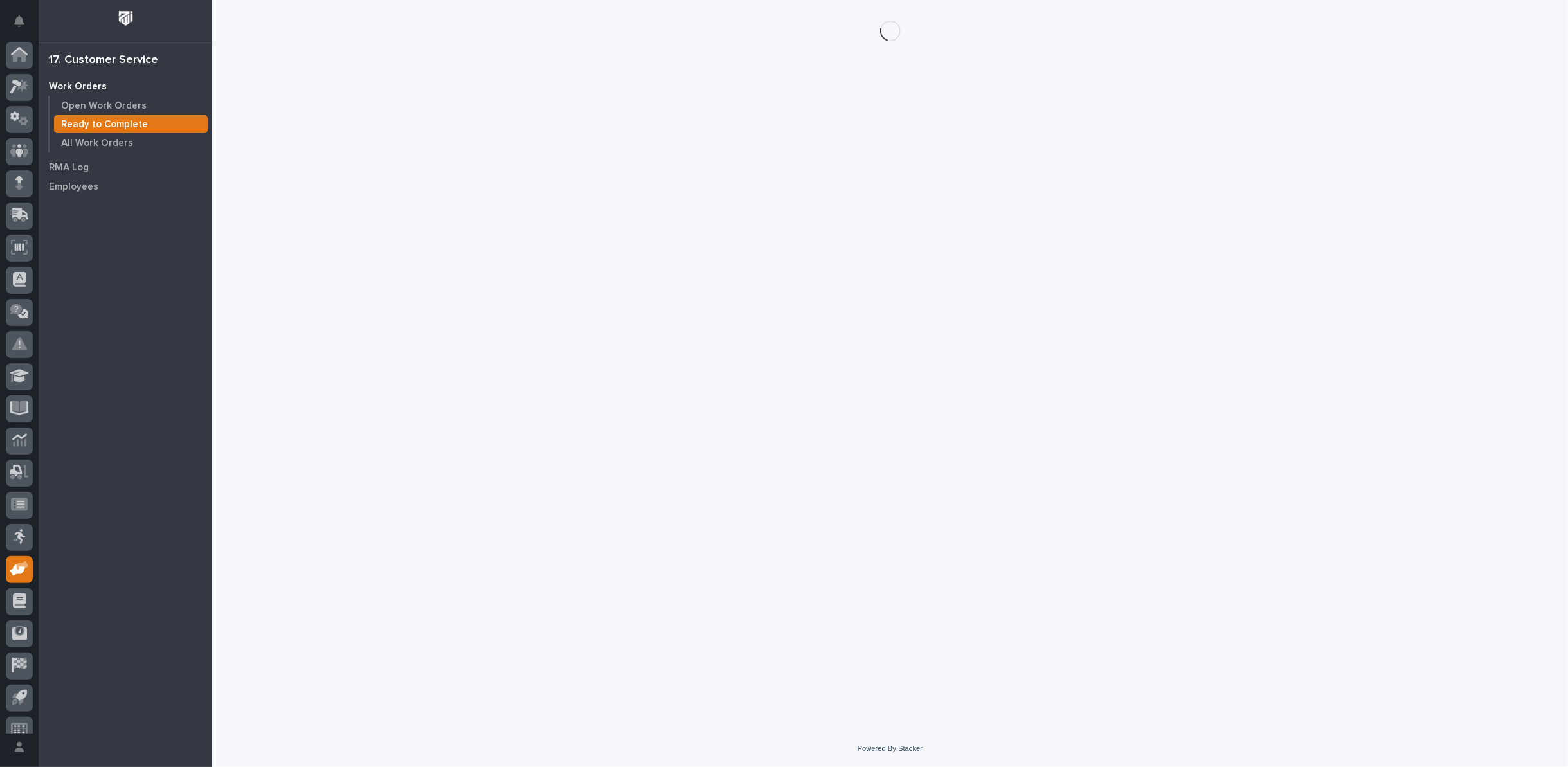
scroll to position [14, 0]
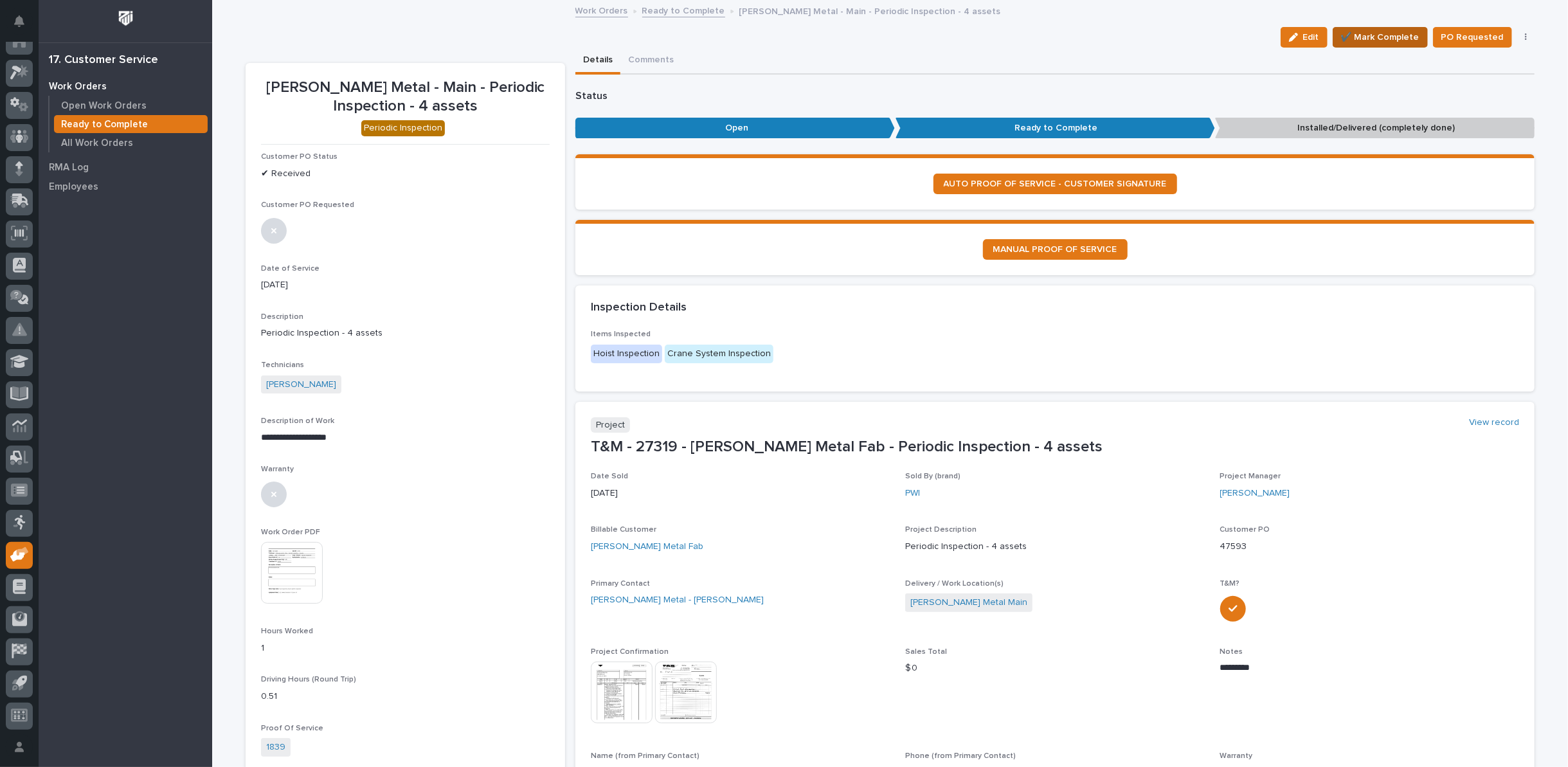
click at [1387, 37] on span "✔️ Mark Complete" at bounding box center [1380, 37] width 79 height 15
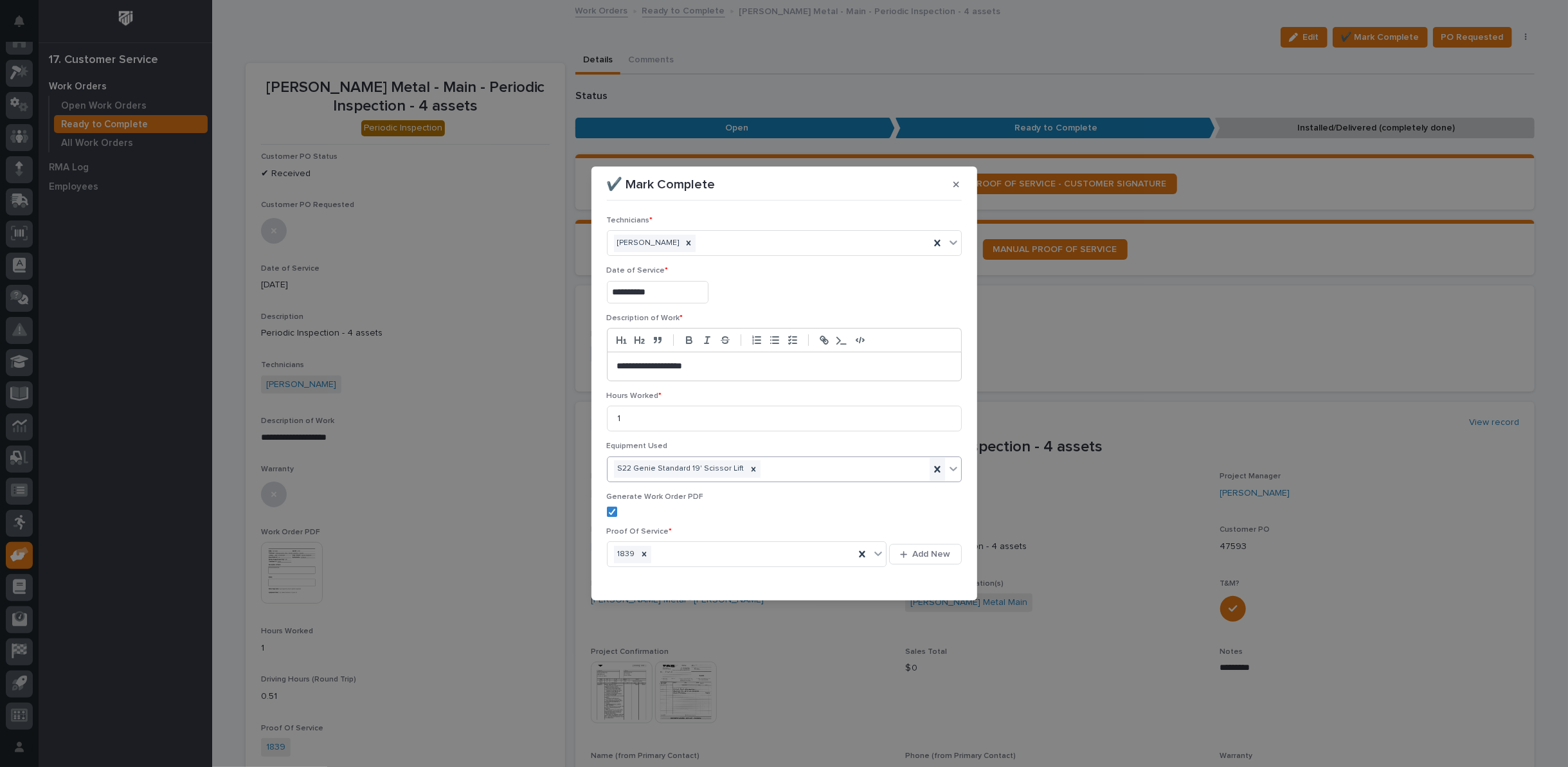
scroll to position [31, 0]
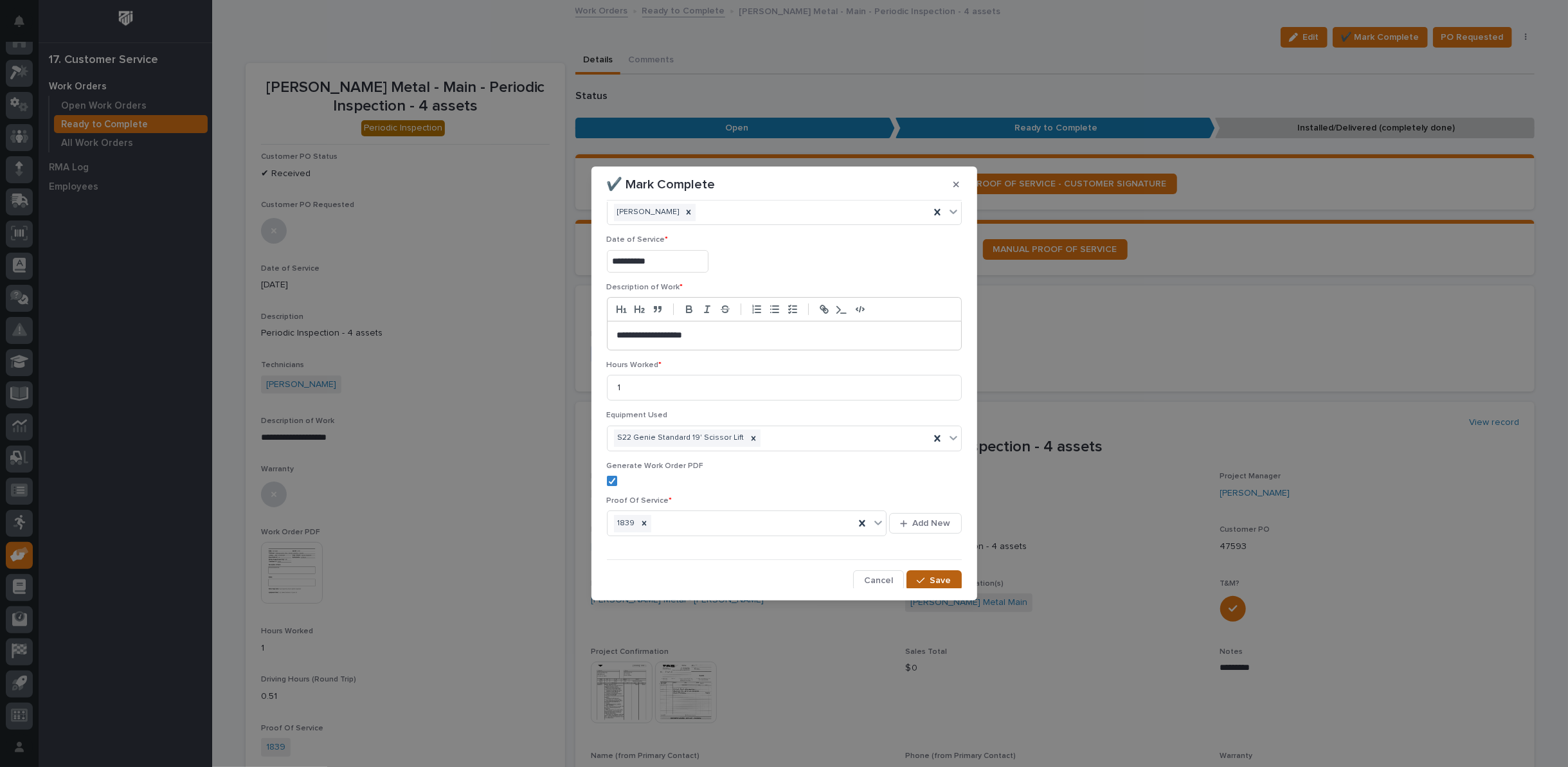
click at [922, 576] on div "button" at bounding box center [923, 580] width 12 height 9
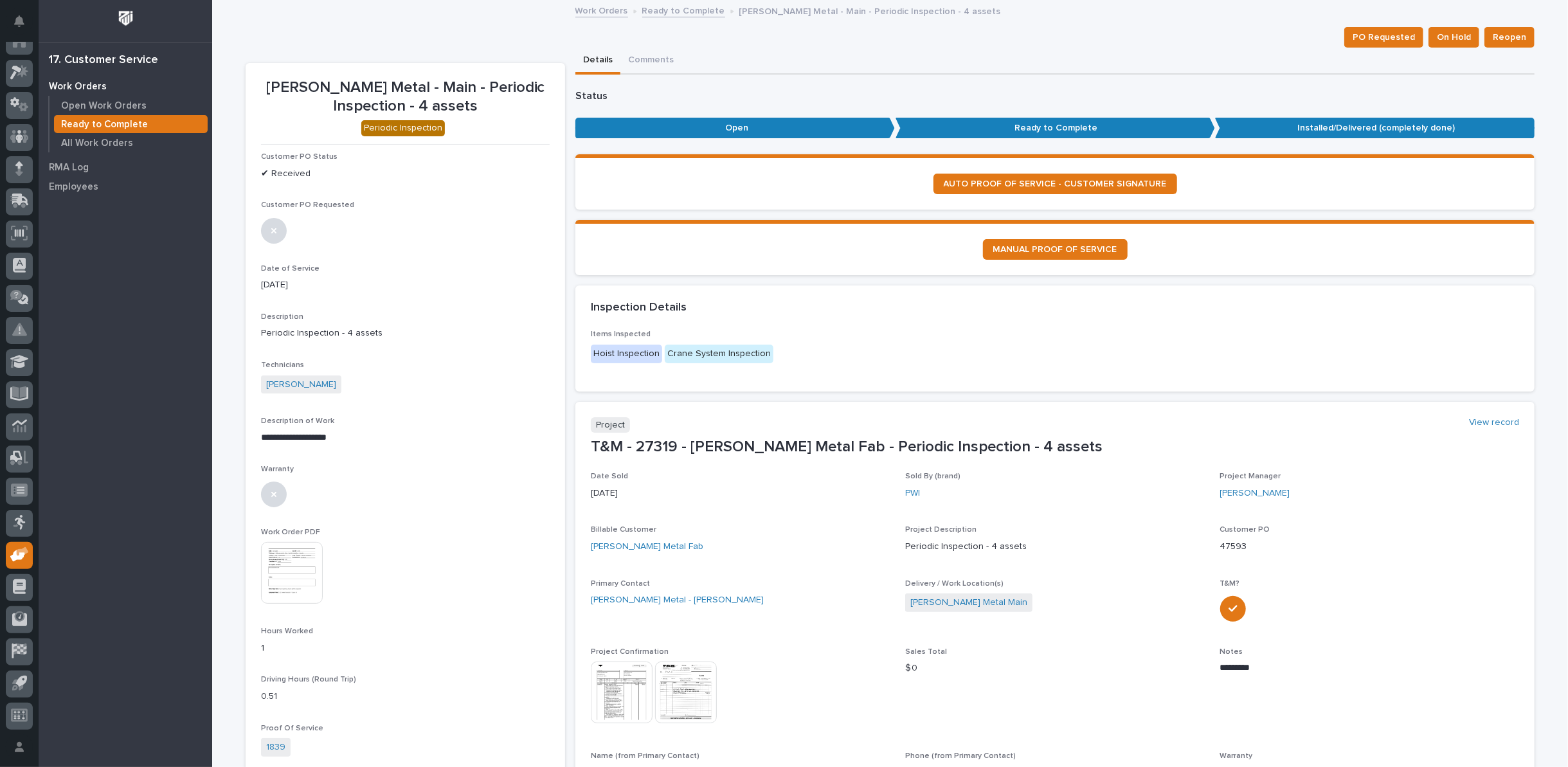
click at [667, 10] on link "Ready to Complete" at bounding box center [684, 10] width 82 height 14
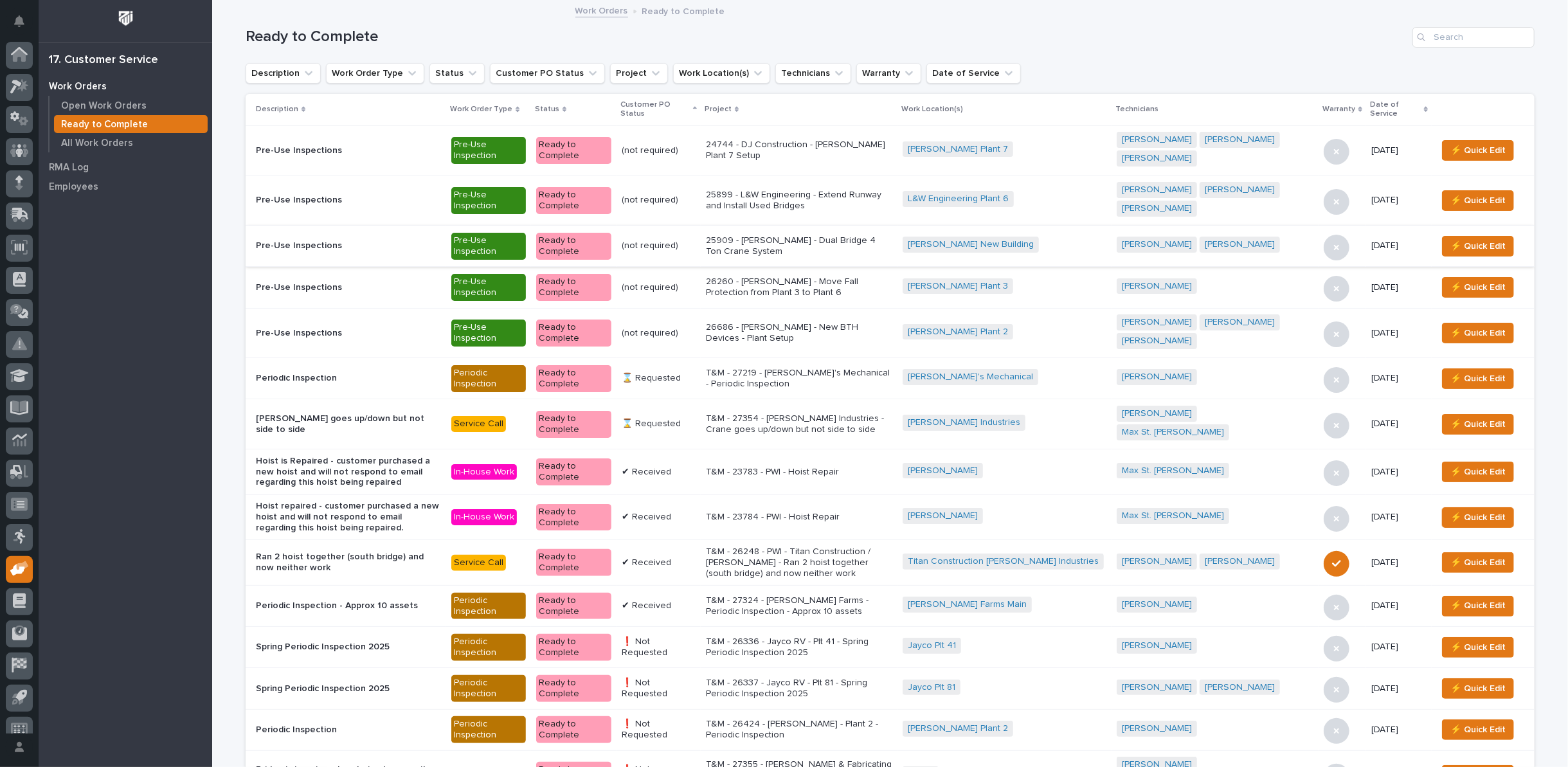
scroll to position [14, 0]
click at [834, 595] on p "T&M - 27324 - Ferguson Farms - Periodic Inspection - Approx 10 assets" at bounding box center [799, 606] width 186 height 22
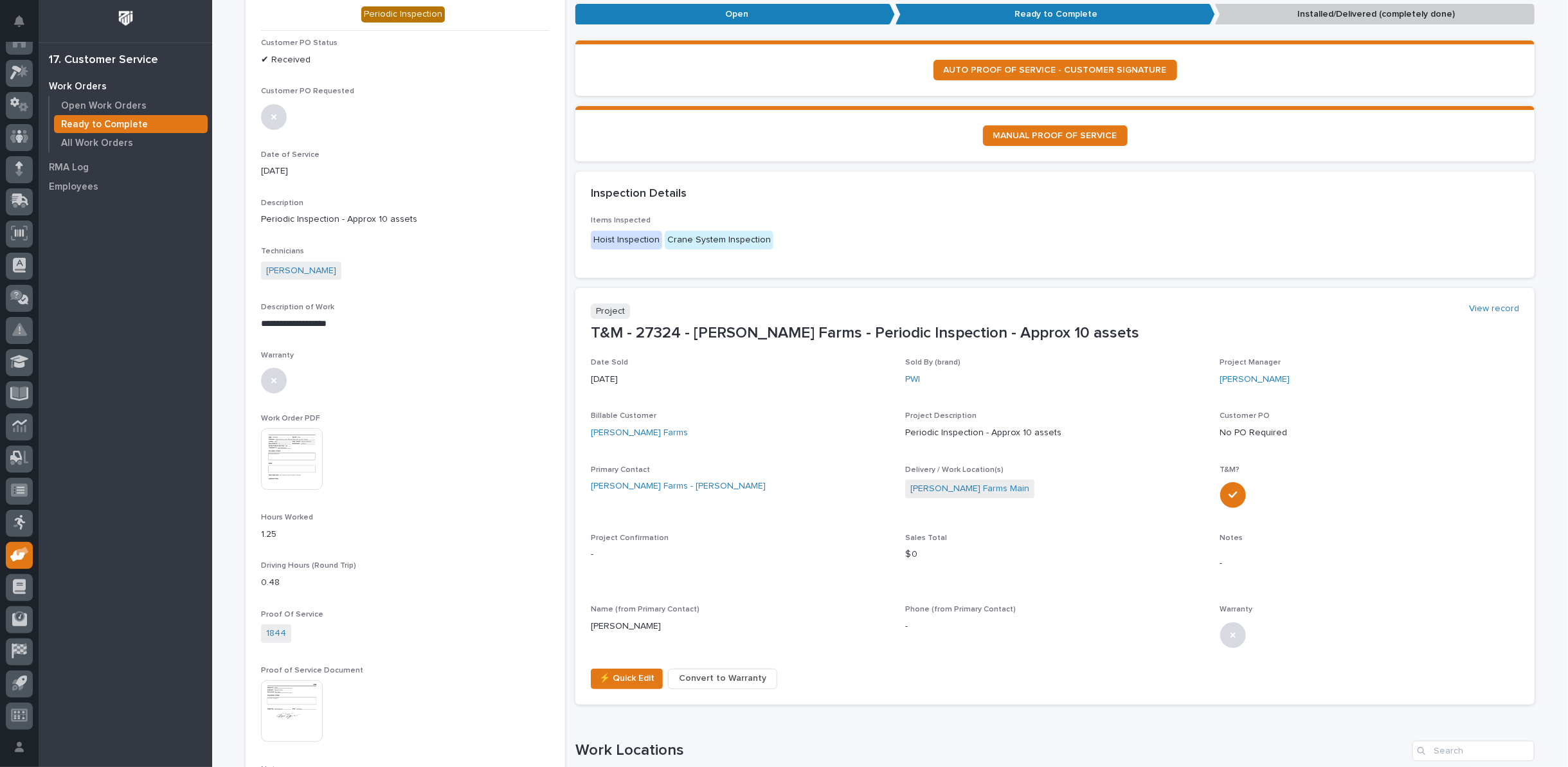
scroll to position [143, 0]
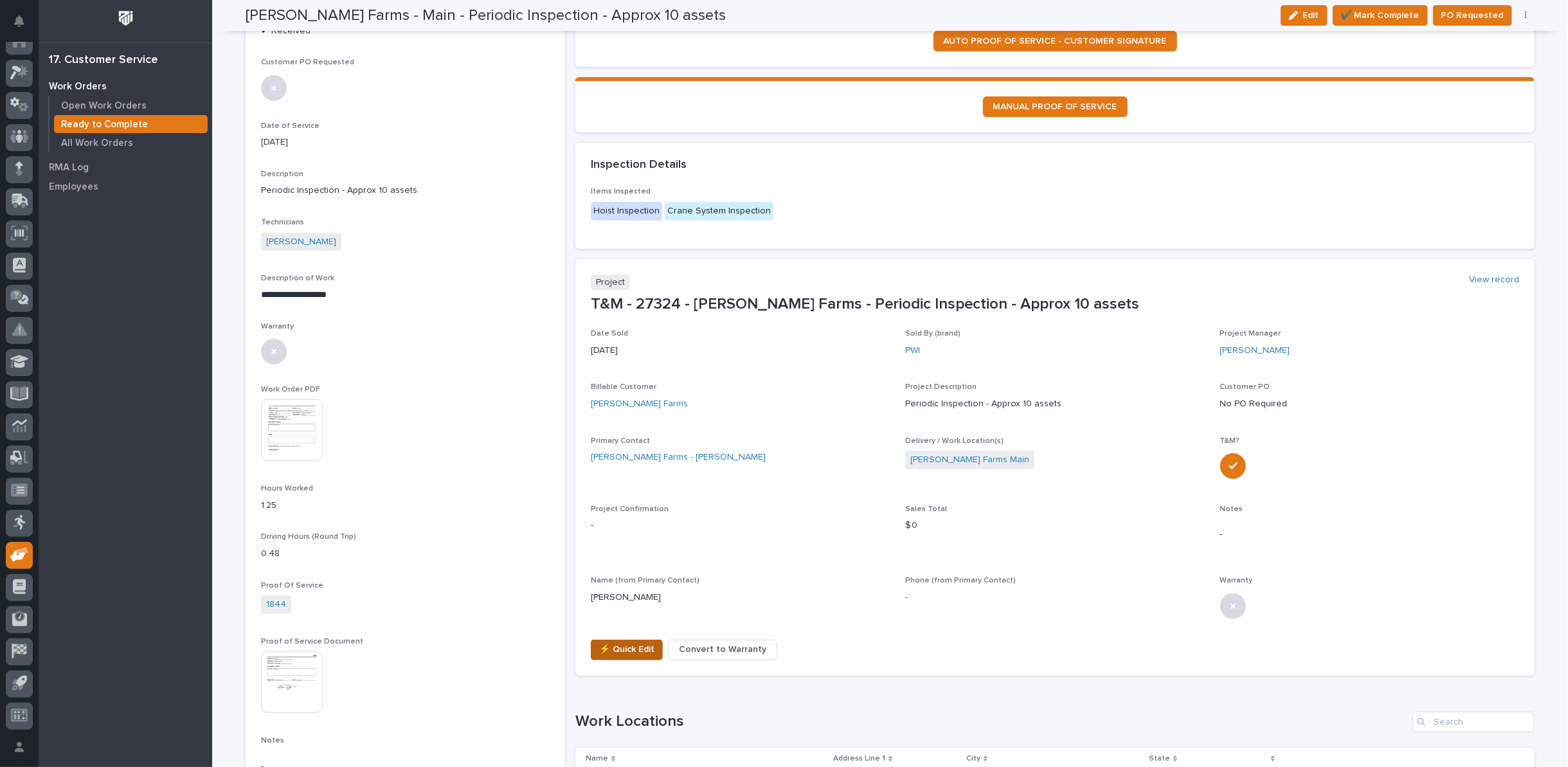
click at [620, 657] on button "⚡ Quick Edit" at bounding box center [626, 649] width 72 height 20
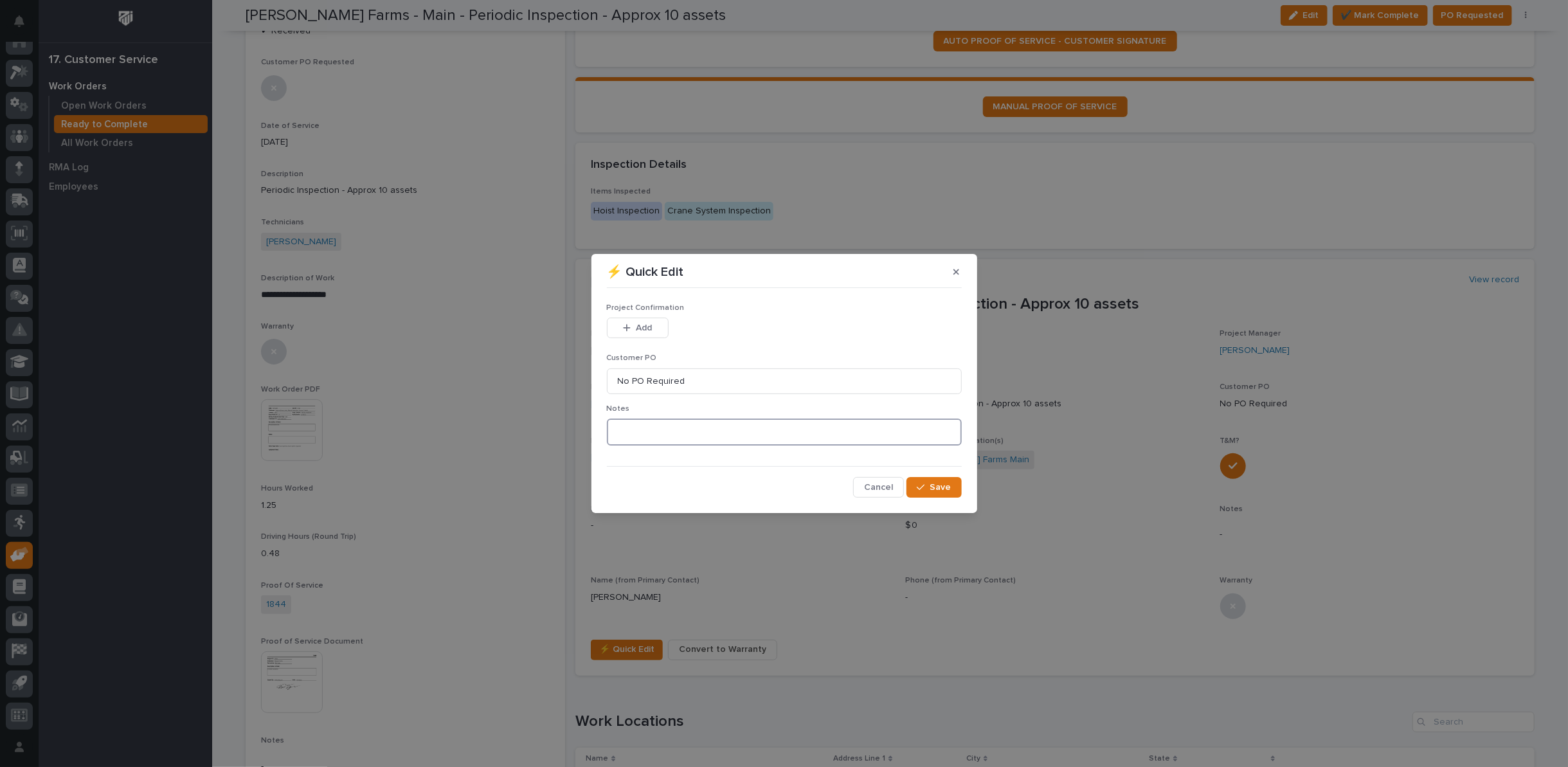
click at [628, 437] on textarea at bounding box center [784, 431] width 355 height 27
type textarea "*********"
click at [650, 331] on span "Add" at bounding box center [644, 328] width 16 height 12
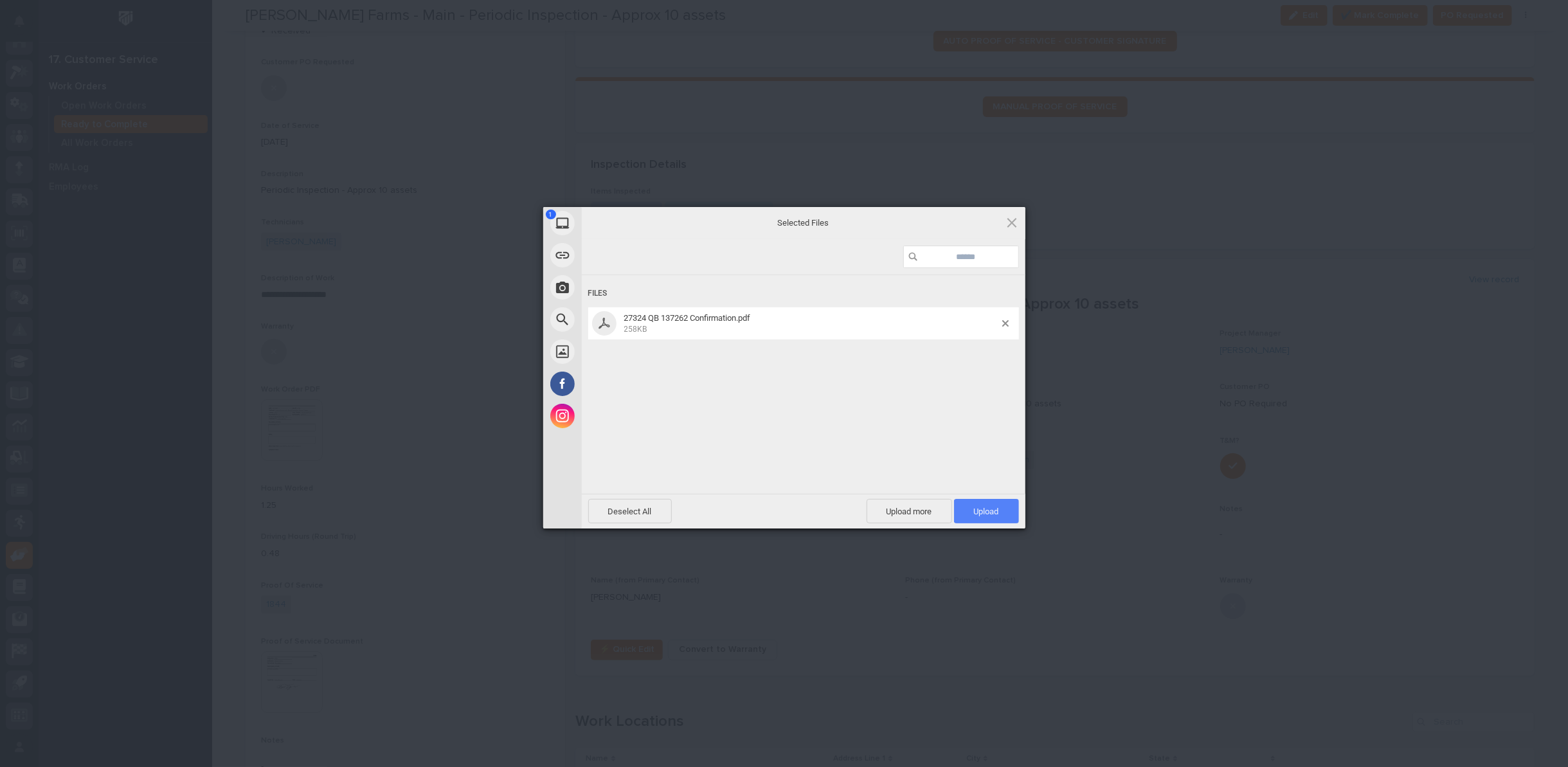
click at [999, 514] on span "Upload 1" at bounding box center [987, 510] width 65 height 24
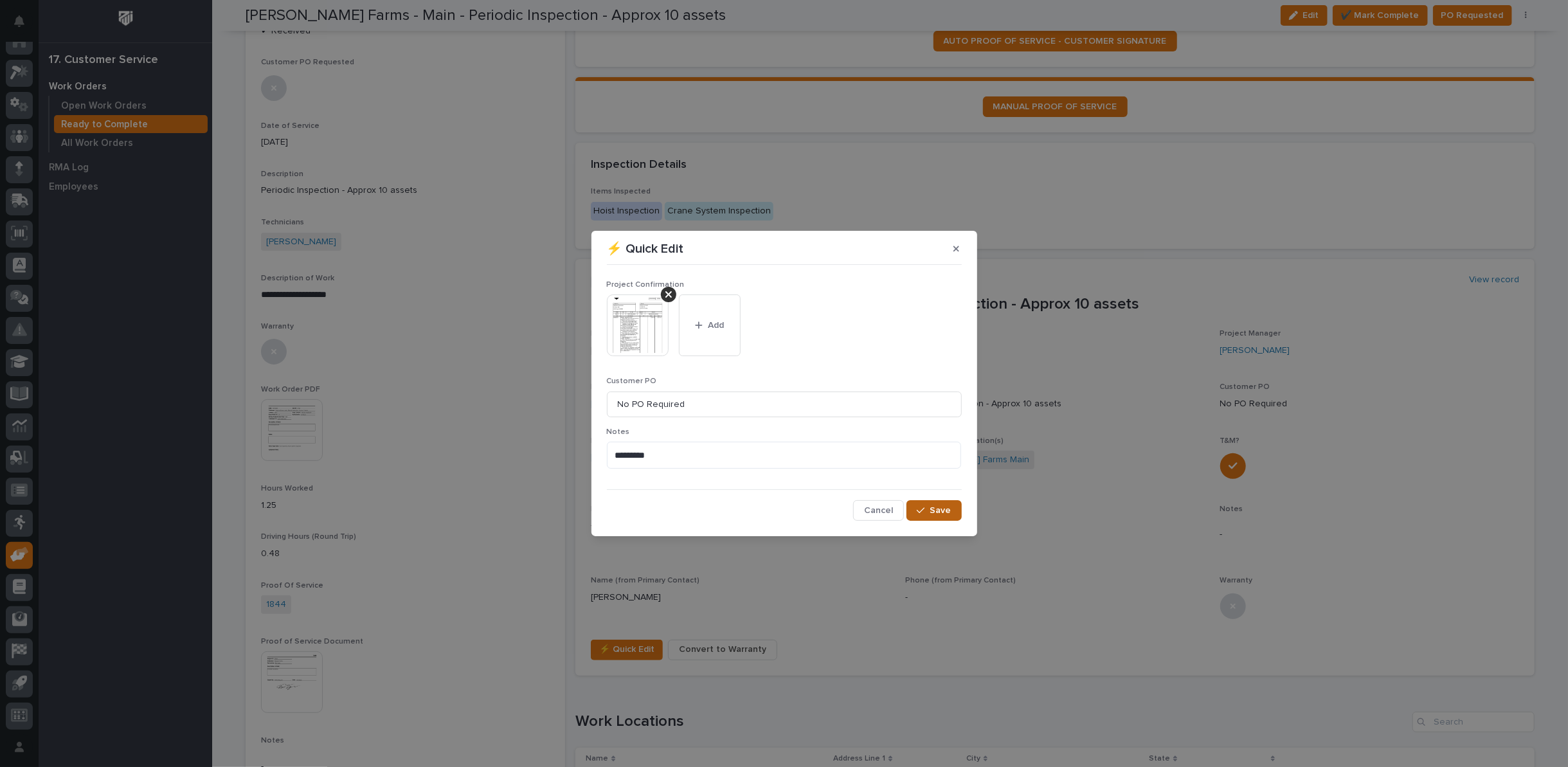
click at [946, 514] on span "Save" at bounding box center [941, 510] width 21 height 12
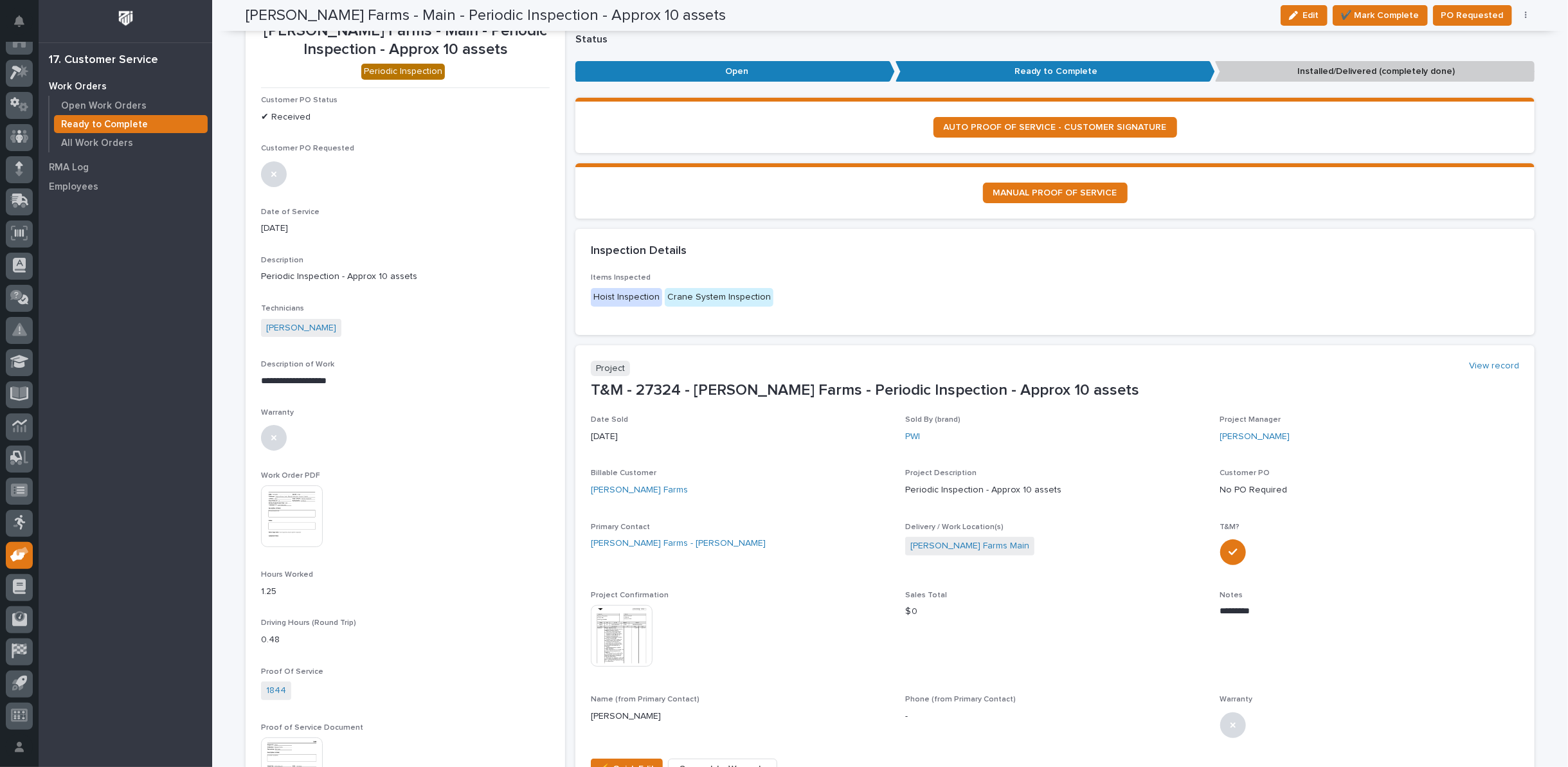
scroll to position [0, 0]
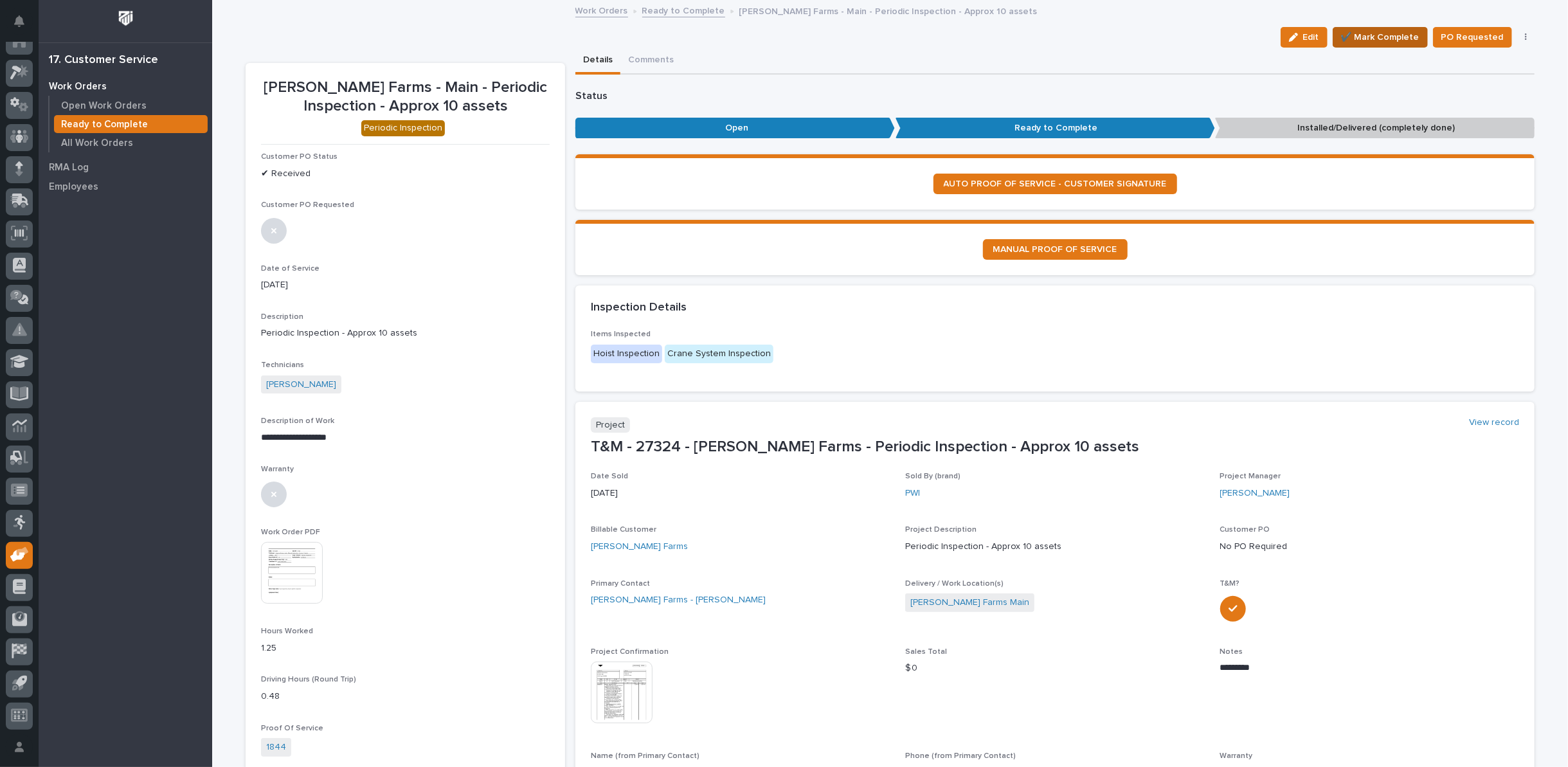
click at [1375, 33] on span "✔️ Mark Complete" at bounding box center [1380, 37] width 79 height 15
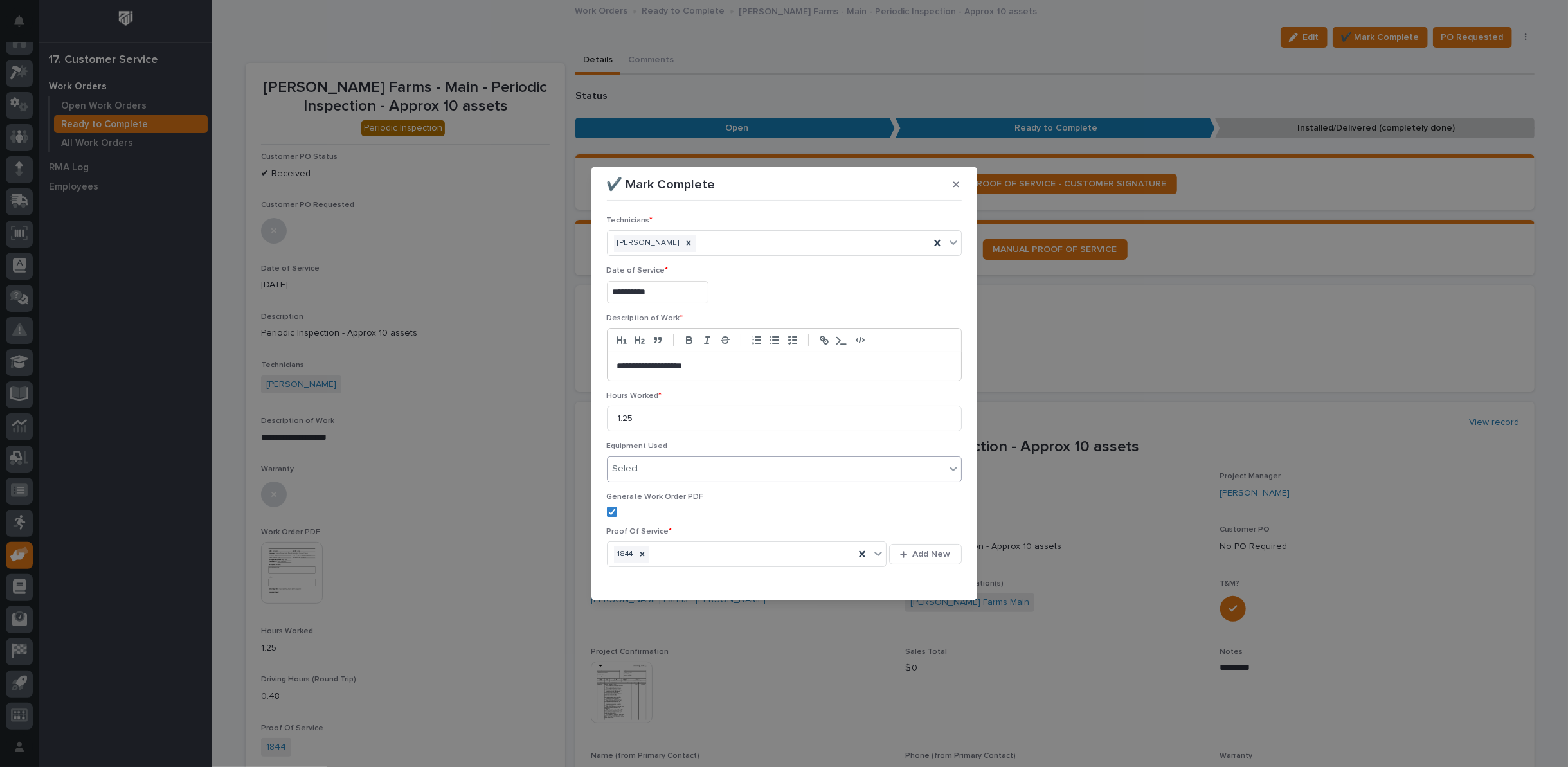
scroll to position [31, 0]
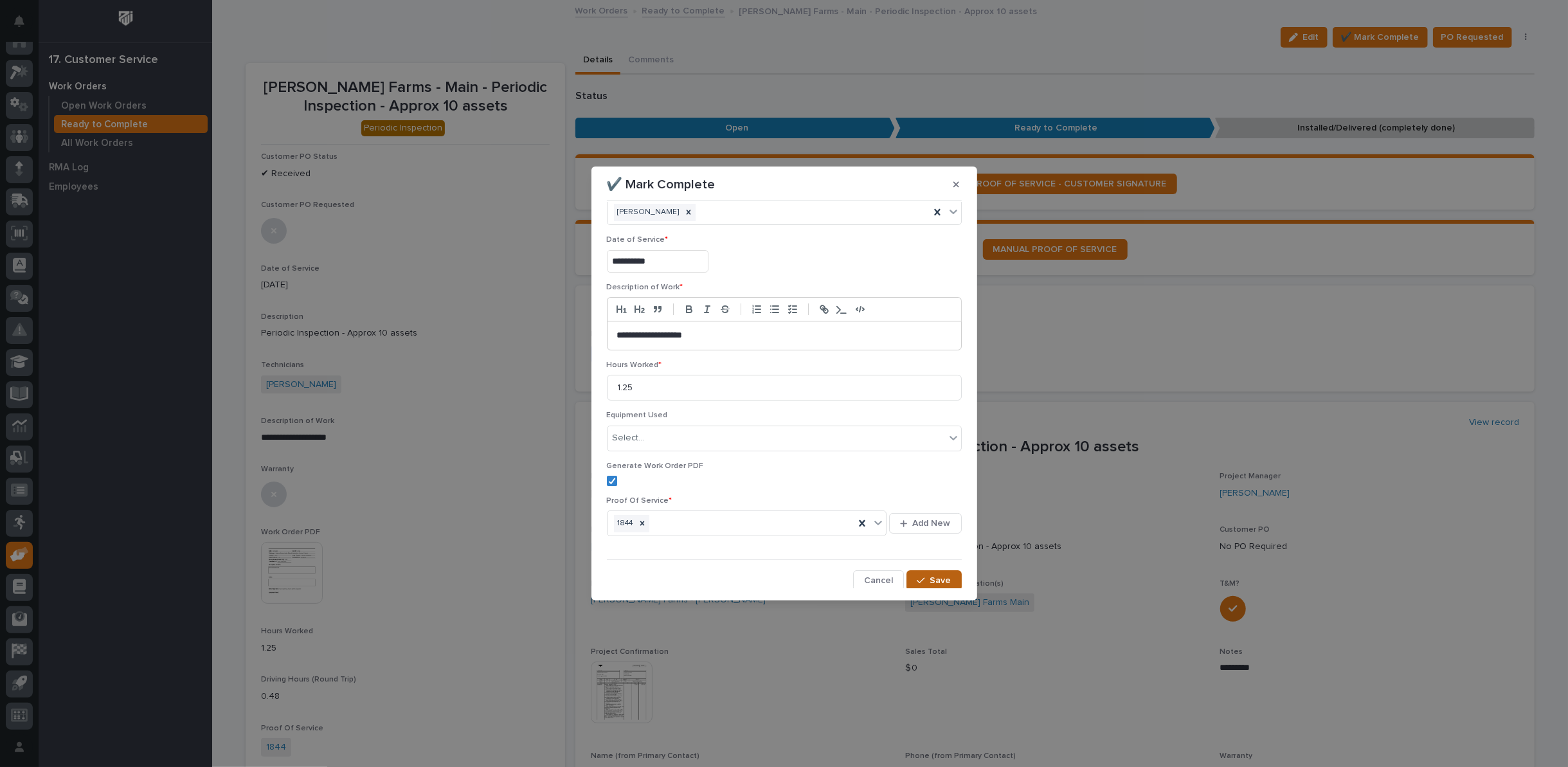
click at [920, 571] on button "Save" at bounding box center [933, 580] width 55 height 20
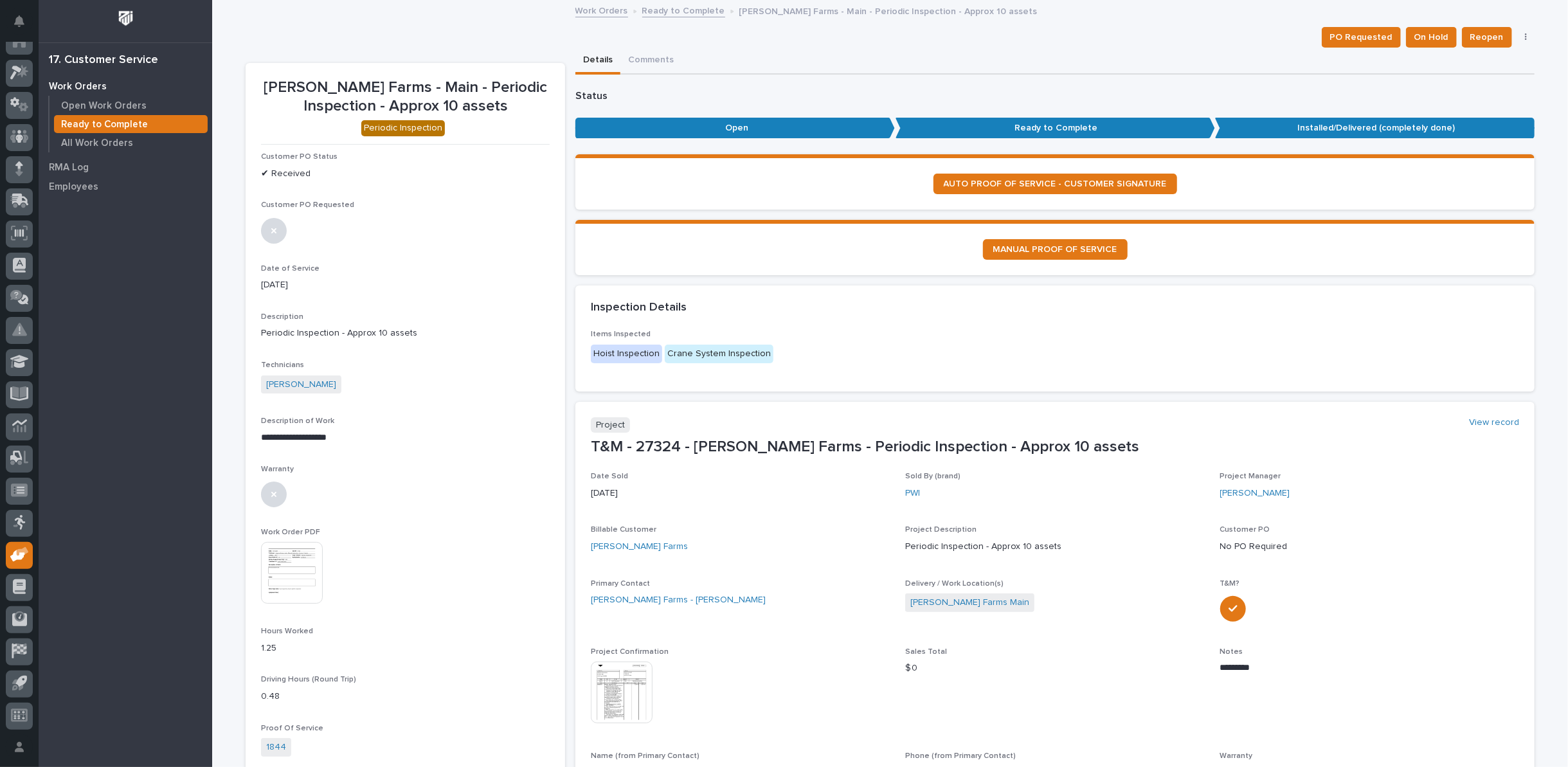
click at [675, 9] on link "Ready to Complete" at bounding box center [684, 10] width 82 height 14
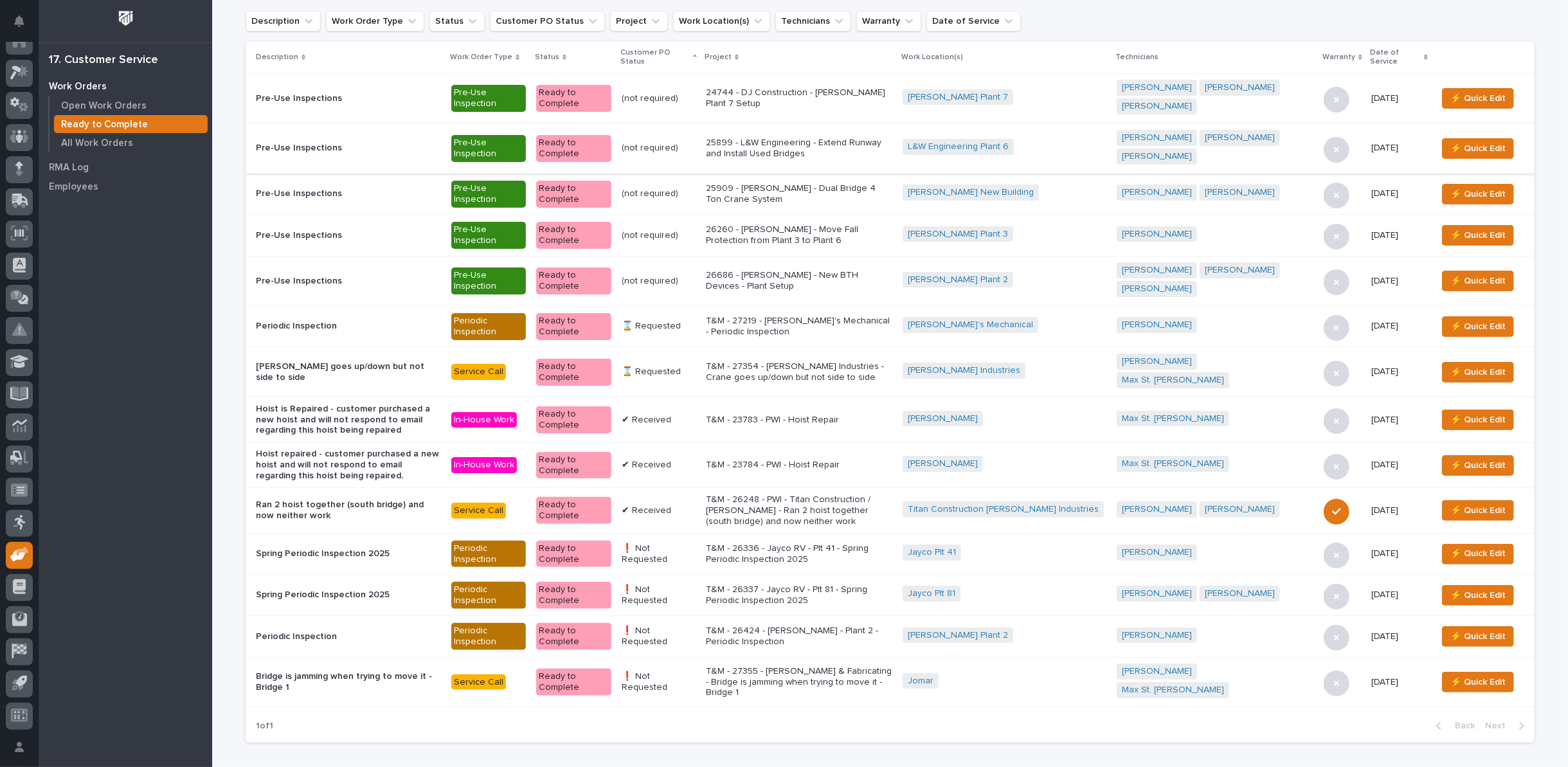
scroll to position [33, 0]
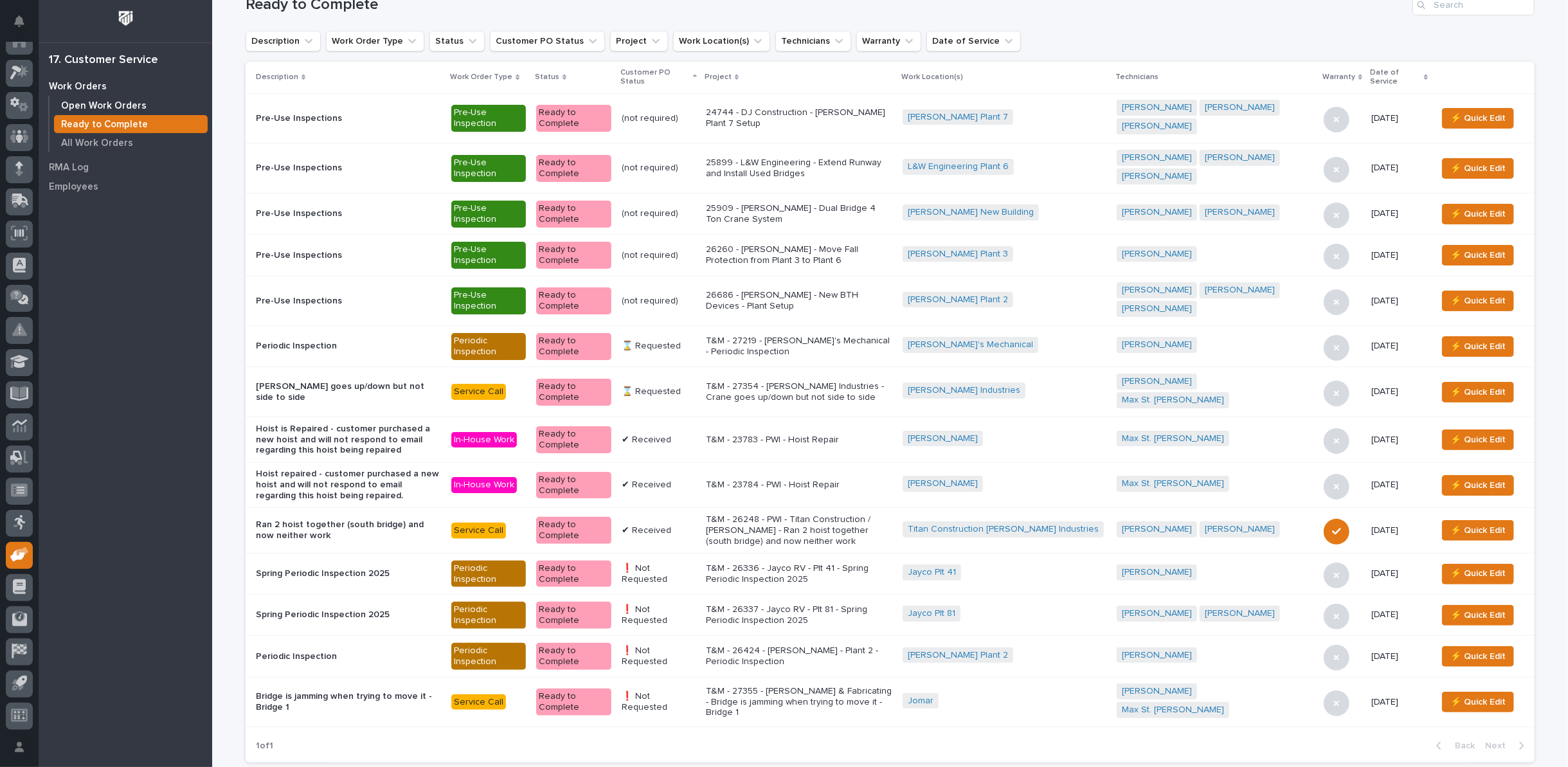
click at [129, 104] on p "Open Work Orders" at bounding box center [104, 106] width 85 height 12
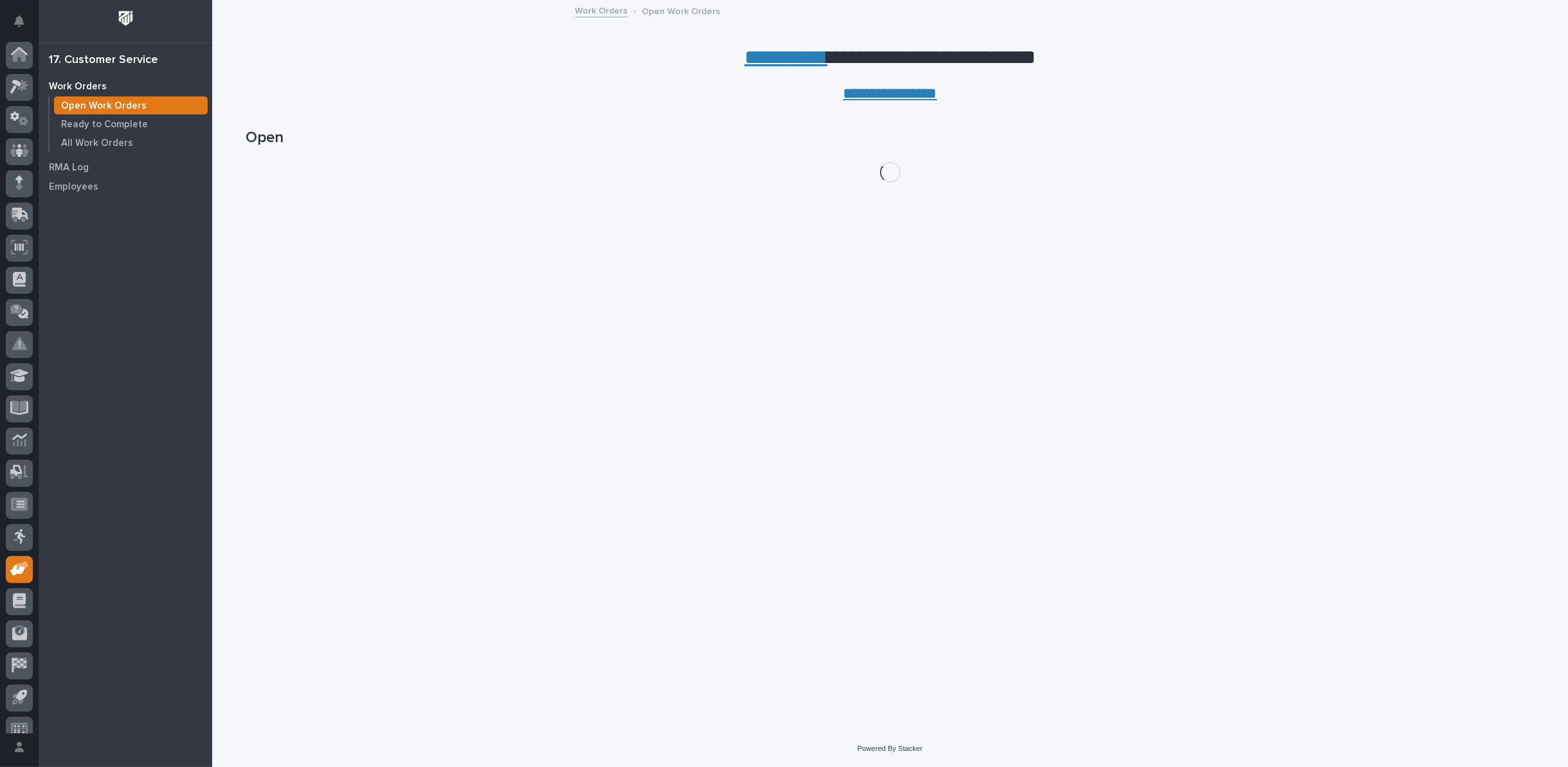
scroll to position [14, 0]
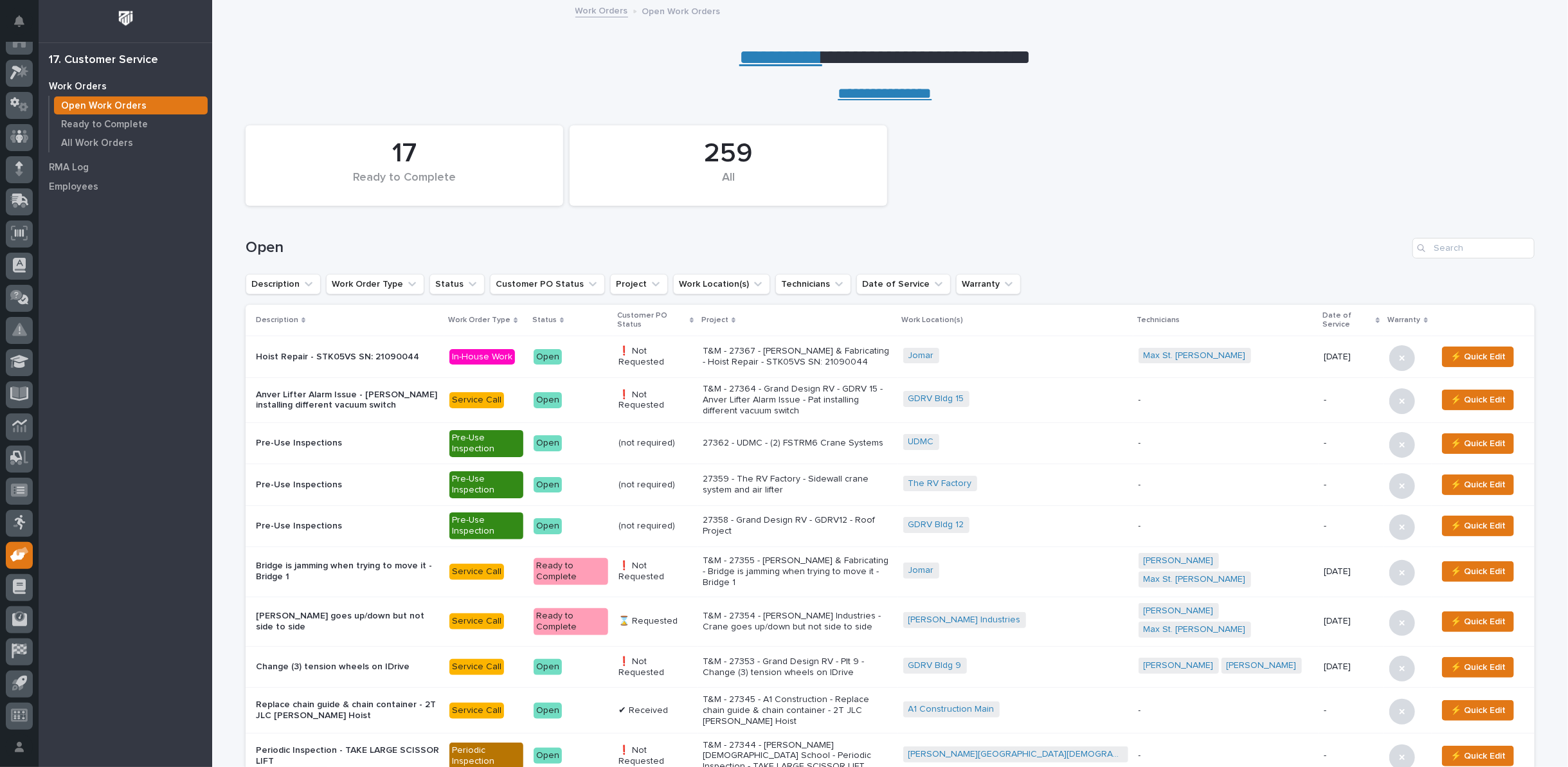
click at [754, 61] on link "**********" at bounding box center [781, 57] width 82 height 20
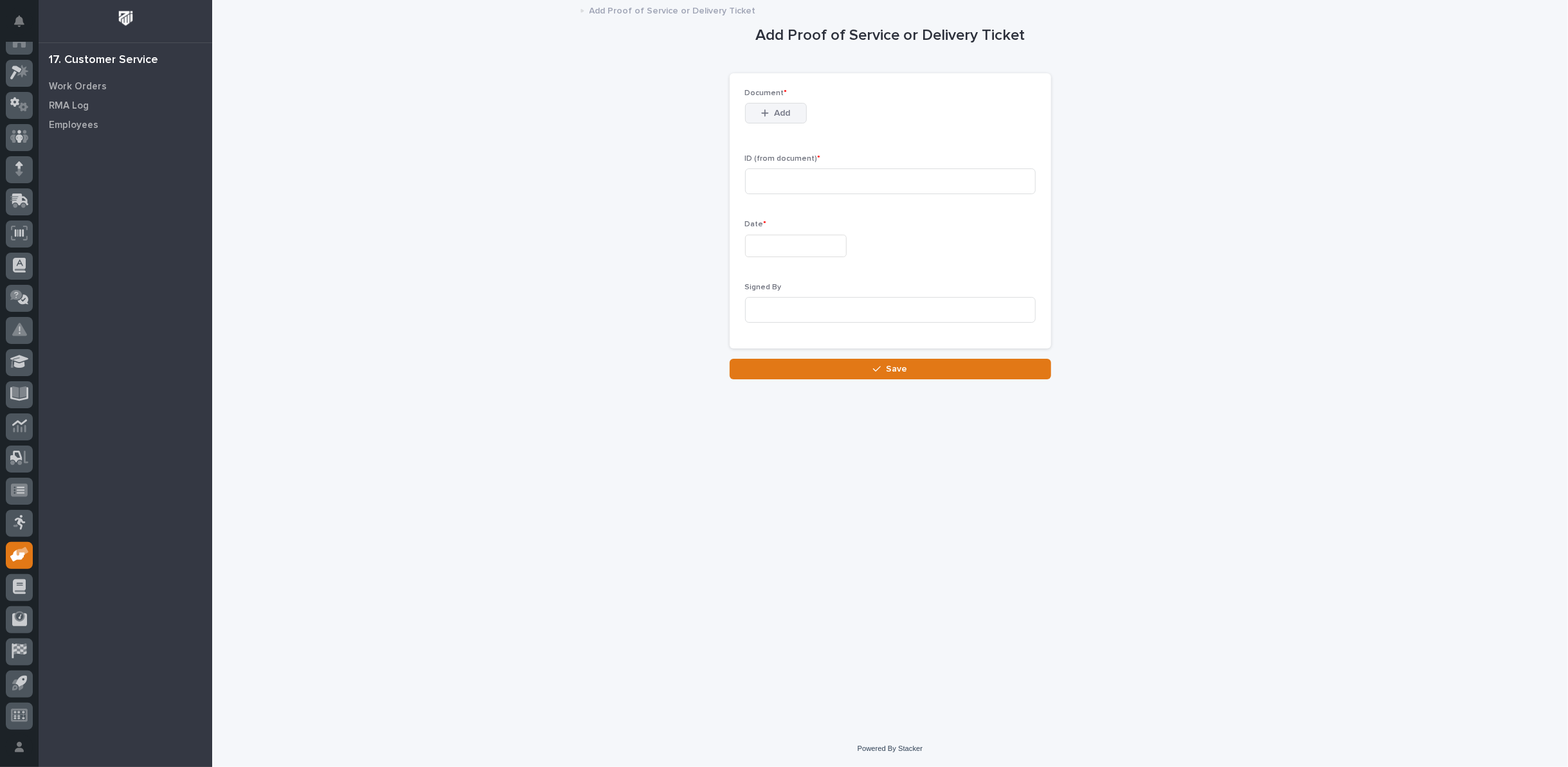
click at [776, 112] on span "Add" at bounding box center [782, 113] width 16 height 12
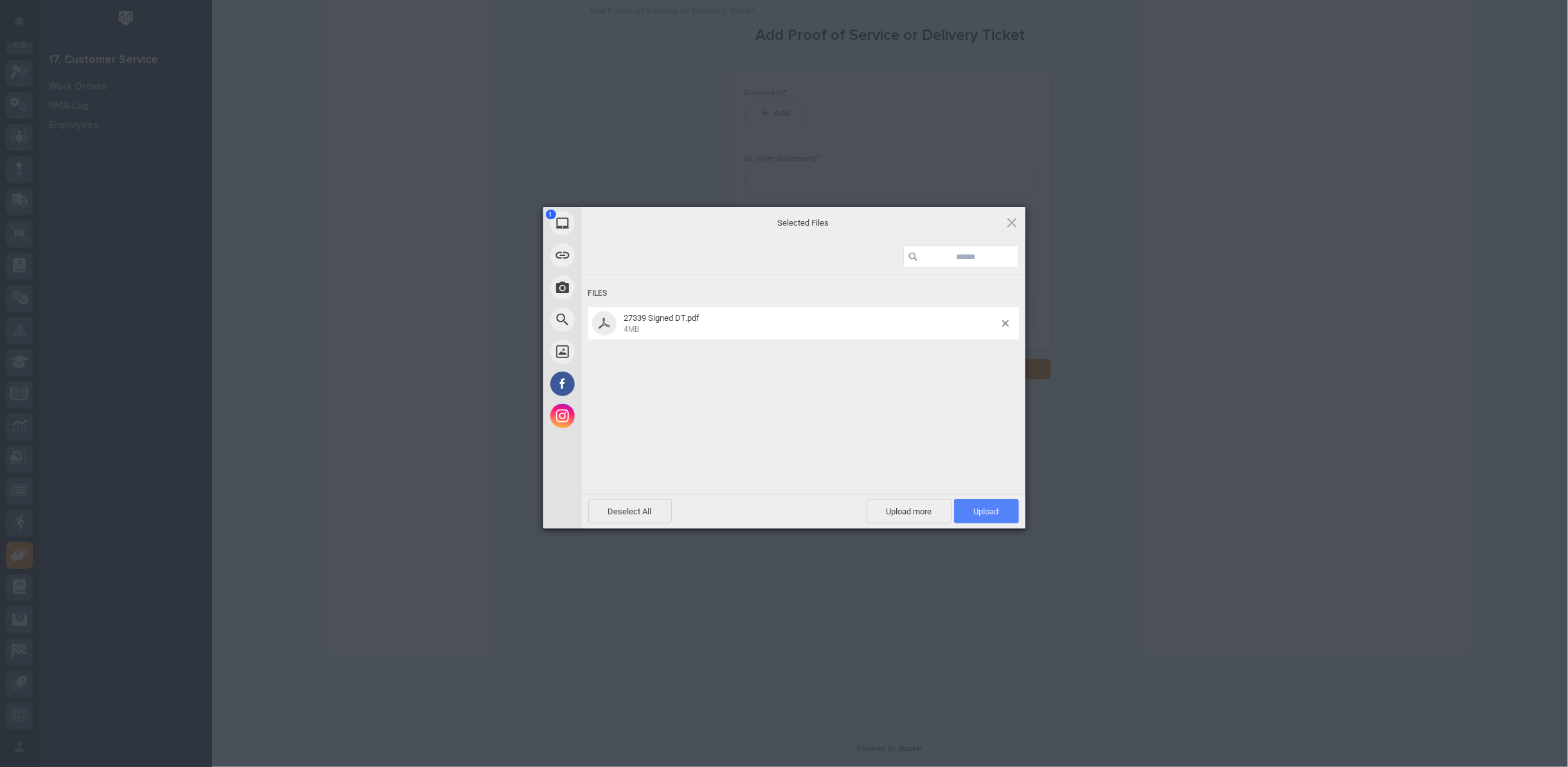
click at [999, 513] on span "Upload 1" at bounding box center [987, 510] width 65 height 24
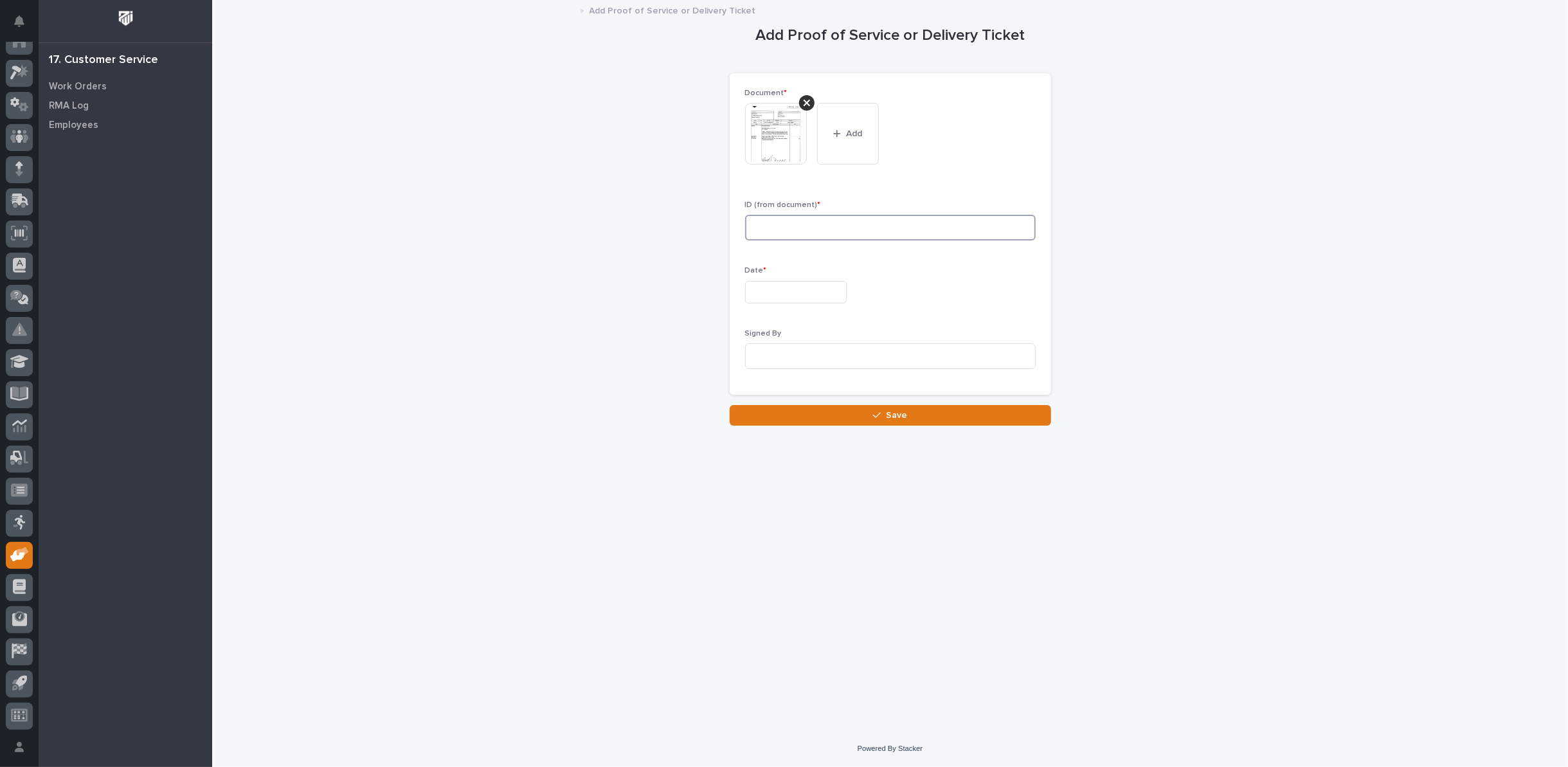
click at [895, 237] on input at bounding box center [890, 227] width 291 height 26
type input "27339"
click at [809, 290] on input "text" at bounding box center [796, 291] width 102 height 22
click at [810, 165] on div "9" at bounding box center [809, 166] width 17 height 17
type input "**********"
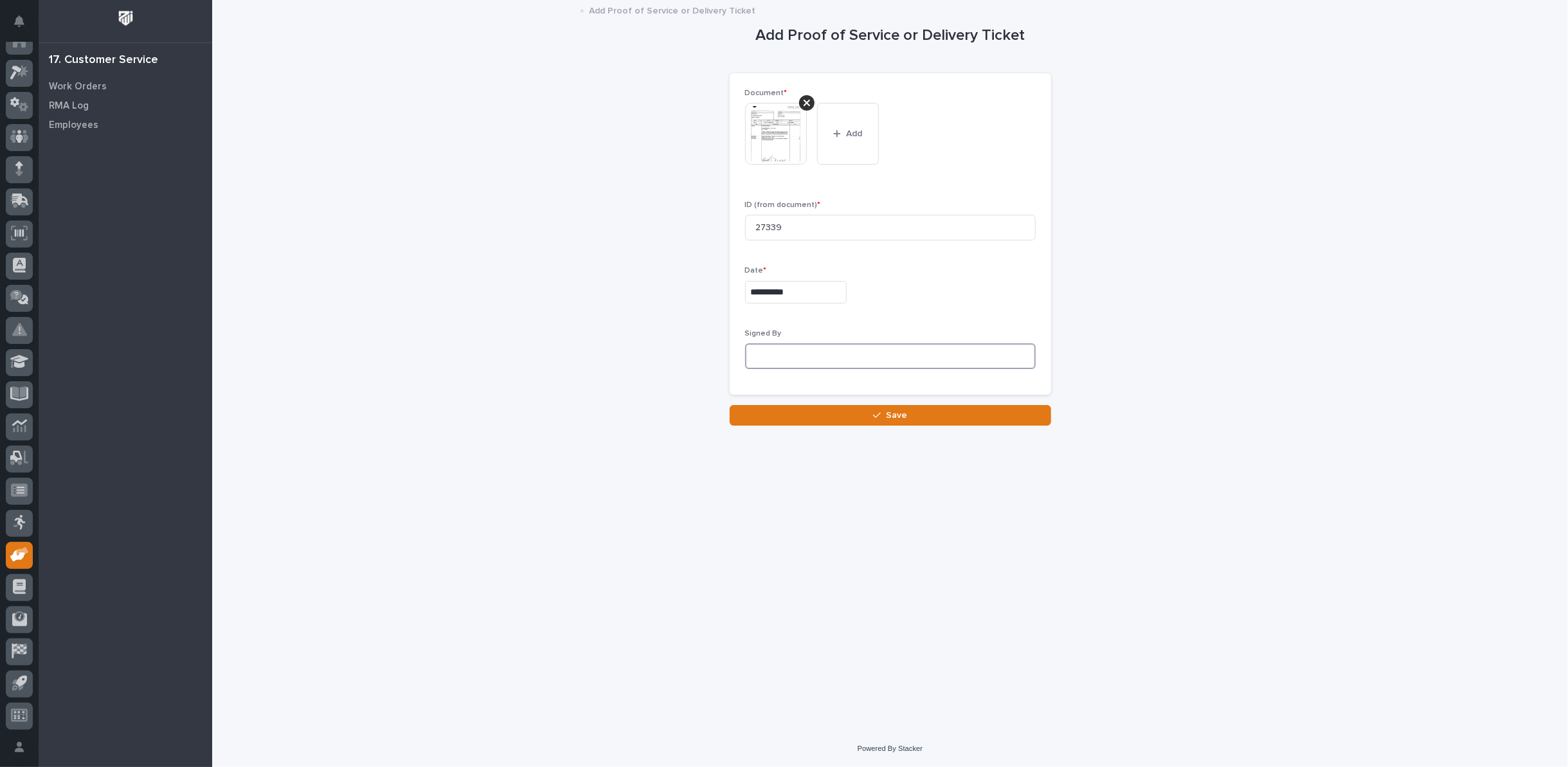
click at [776, 354] on input at bounding box center [890, 356] width 291 height 26
type input "Jerry C. ???"
click at [876, 416] on icon "button" at bounding box center [877, 415] width 8 height 6
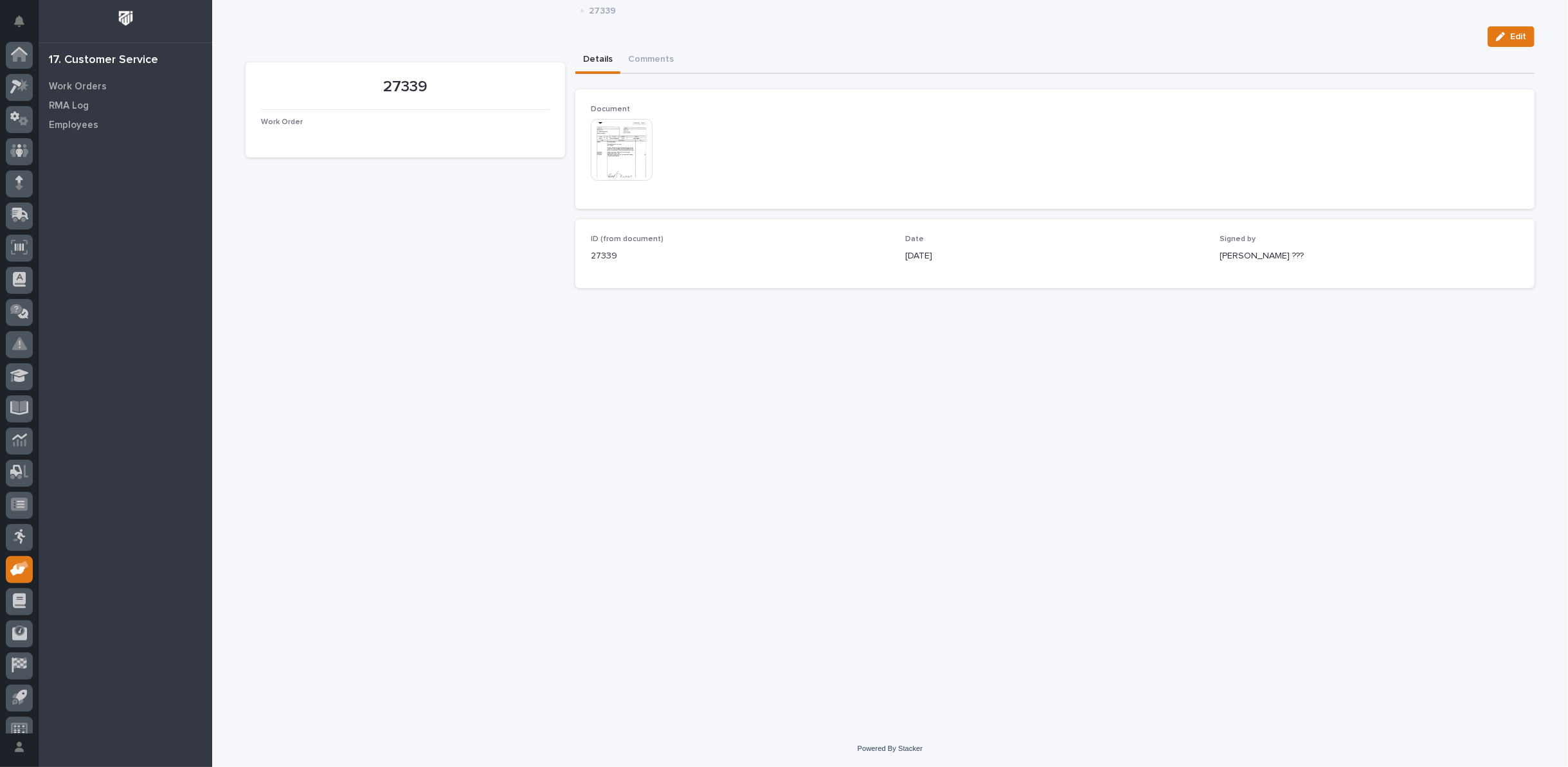
scroll to position [14, 0]
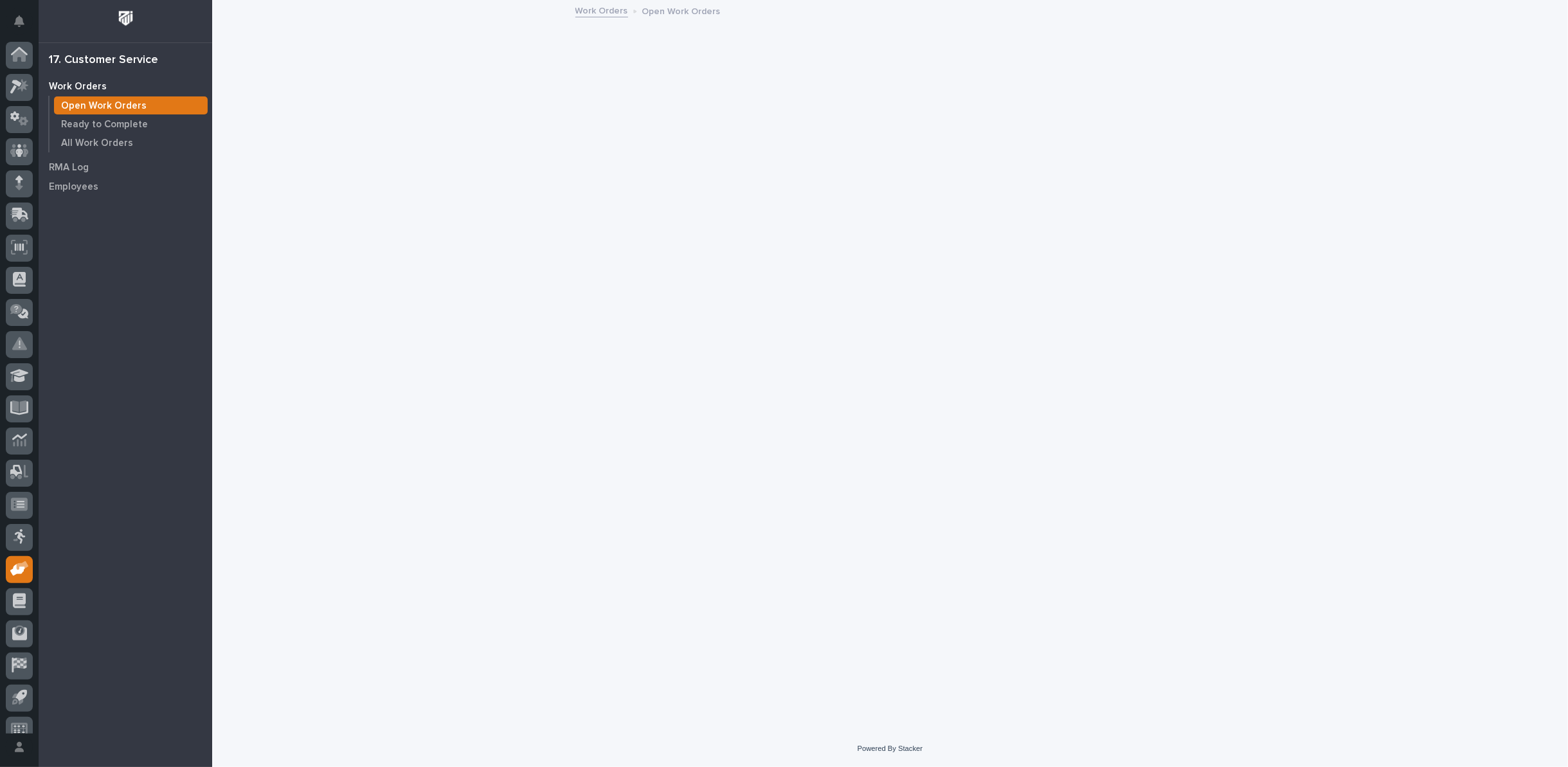
scroll to position [14, 0]
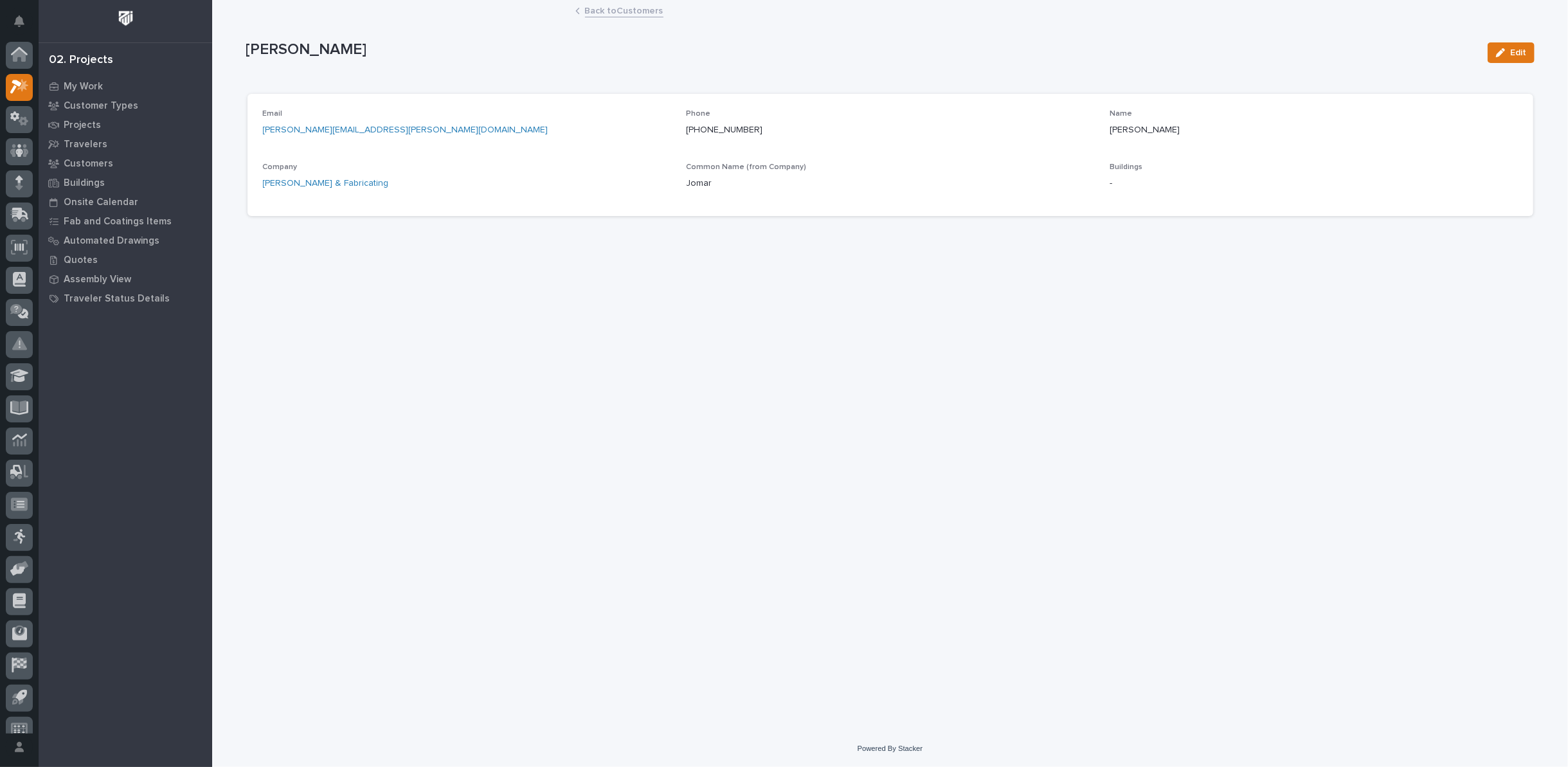
scroll to position [14, 0]
click at [614, 11] on link "Back to Customers" at bounding box center [624, 10] width 79 height 14
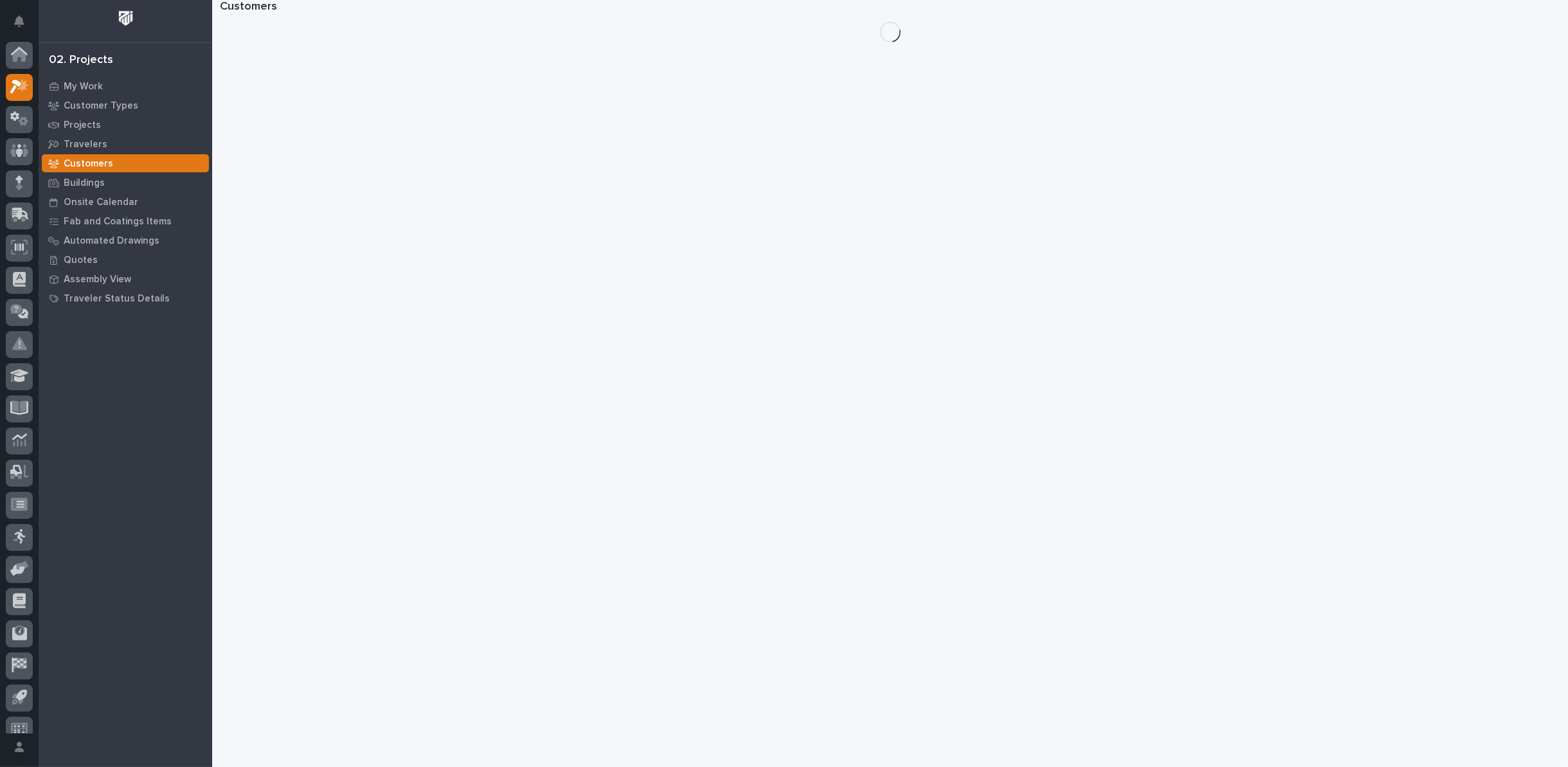
scroll to position [14, 0]
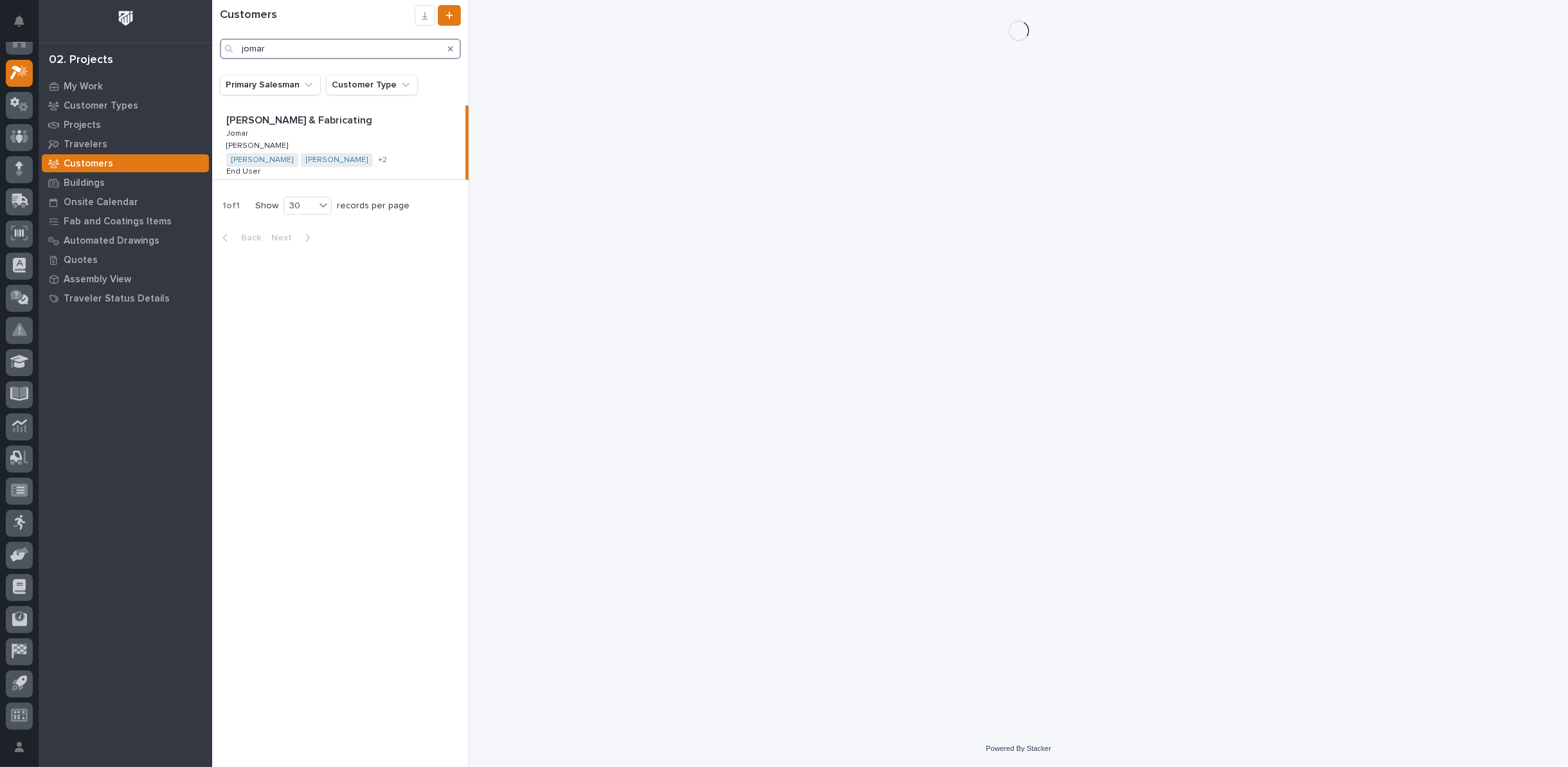
drag, startPoint x: 290, startPoint y: 46, endPoint x: 165, endPoint y: 58, distance: 125.6
click at [212, 58] on div "My Settings Log Out 02. Projects My Work Customer Types Projects Travelers Cust…" at bounding box center [890, 384] width 1356 height 767
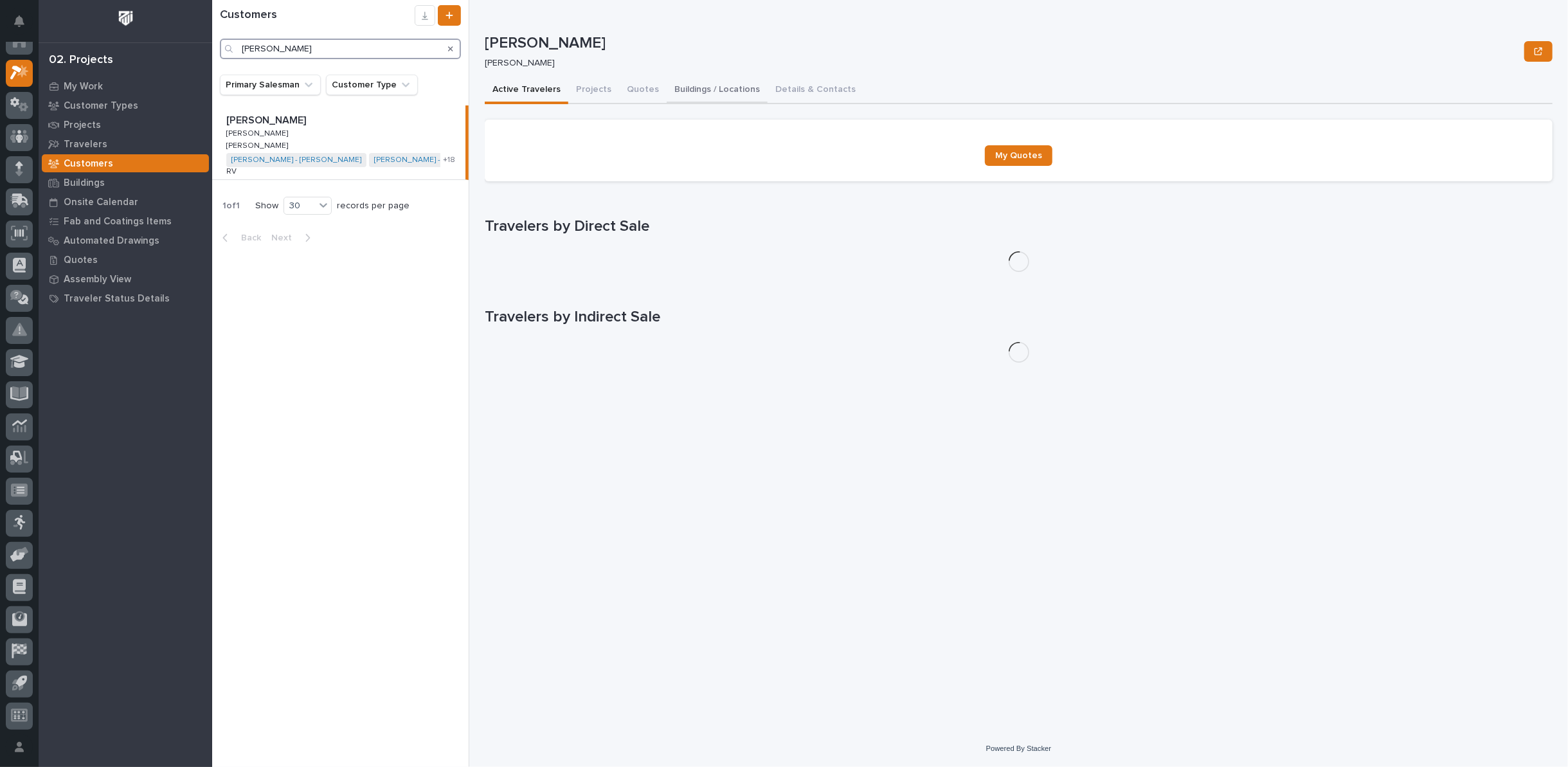
type input "[PERSON_NAME]"
click at [683, 89] on button "Buildings / Locations" at bounding box center [716, 90] width 101 height 27
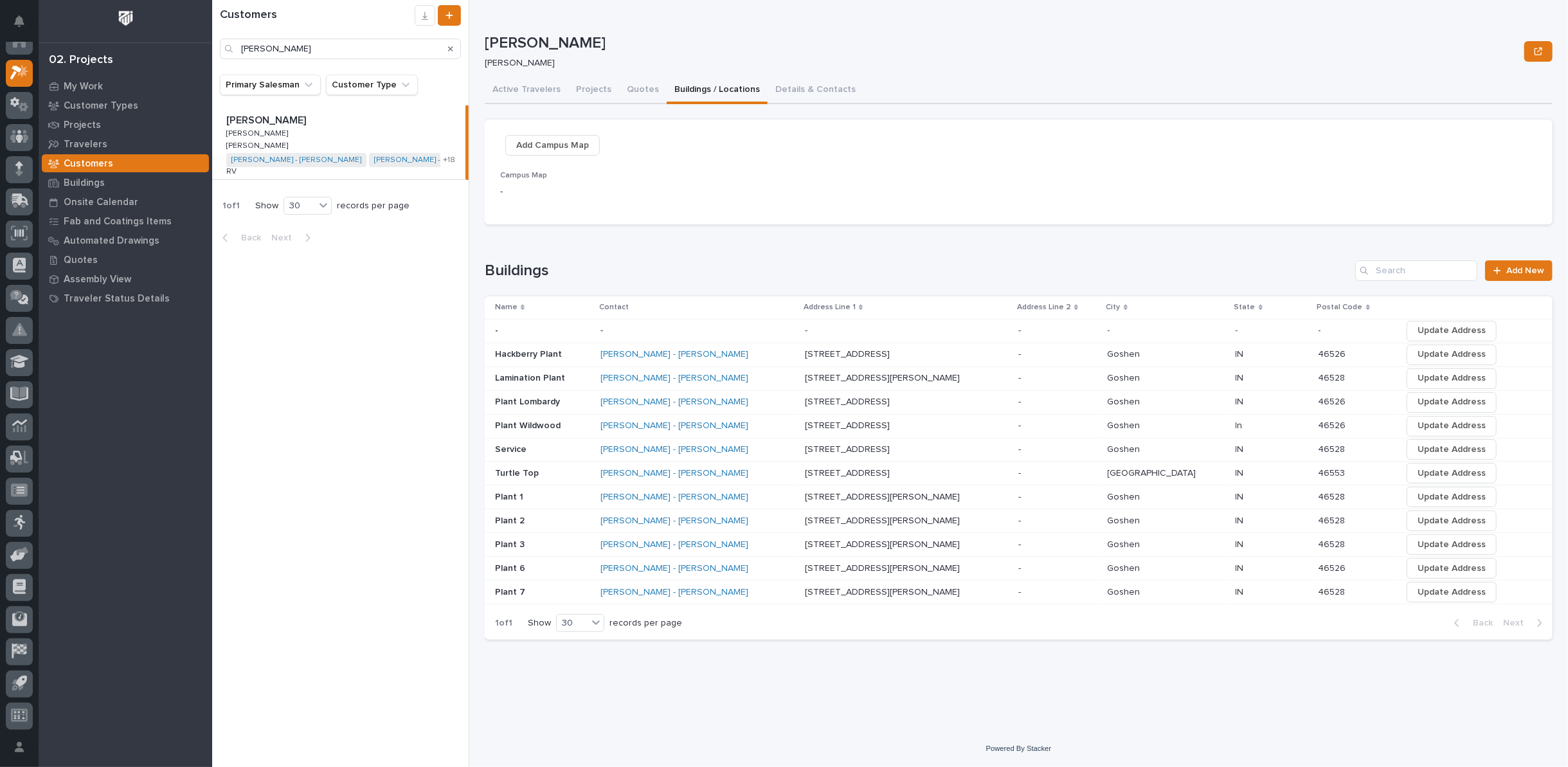
click at [834, 567] on p "[STREET_ADDRESS][PERSON_NAME]" at bounding box center [883, 568] width 157 height 13
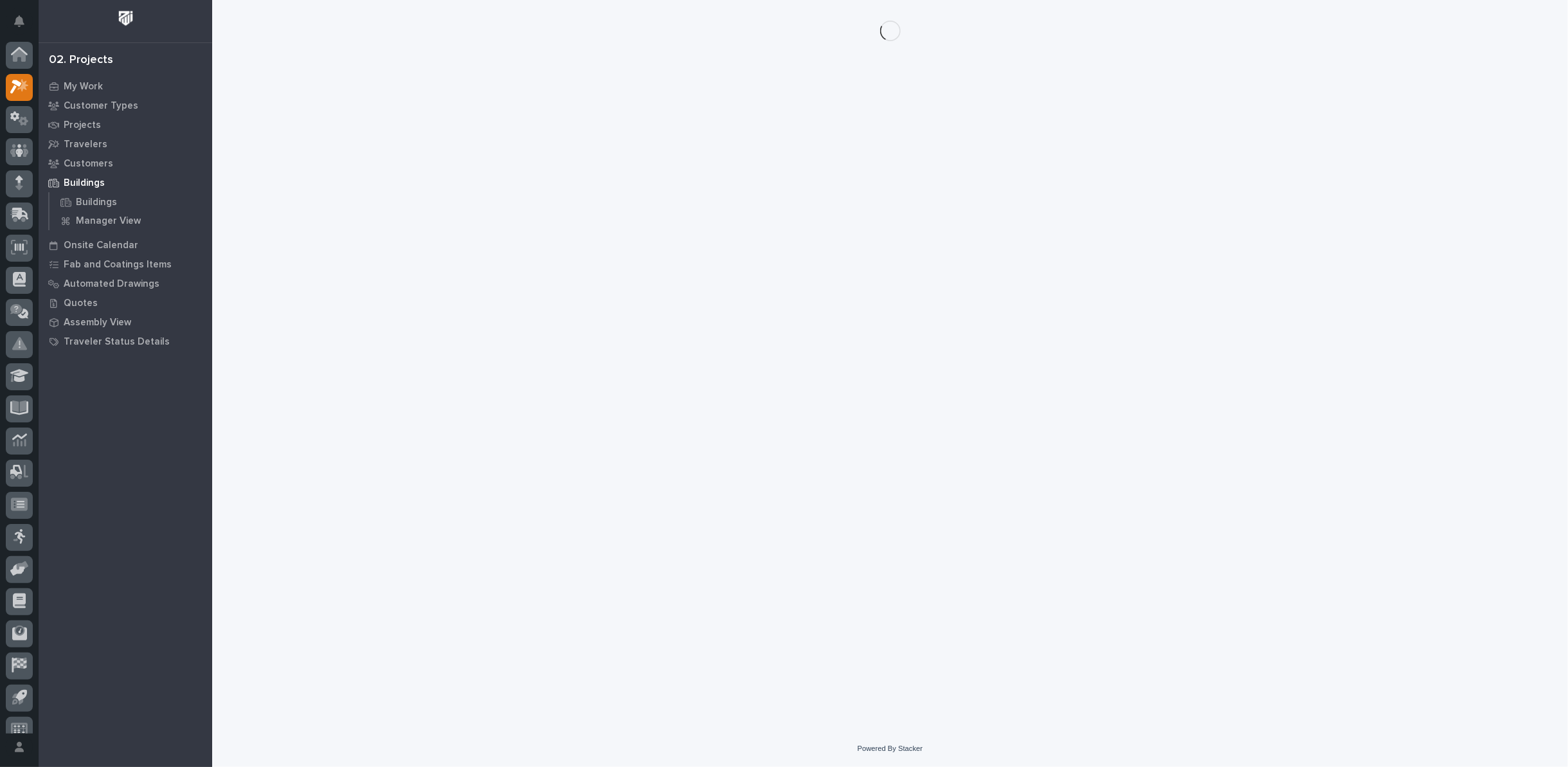
scroll to position [14, 0]
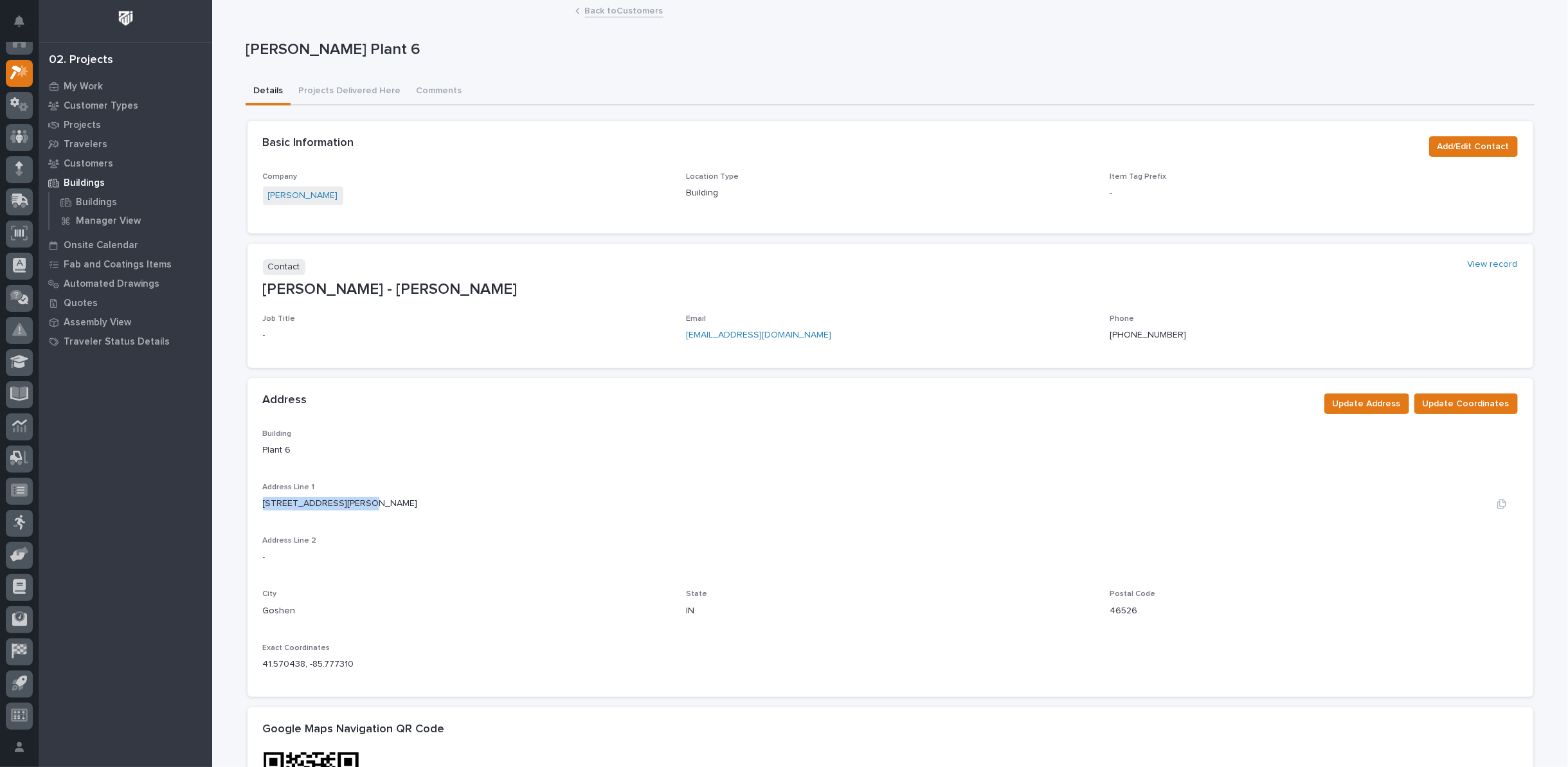
drag, startPoint x: 257, startPoint y: 499, endPoint x: 360, endPoint y: 502, distance: 103.0
click at [360, 502] on div "[STREET_ADDRESS][PERSON_NAME]" at bounding box center [890, 503] width 1255 height 13
copy p "[STREET_ADDRESS][PERSON_NAME]"
click at [609, 11] on link "Back to Customers" at bounding box center [624, 10] width 79 height 14
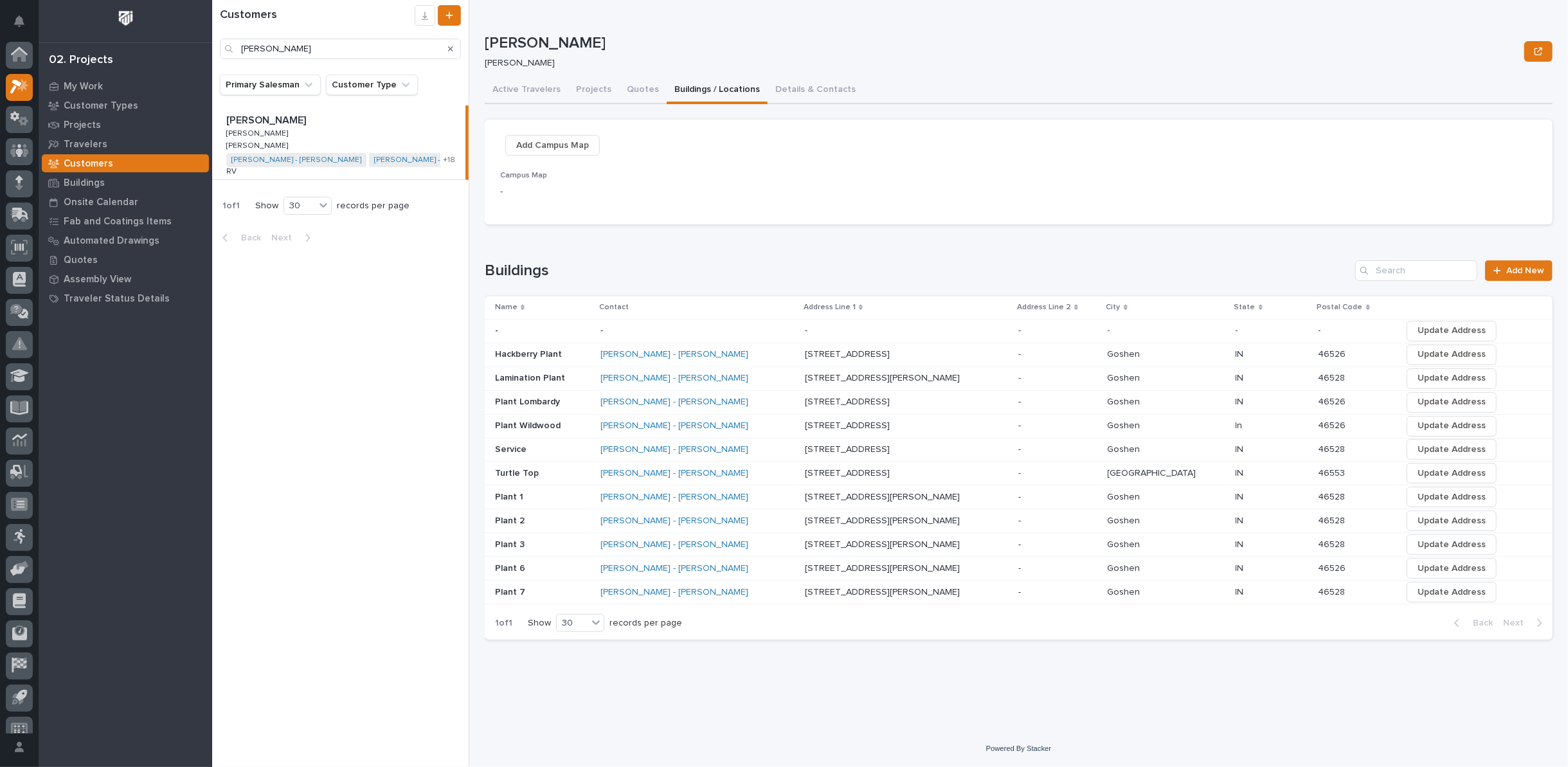
scroll to position [14, 0]
drag, startPoint x: 240, startPoint y: 52, endPoint x: 223, endPoint y: 52, distance: 17.0
click at [223, 52] on div "[PERSON_NAME]" at bounding box center [339, 48] width 241 height 20
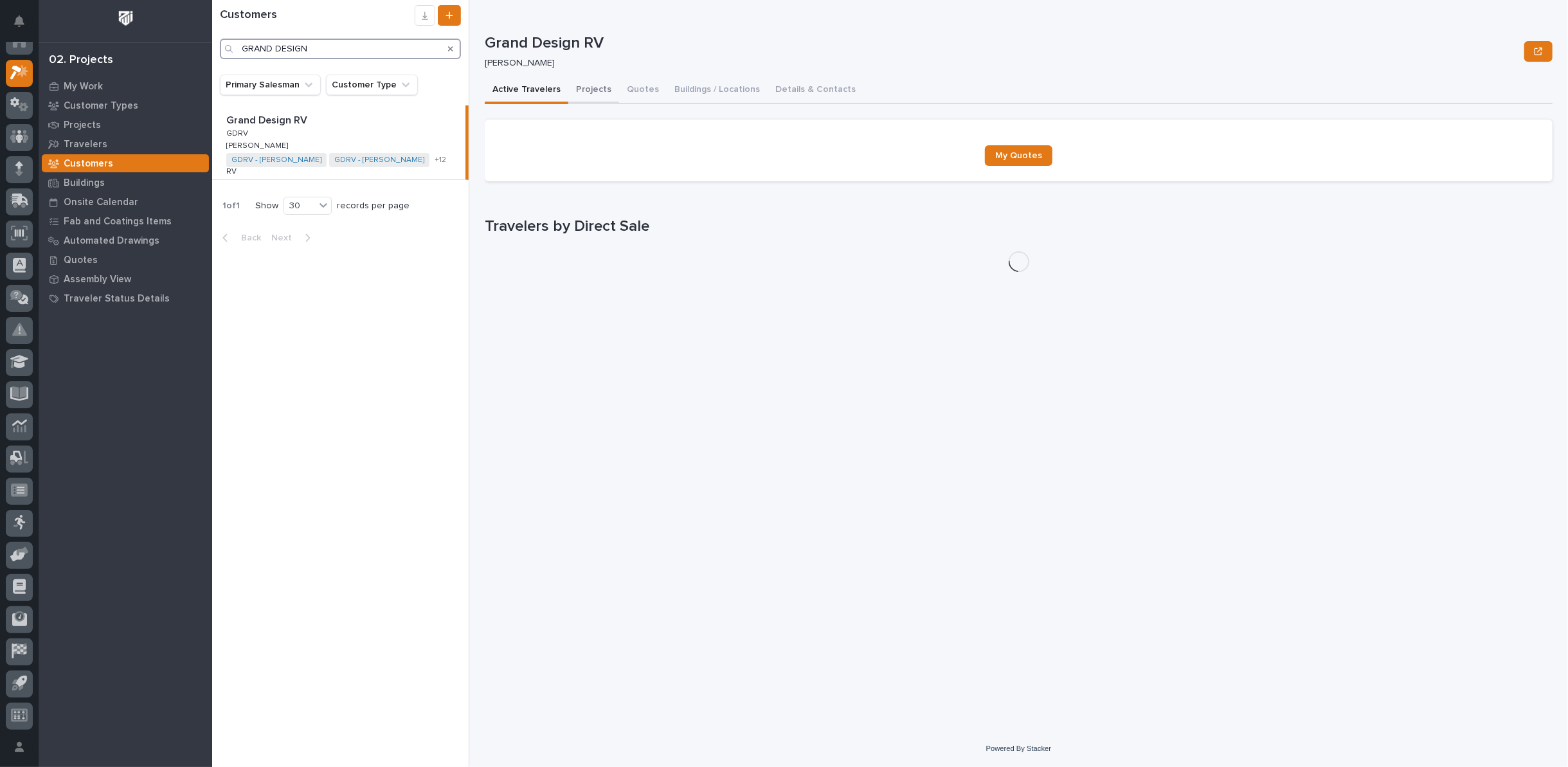
type input "GRAND DESIGN"
click at [580, 84] on button "Projects" at bounding box center [594, 90] width 51 height 27
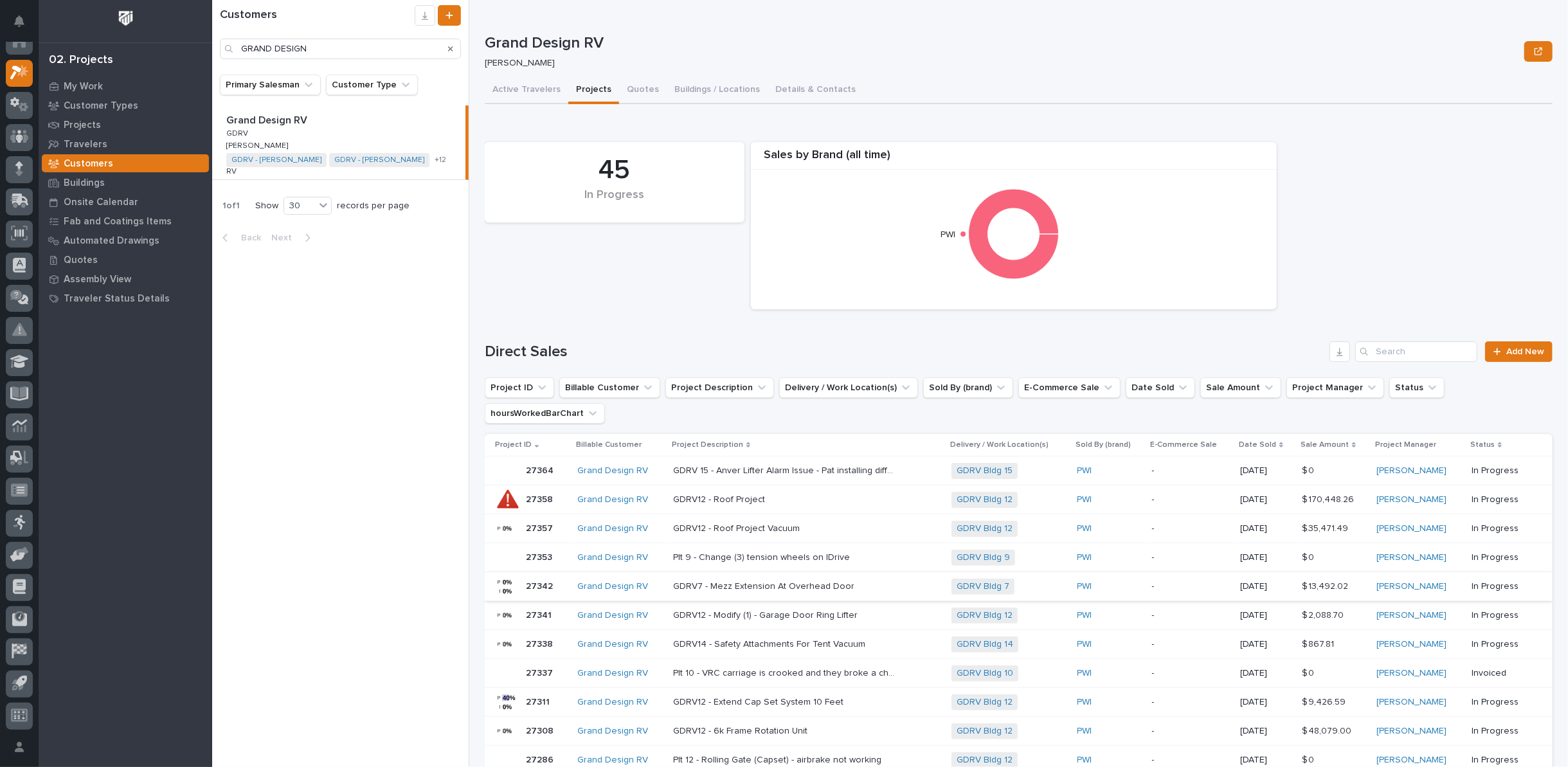
scroll to position [857, 0]
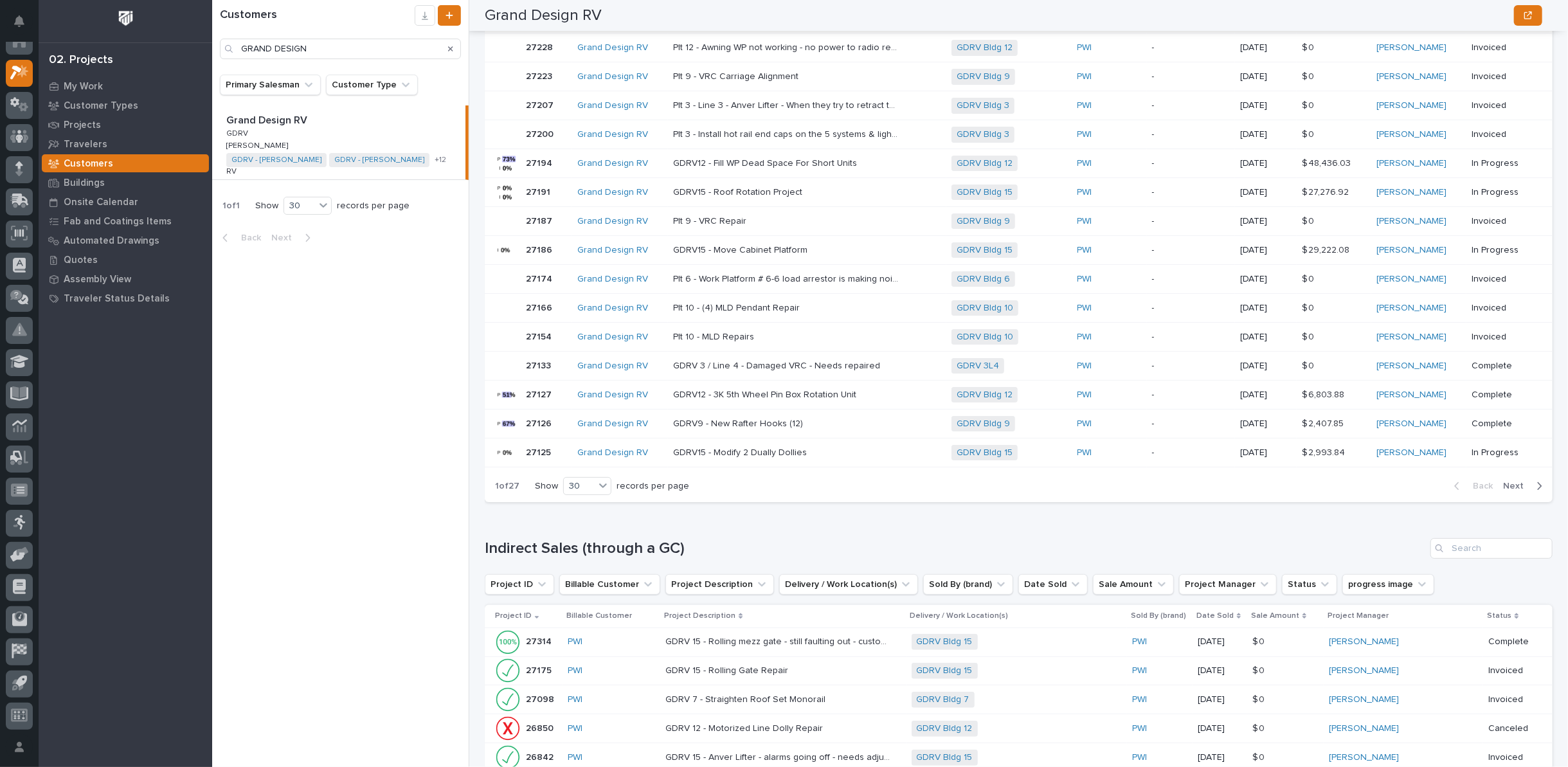
click at [1505, 480] on span "Next" at bounding box center [1516, 486] width 28 height 12
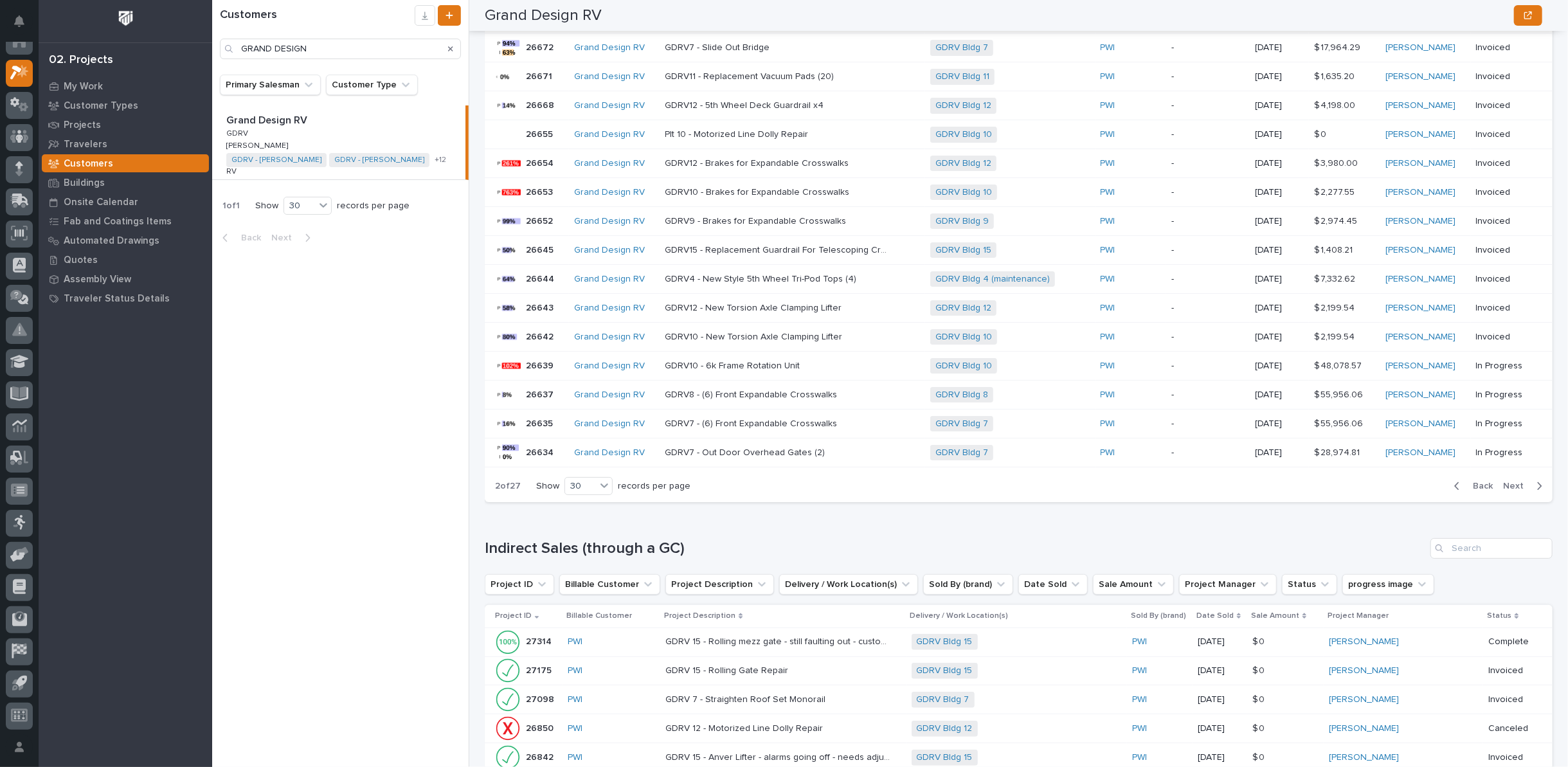
click at [1538, 482] on icon "button" at bounding box center [1540, 486] width 5 height 8
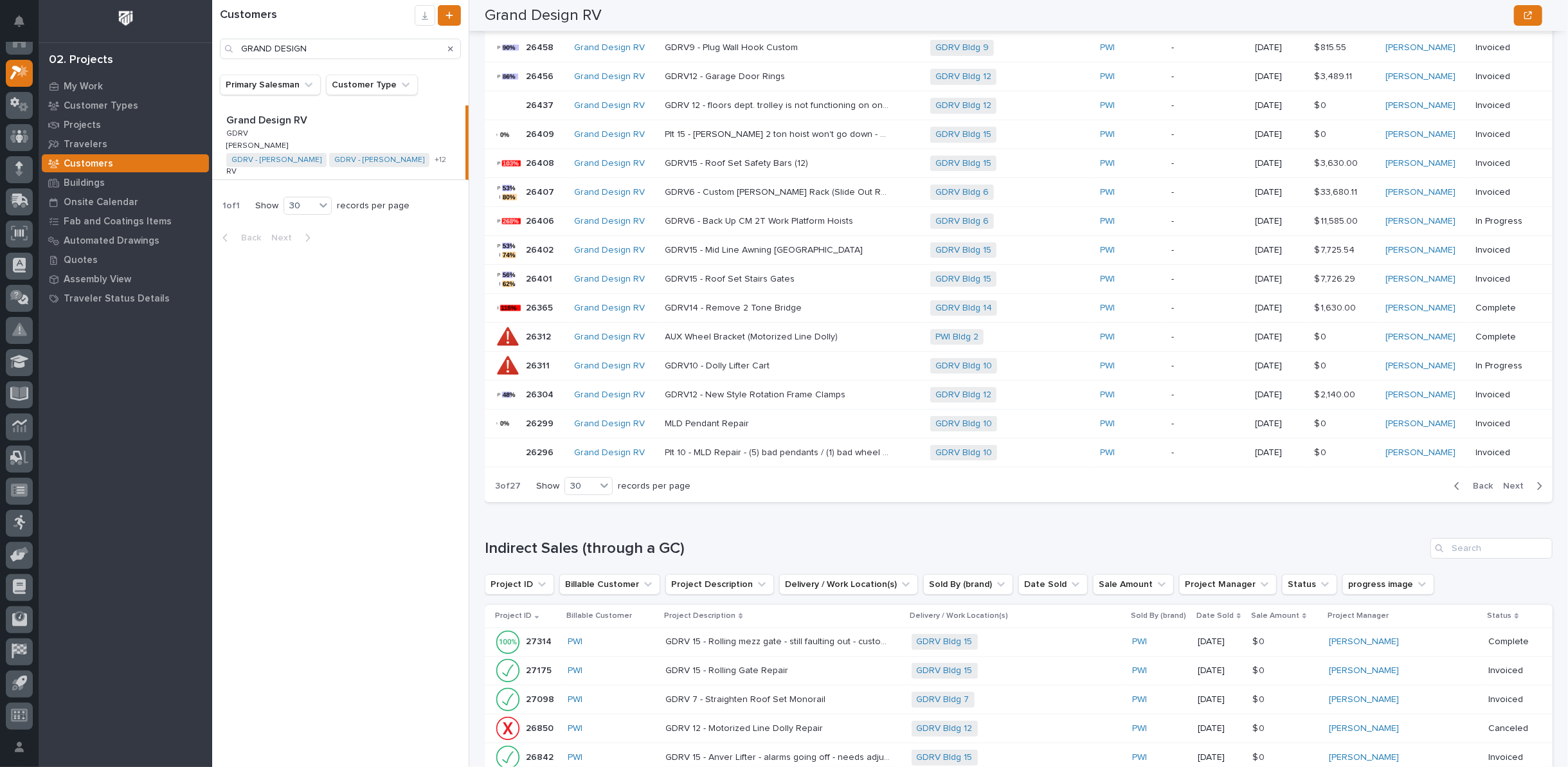
click at [1503, 480] on span "Next" at bounding box center [1516, 486] width 28 height 12
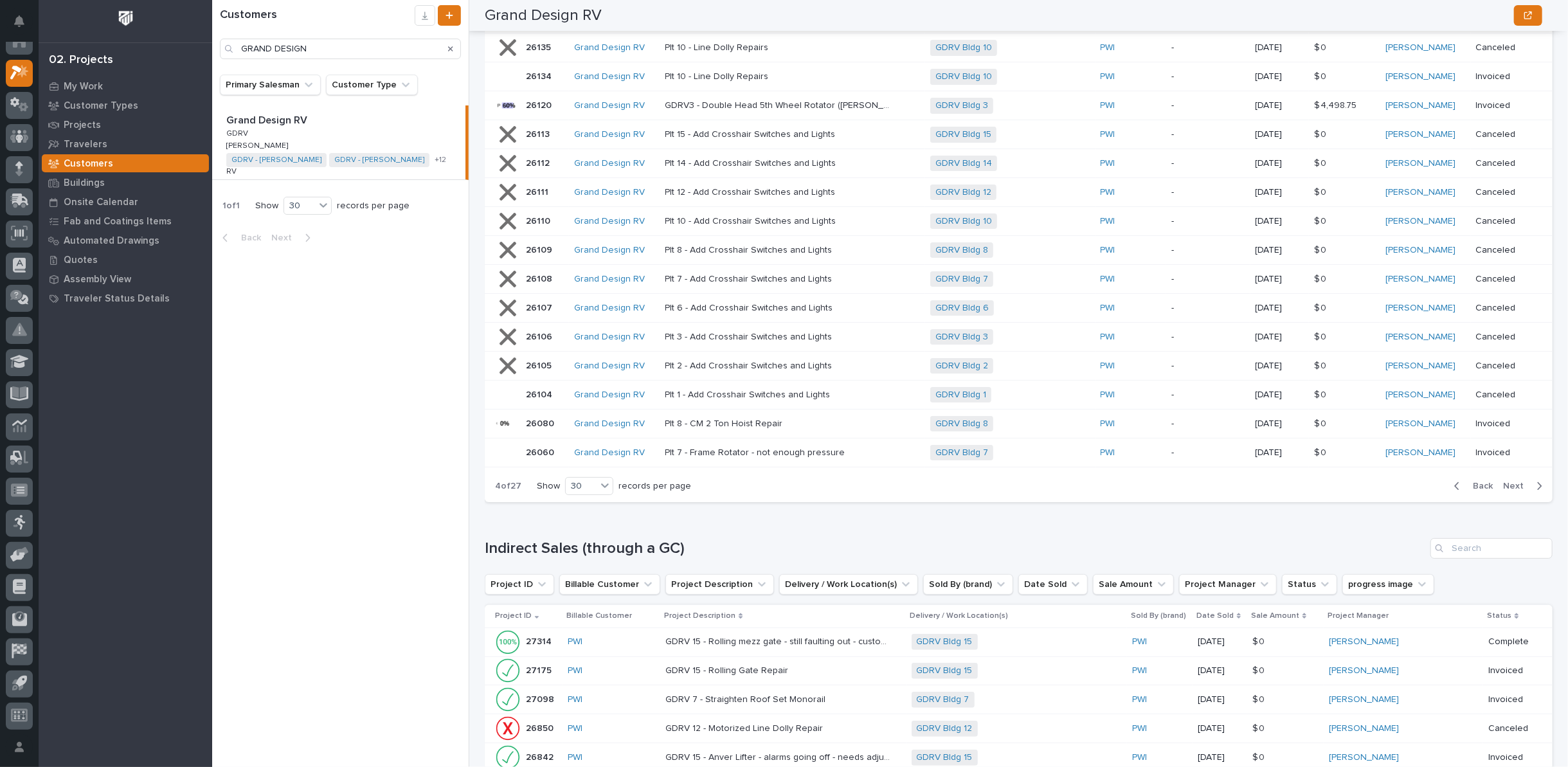
click at [1504, 480] on span "Next" at bounding box center [1516, 486] width 28 height 12
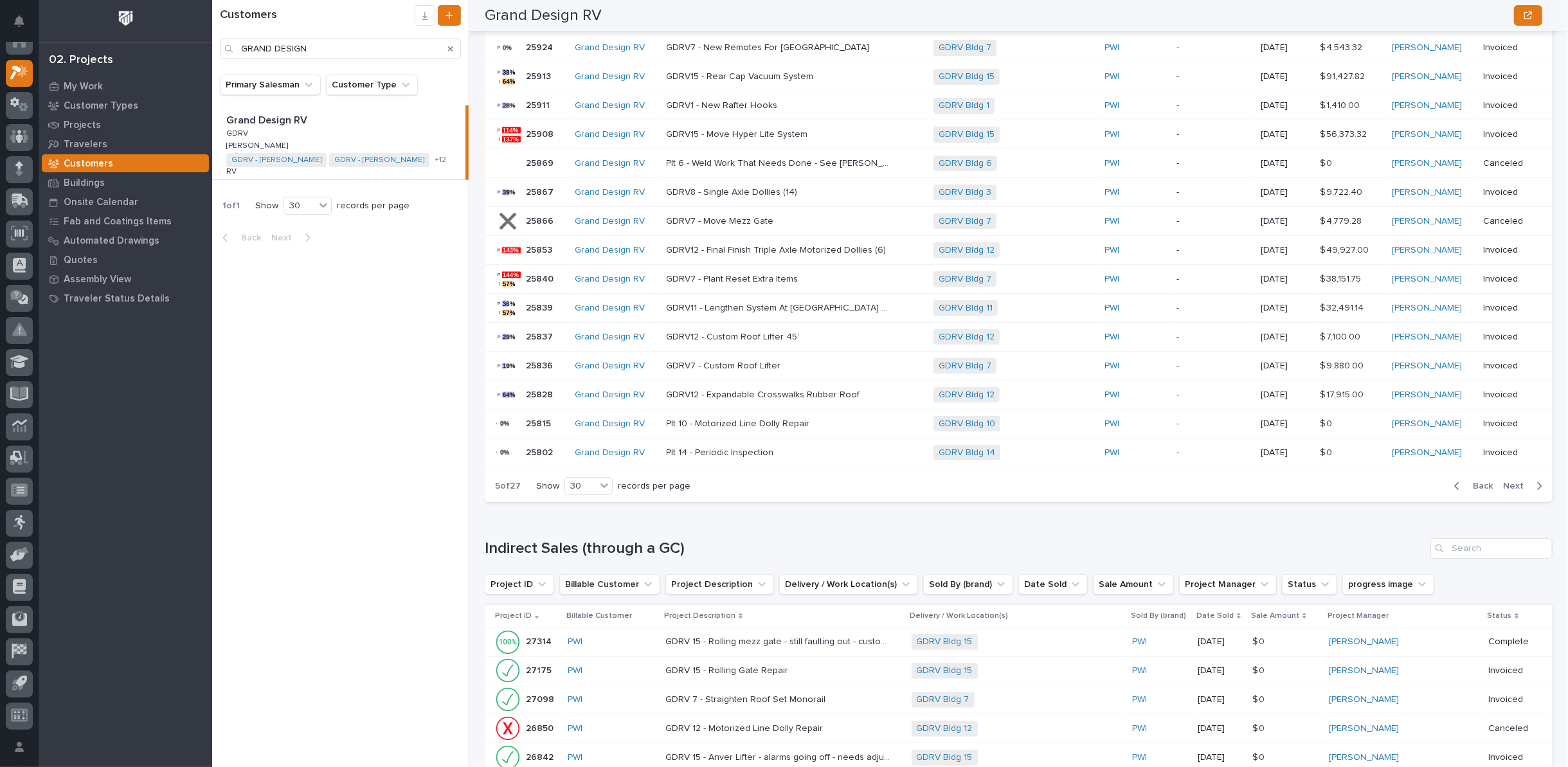
click at [1504, 480] on span "Next" at bounding box center [1516, 486] width 28 height 12
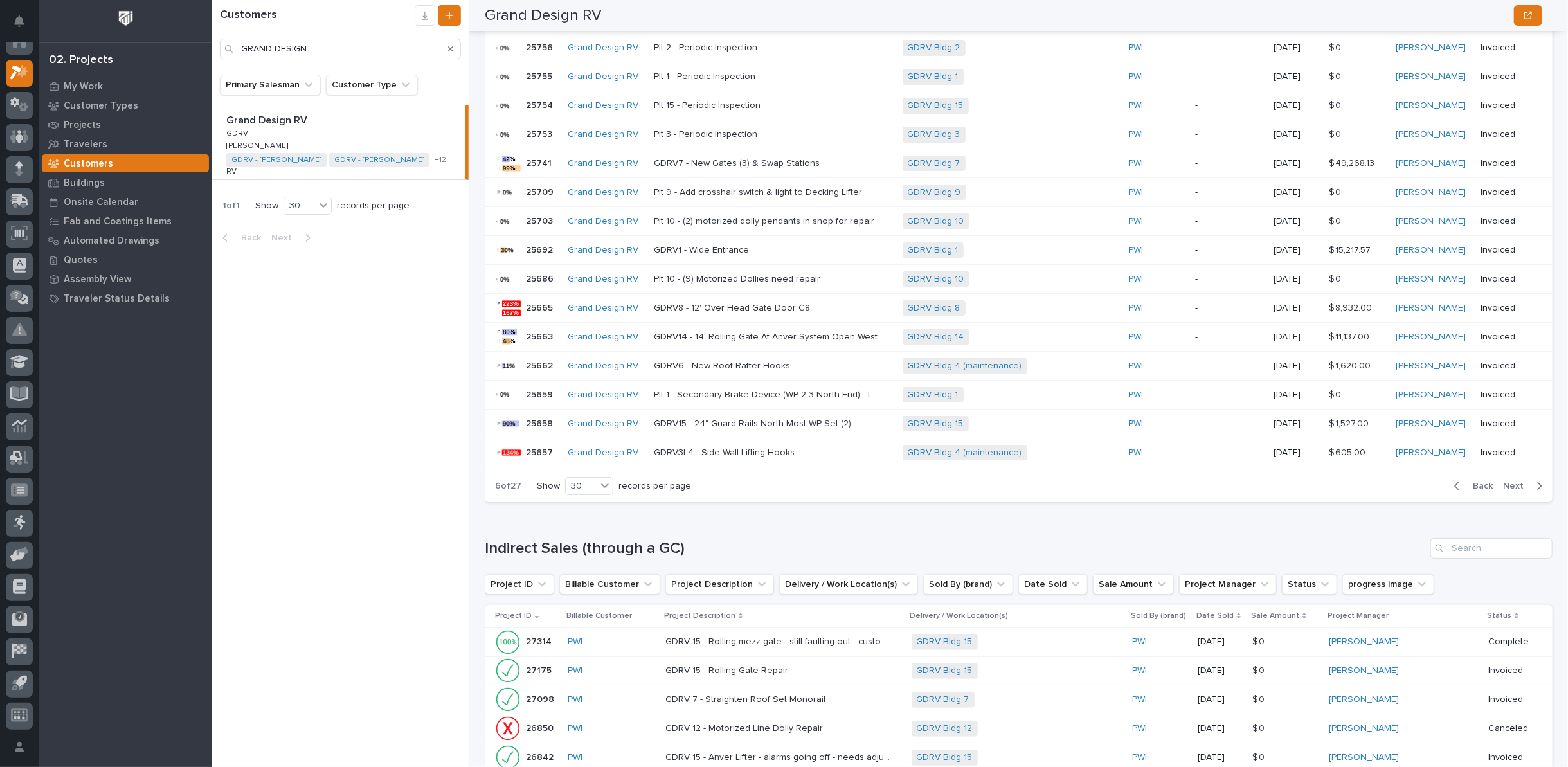
click at [1504, 480] on span "Next" at bounding box center [1516, 486] width 28 height 12
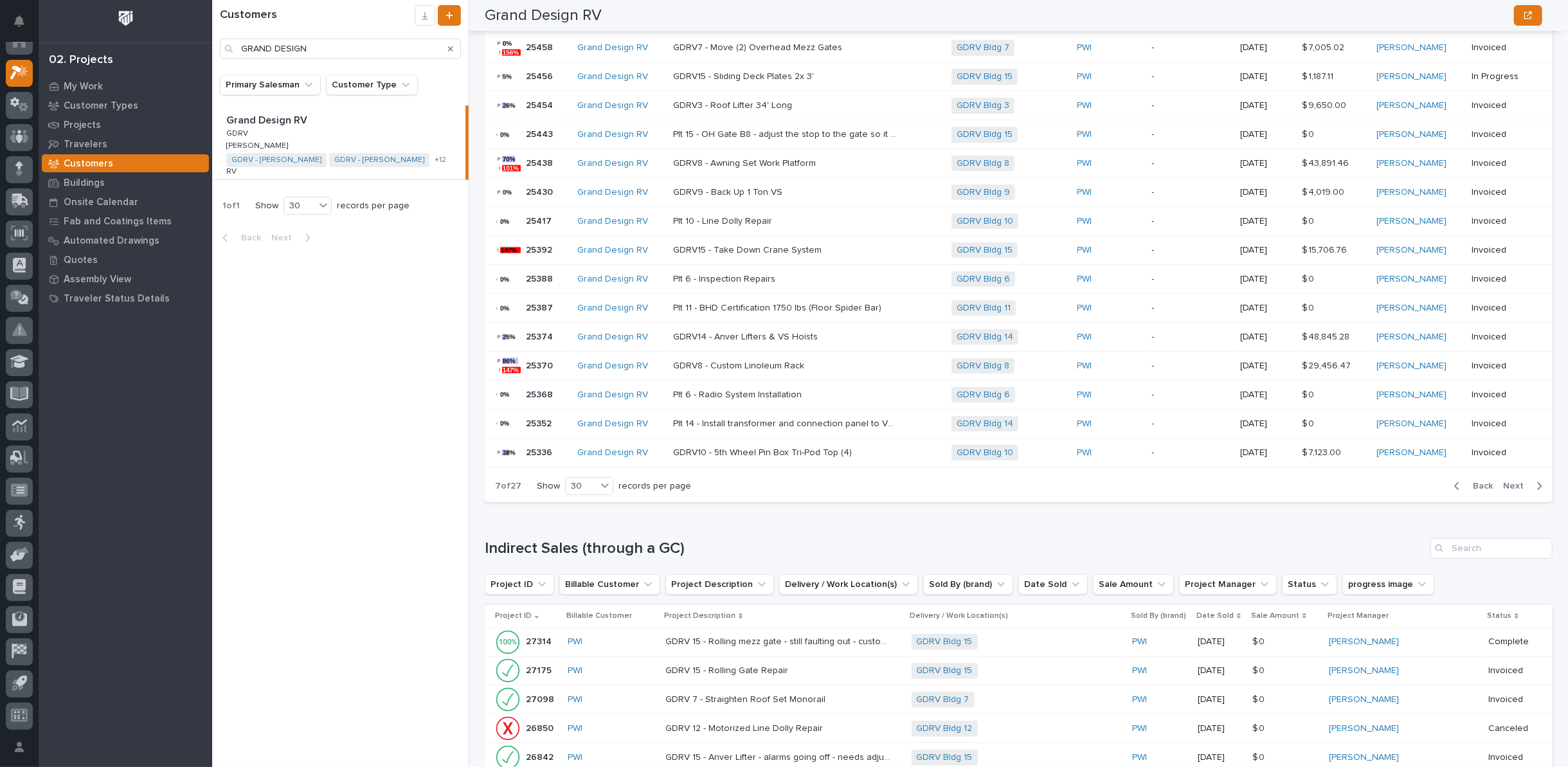
click at [1504, 480] on span "Next" at bounding box center [1516, 486] width 28 height 12
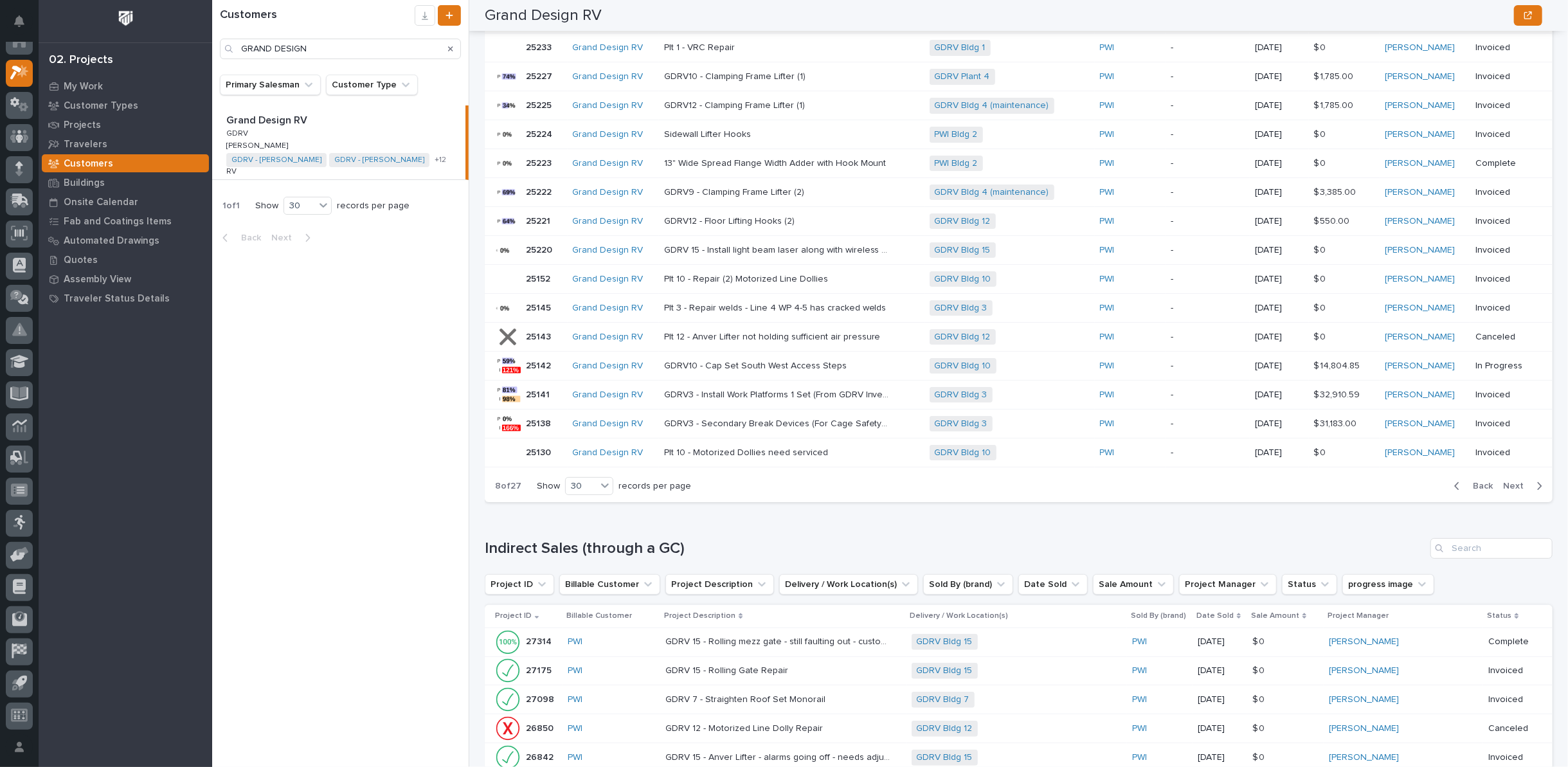
click at [1504, 480] on span "Next" at bounding box center [1516, 486] width 28 height 12
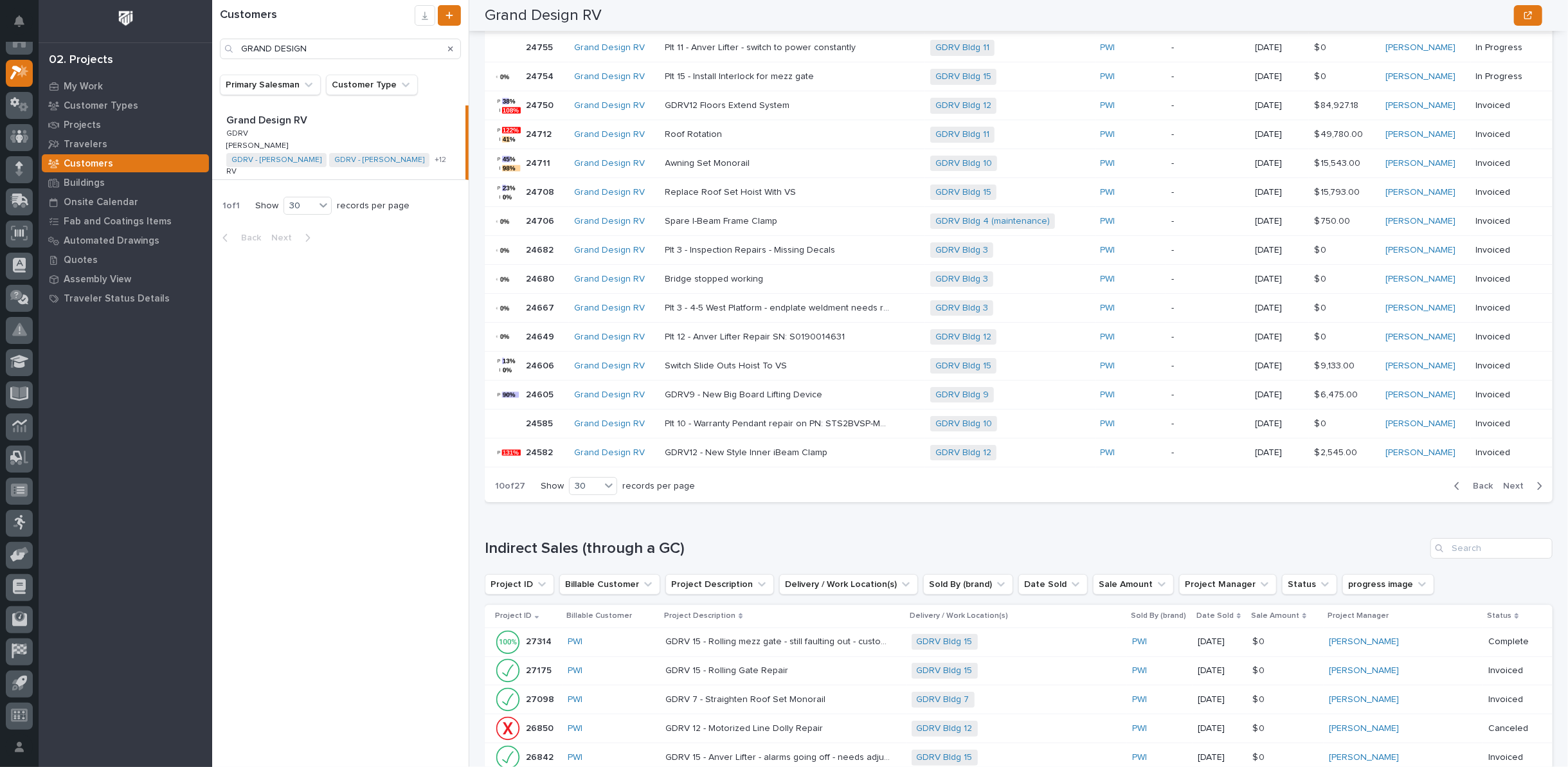
click at [1507, 480] on span "Next" at bounding box center [1516, 486] width 28 height 12
